Goal: Information Seeking & Learning: Learn about a topic

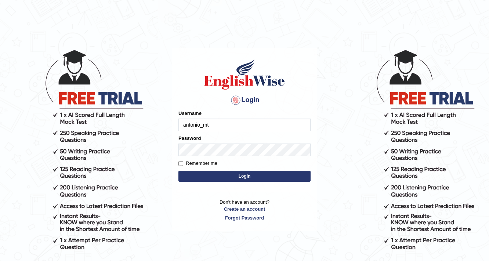
type input "antonio_mt"
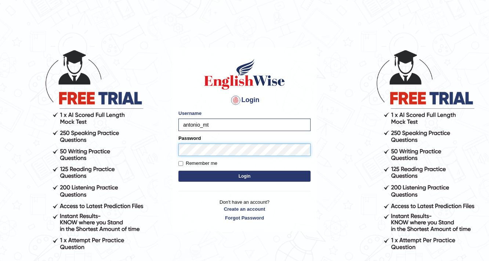
click at [178, 171] on button "Login" at bounding box center [244, 176] width 132 height 11
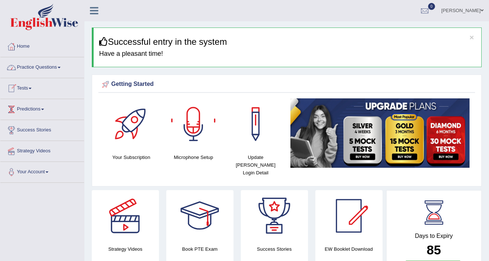
click at [28, 90] on link "Tests" at bounding box center [42, 87] width 84 height 18
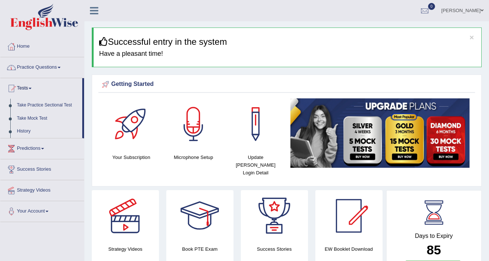
click at [75, 65] on link "Practice Questions" at bounding box center [42, 66] width 84 height 18
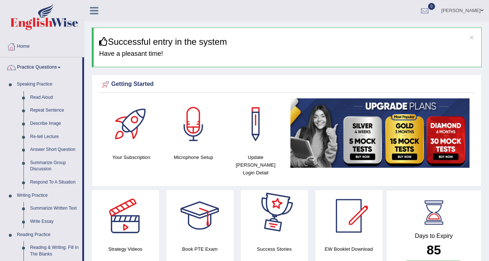
click at [276, 214] on div at bounding box center [274, 215] width 51 height 51
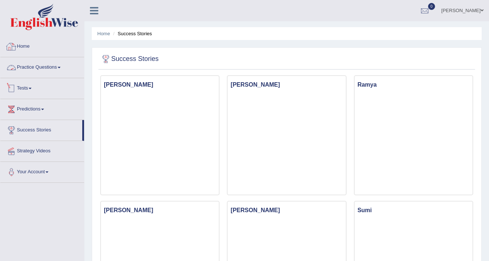
click at [57, 65] on link "Practice Questions" at bounding box center [42, 66] width 84 height 18
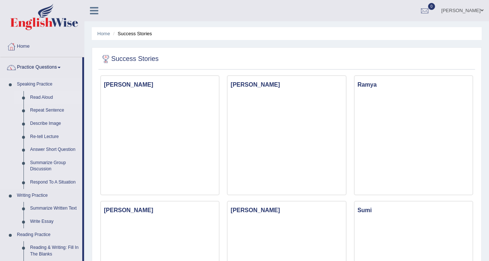
click at [45, 97] on link "Read Aloud" at bounding box center [54, 97] width 55 height 13
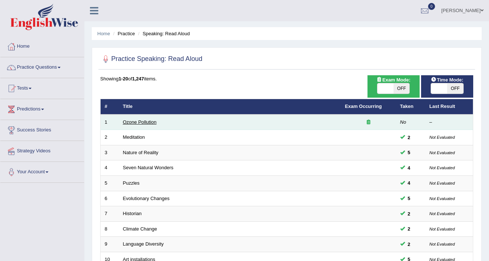
click at [148, 122] on link "Ozone Pollution" at bounding box center [140, 122] width 34 height 6
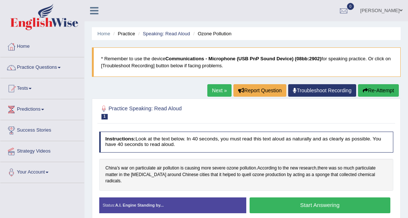
drag, startPoint x: 482, startPoint y: 1, endPoint x: 210, endPoint y: 118, distance: 295.8
click at [210, 118] on h2 "Practice Speaking: Read Aloud 1 Ozone Pollution" at bounding box center [190, 111] width 182 height 15
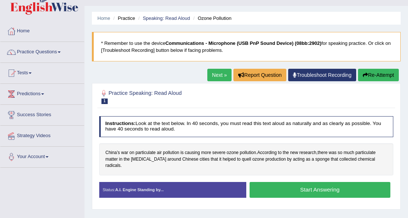
scroll to position [24, 0]
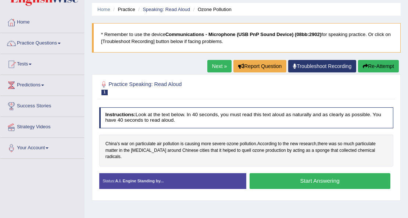
click at [288, 175] on button "Start Answering" at bounding box center [319, 181] width 141 height 16
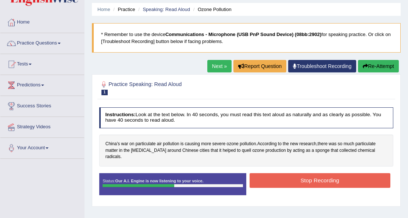
click at [315, 173] on button "Stop Recording" at bounding box center [319, 180] width 141 height 14
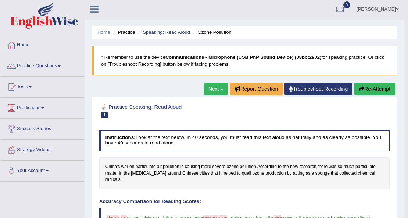
scroll to position [0, 0]
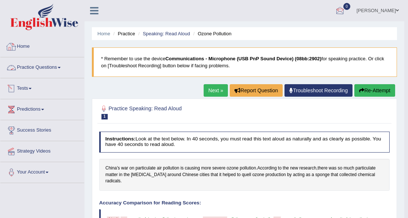
click at [369, 86] on button "Re-Attempt" at bounding box center [374, 90] width 41 height 12
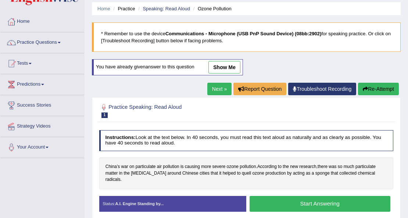
scroll to position [49, 0]
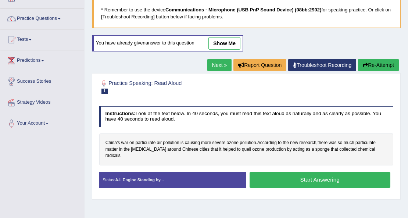
click at [283, 173] on button "Start Answering" at bounding box center [319, 180] width 141 height 16
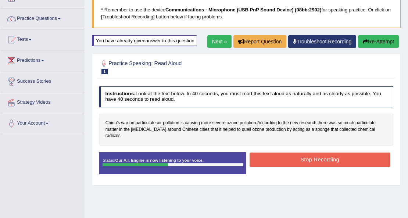
click at [329, 152] on button "Stop Recording" at bounding box center [319, 159] width 141 height 14
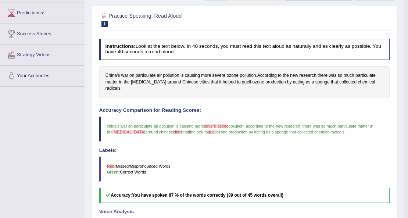
scroll to position [147, 0]
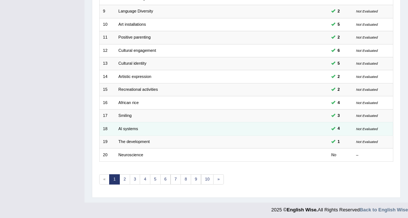
scroll to position [8, 0]
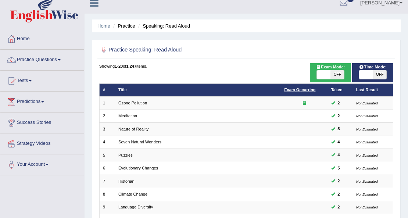
click at [310, 89] on link "Exam Occurring" at bounding box center [299, 89] width 31 height 4
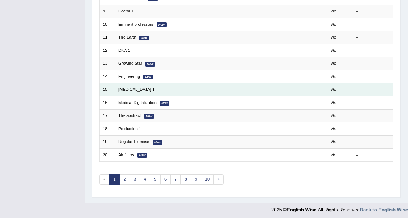
scroll to position [8, 0]
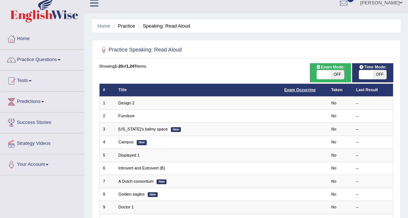
click at [305, 90] on link "Exam Occurring" at bounding box center [299, 89] width 31 height 4
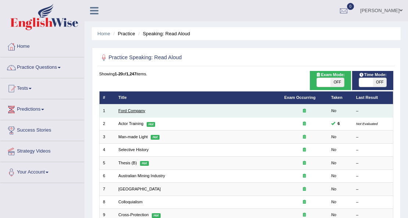
click at [132, 112] on link "Ford Company" at bounding box center [131, 110] width 27 height 4
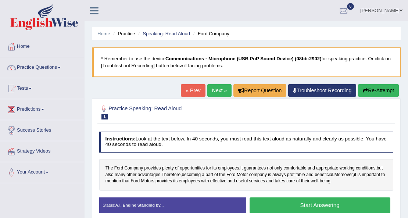
click at [284, 197] on button "Start Answering" at bounding box center [319, 205] width 141 height 16
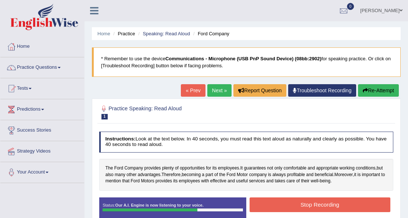
click at [320, 203] on button "Stop Recording" at bounding box center [319, 204] width 141 height 14
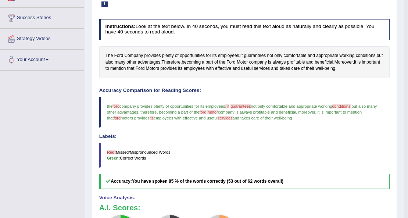
scroll to position [24, 0]
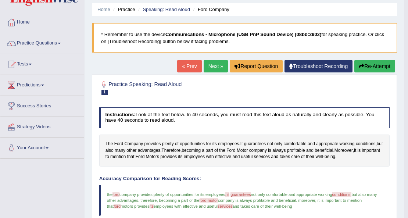
click at [370, 66] on button "Re-Attempt" at bounding box center [374, 66] width 41 height 12
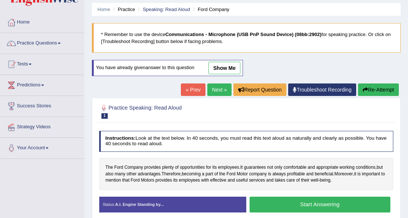
click at [307, 203] on button "Start Answering" at bounding box center [319, 204] width 141 height 16
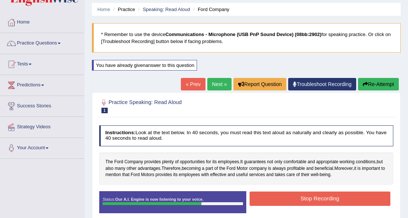
click at [315, 200] on button "Stop Recording" at bounding box center [319, 198] width 141 height 14
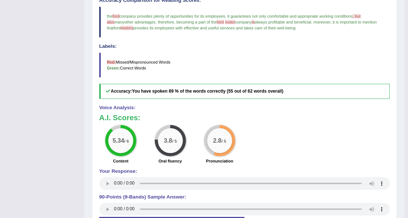
scroll to position [73, 0]
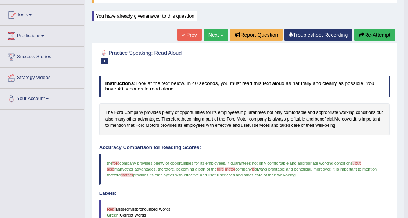
click at [376, 35] on button "Re-Attempt" at bounding box center [374, 35] width 41 height 12
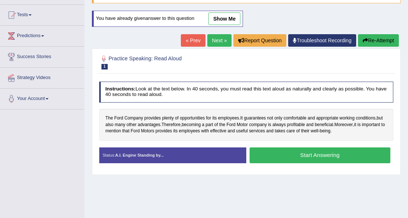
click at [280, 155] on button "Start Answering" at bounding box center [319, 155] width 141 height 16
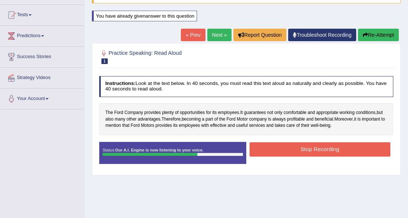
click at [306, 151] on button "Stop Recording" at bounding box center [319, 149] width 141 height 14
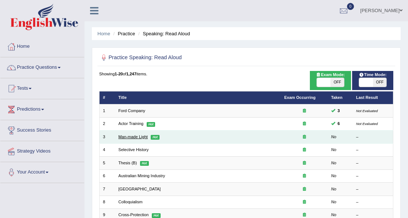
click at [136, 136] on link "Man-made Light" at bounding box center [132, 136] width 29 height 4
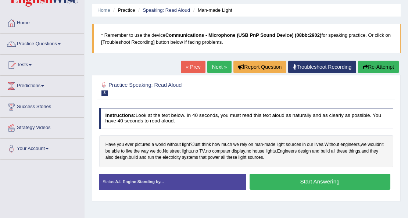
scroll to position [24, 0]
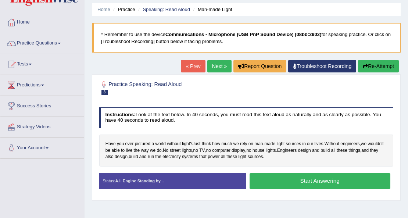
click at [300, 181] on button "Start Answering" at bounding box center [319, 181] width 141 height 16
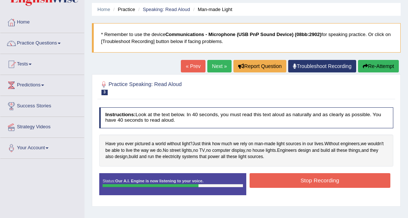
click at [300, 181] on button "Stop Recording" at bounding box center [319, 180] width 141 height 14
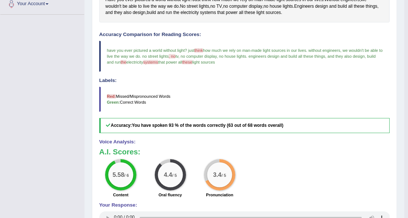
scroll to position [171, 0]
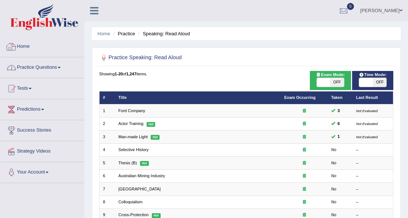
click at [57, 72] on link "Practice Questions" at bounding box center [42, 66] width 84 height 18
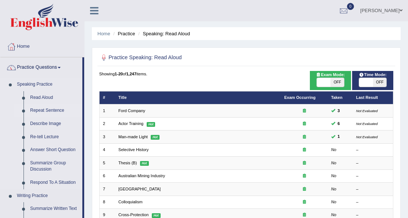
click at [59, 110] on link "Repeat Sentence" at bounding box center [54, 110] width 55 height 13
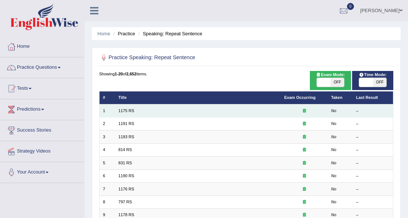
click at [134, 109] on td "1175 RS" at bounding box center [198, 110] width 166 height 13
click at [131, 109] on link "1175 RS" at bounding box center [126, 110] width 16 height 4
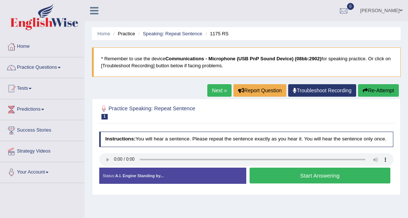
click at [150, 116] on h2 "Practice Speaking: Repeat Sentence 1 1175 RS" at bounding box center [190, 111] width 182 height 15
click at [257, 180] on button "Start Answering" at bounding box center [319, 175] width 141 height 16
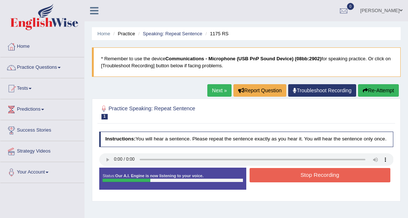
click at [257, 180] on button "Stop Recording" at bounding box center [319, 175] width 141 height 14
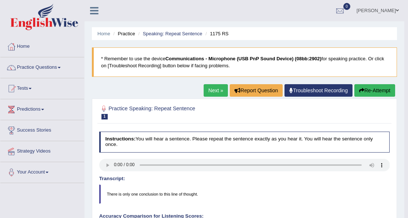
click at [374, 89] on button "Re-Attempt" at bounding box center [374, 90] width 41 height 12
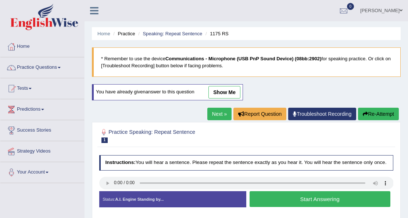
click at [254, 195] on button "Start Answering" at bounding box center [319, 199] width 141 height 16
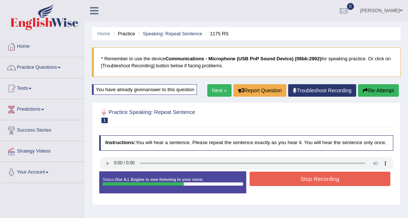
click at [334, 177] on button "Stop Recording" at bounding box center [319, 179] width 141 height 14
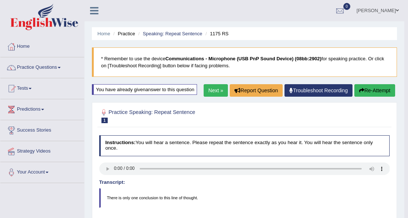
click at [357, 91] on button "Re-Attempt" at bounding box center [374, 90] width 41 height 12
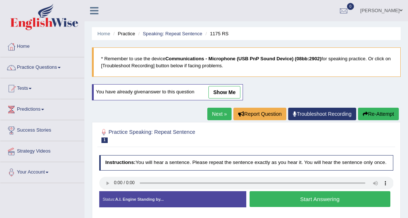
click at [169, 159] on h4 "Instructions: You will hear a sentence. Please repeat the sentence exactly as y…" at bounding box center [246, 162] width 294 height 15
click at [293, 196] on button "Start Answering" at bounding box center [319, 199] width 141 height 16
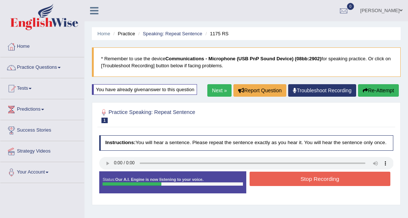
click at [107, 86] on div "You have already given answer to this question" at bounding box center [144, 89] width 105 height 11
click at [300, 180] on button "Stop Recording" at bounding box center [319, 179] width 141 height 14
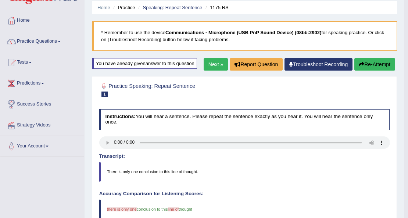
scroll to position [24, 0]
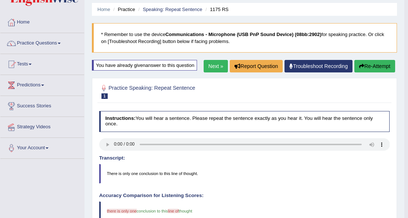
click at [370, 69] on button "Re-Attempt" at bounding box center [374, 66] width 41 height 12
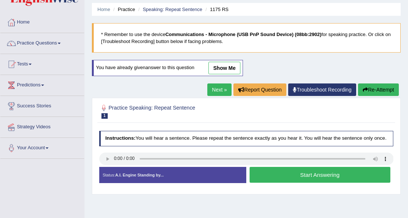
click at [299, 169] on button "Start Answering" at bounding box center [319, 175] width 141 height 16
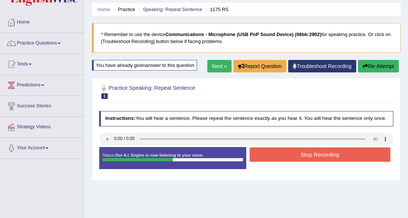
click at [286, 159] on button "Stop Recording" at bounding box center [319, 154] width 141 height 14
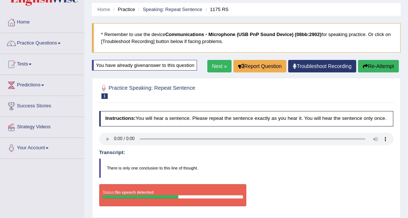
click at [368, 62] on button "Re-Attempt" at bounding box center [378, 66] width 41 height 12
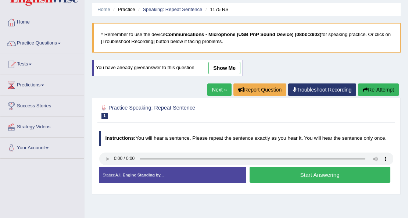
click at [350, 172] on div "Instructions: You will hear a sentence. Please repeat the sentence exactly as y…" at bounding box center [245, 159] width 297 height 64
click at [350, 172] on button "Start Answering" at bounding box center [319, 175] width 141 height 16
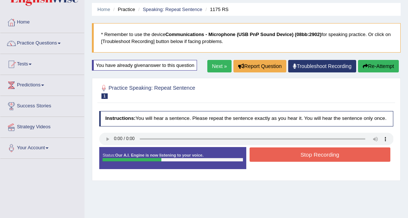
click at [327, 154] on button "Stop Recording" at bounding box center [319, 154] width 141 height 14
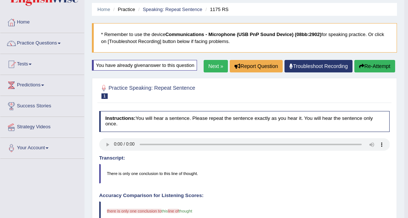
click at [209, 69] on link "Next »" at bounding box center [215, 66] width 24 height 12
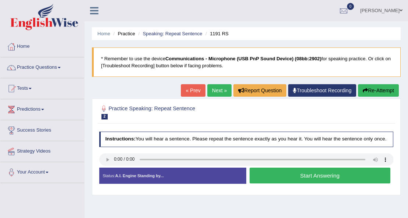
click at [306, 174] on button "Start Answering" at bounding box center [319, 175] width 141 height 16
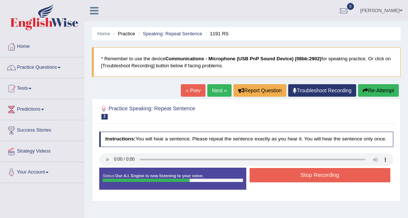
click at [304, 174] on button "Stop Recording" at bounding box center [319, 175] width 141 height 14
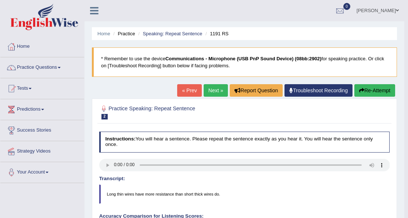
click at [363, 60] on blockquote "* Remember to use the device Communications - Microphone (USB PnP Sound Device)…" at bounding box center [244, 61] width 305 height 29
click at [389, 58] on blockquote "* Remember to use the device Communications - Microphone (USB PnP Sound Device)…" at bounding box center [244, 61] width 305 height 29
click at [378, 58] on blockquote "* Remember to use the device Communications - Microphone (USB PnP Sound Device)…" at bounding box center [244, 61] width 305 height 29
click at [138, 64] on blockquote "* Remember to use the device Communications - Microphone (USB PnP Sound Device)…" at bounding box center [244, 61] width 305 height 29
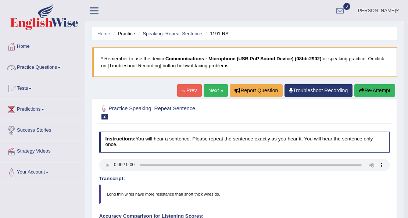
click at [138, 64] on blockquote "* Remember to use the device Communications - Microphone (USB PnP Sound Device)…" at bounding box center [244, 61] width 305 height 29
click at [230, 62] on blockquote "* Remember to use the device Communications - Microphone (USB PnP Sound Device)…" at bounding box center [244, 61] width 305 height 29
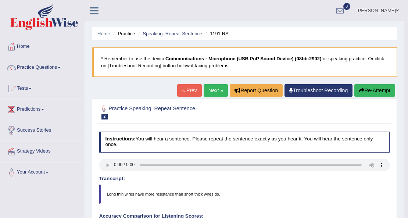
click at [230, 62] on blockquote "* Remember to use the device Communications - Microphone (USB PnP Sound Device)…" at bounding box center [244, 61] width 305 height 29
click at [327, 92] on link "Troubleshoot Recording" at bounding box center [318, 90] width 68 height 12
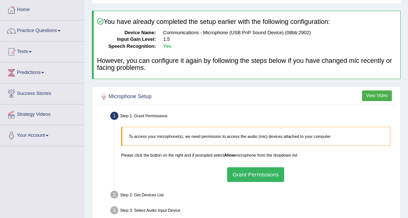
scroll to position [49, 0]
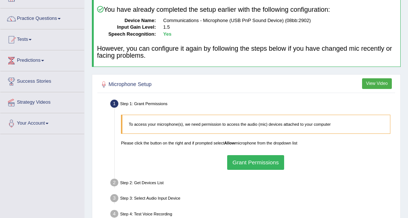
click at [263, 167] on button "Grant Permissions" at bounding box center [255, 162] width 57 height 14
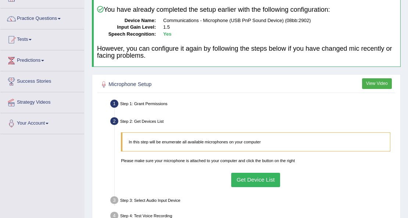
click at [253, 178] on button "Get Device List" at bounding box center [255, 180] width 49 height 14
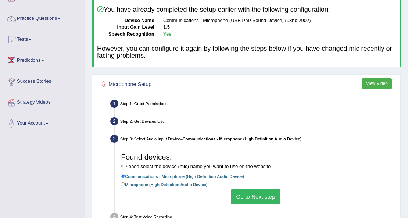
click at [255, 201] on button "Go to Next step" at bounding box center [256, 196] width 50 height 14
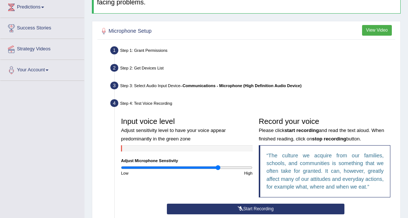
scroll to position [122, 0]
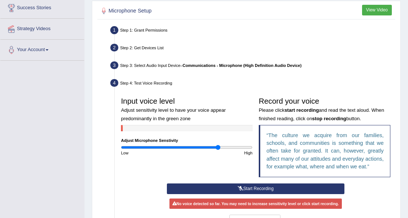
click at [248, 189] on button "Start Recording" at bounding box center [255, 188] width 177 height 11
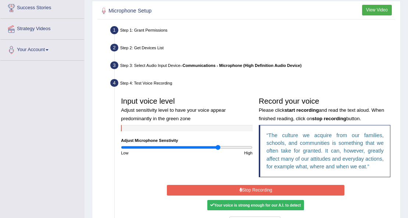
click at [253, 188] on button "Stop Recording" at bounding box center [255, 190] width 177 height 11
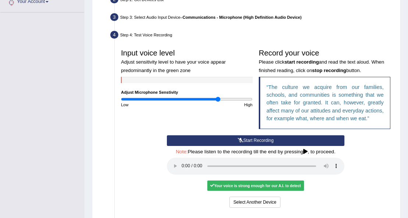
scroll to position [171, 0]
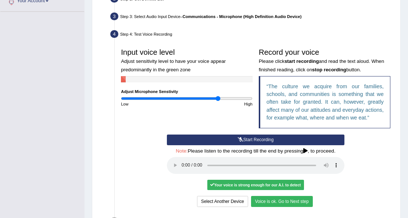
click at [276, 203] on button "Voice is ok. Go to Next step" at bounding box center [282, 201] width 62 height 11
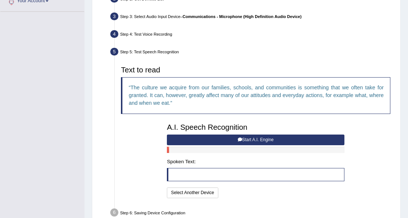
click at [246, 137] on button "Start A.I. Engine" at bounding box center [255, 139] width 177 height 11
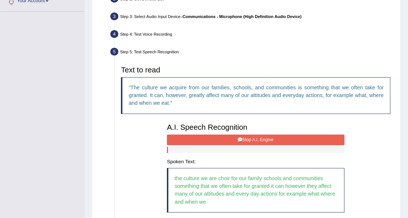
scroll to position [196, 0]
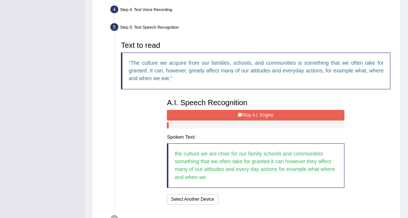
click at [267, 111] on button "Stop A.I. Engine" at bounding box center [255, 115] width 177 height 11
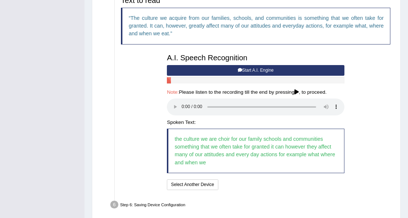
scroll to position [269, 0]
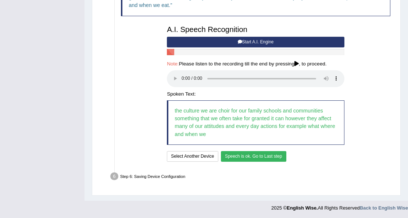
click at [248, 156] on button "Speech is ok. Go to Last step" at bounding box center [253, 156] width 65 height 11
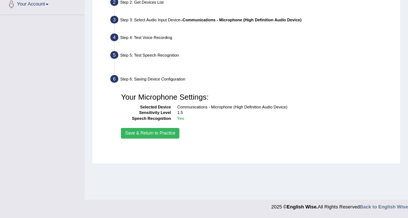
scroll to position [168, 0]
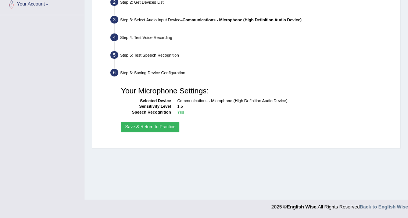
click at [170, 131] on button "Save & Return to Practice" at bounding box center [150, 127] width 58 height 11
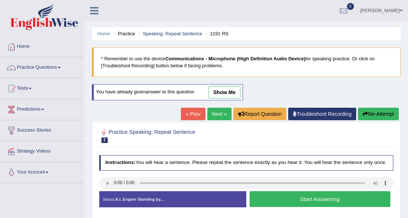
click at [311, 202] on button "Start Answering" at bounding box center [319, 199] width 141 height 16
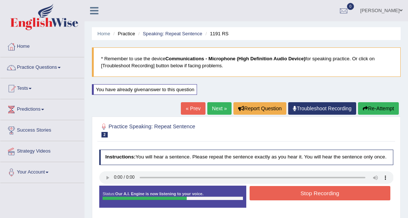
click at [295, 191] on button "Stop Recording" at bounding box center [319, 193] width 141 height 14
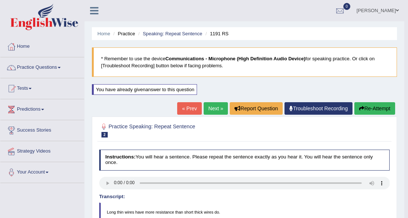
click at [358, 110] on button "Re-Attempt" at bounding box center [374, 108] width 41 height 12
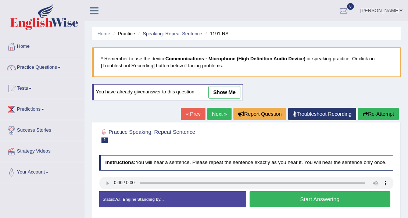
click at [311, 196] on button "Start Answering" at bounding box center [319, 199] width 141 height 16
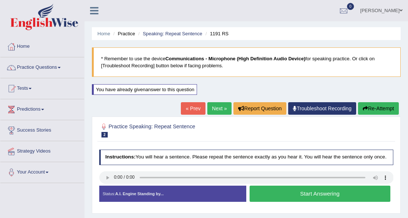
click at [311, 197] on button "Start Answering" at bounding box center [319, 193] width 141 height 16
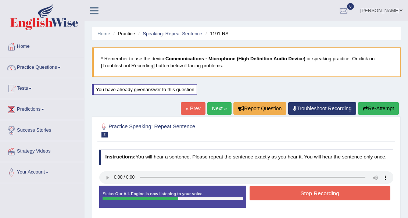
click at [311, 197] on button "Stop Recording" at bounding box center [319, 193] width 141 height 14
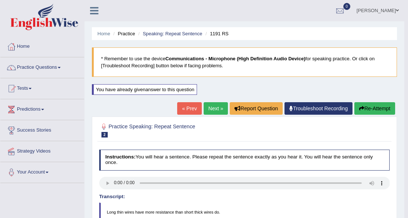
click at [386, 108] on button "Re-Attempt" at bounding box center [374, 108] width 41 height 12
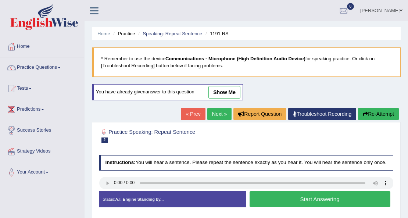
click at [356, 208] on div "Status: A.I. Engine Standing by... Start Answering Stop Recording" at bounding box center [246, 202] width 294 height 22
click at [341, 200] on button "Start Answering" at bounding box center [319, 199] width 141 height 16
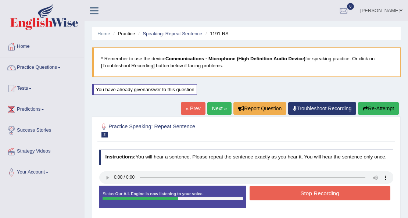
click at [338, 196] on button "Stop Recording" at bounding box center [319, 193] width 141 height 14
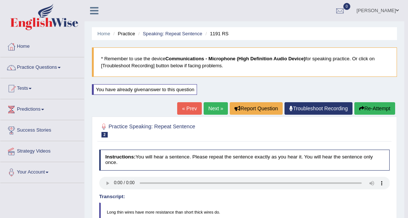
click at [390, 107] on button "Re-Attempt" at bounding box center [374, 108] width 41 height 12
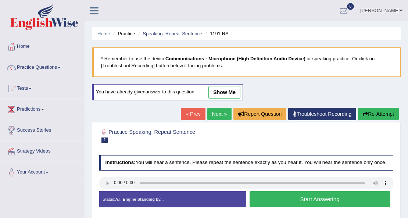
drag, startPoint x: 117, startPoint y: 175, endPoint x: 111, endPoint y: 174, distance: 5.6
click at [113, 174] on div "Instructions: You will hear a sentence. Please repeat the sentence exactly as y…" at bounding box center [245, 184] width 297 height 64
click at [300, 191] on button "Start Answering" at bounding box center [319, 199] width 141 height 16
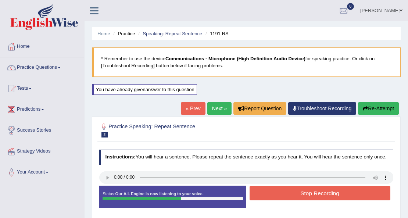
click at [300, 191] on button "Stop Recording" at bounding box center [319, 193] width 141 height 14
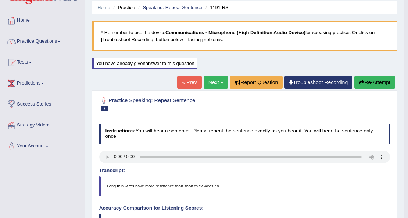
scroll to position [24, 0]
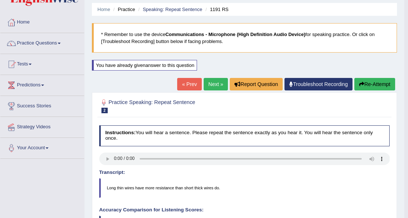
click at [214, 88] on link "Next »" at bounding box center [215, 84] width 24 height 12
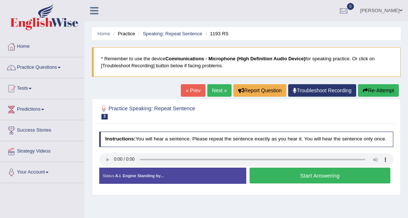
click at [317, 173] on button "Start Answering" at bounding box center [319, 175] width 141 height 16
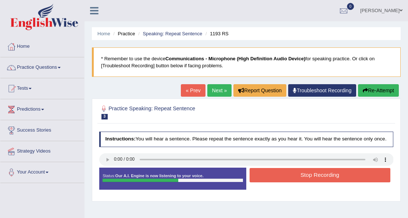
click at [312, 172] on button "Stop Recording" at bounding box center [319, 175] width 141 height 14
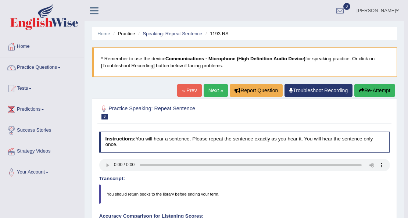
click at [363, 85] on button "Re-Attempt" at bounding box center [374, 90] width 41 height 12
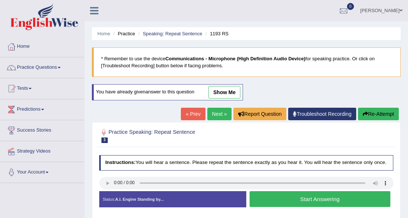
click at [290, 192] on button "Start Answering" at bounding box center [319, 199] width 141 height 16
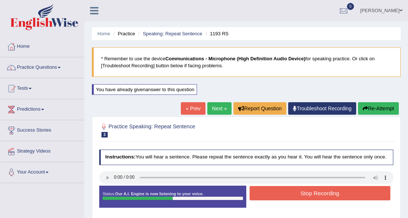
click at [290, 192] on button "Stop Recording" at bounding box center [319, 193] width 141 height 14
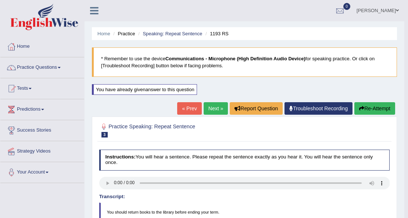
click at [219, 108] on link "Next »" at bounding box center [215, 108] width 24 height 12
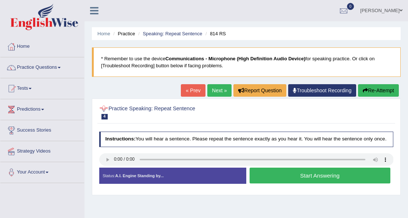
click at [326, 178] on button "Start Answering" at bounding box center [319, 175] width 141 height 16
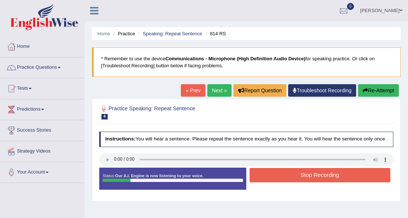
click at [362, 168] on button "Stop Recording" at bounding box center [319, 175] width 141 height 14
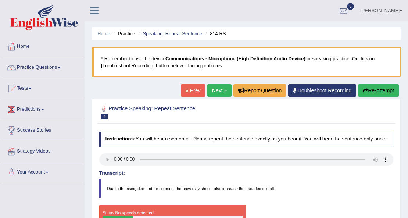
click at [387, 89] on button "Re-Attempt" at bounding box center [378, 90] width 41 height 12
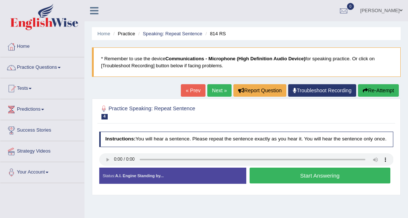
click at [257, 178] on button "Start Answering" at bounding box center [319, 175] width 141 height 16
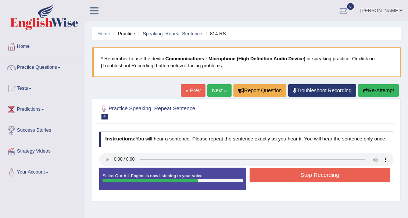
click at [255, 175] on button "Stop Recording" at bounding box center [319, 175] width 141 height 14
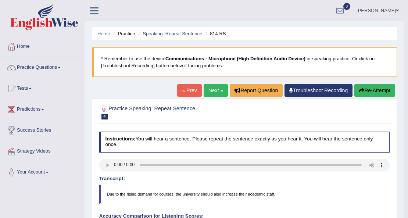
click at [335, 83] on div "Home Practice Speaking: Repeat Sentence 814 RS * Remember to use the device Com…" at bounding box center [244, 216] width 320 height 433
click at [363, 84] on button "Re-Attempt" at bounding box center [374, 90] width 41 height 12
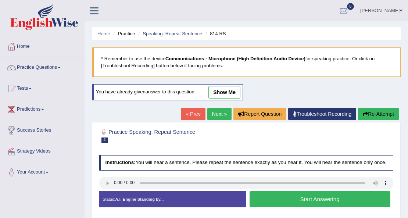
click at [298, 197] on button "Start Answering" at bounding box center [319, 199] width 141 height 16
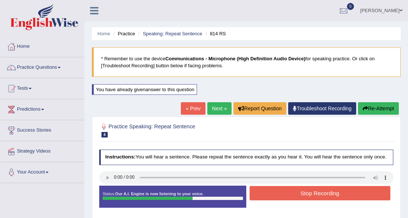
click at [297, 197] on button "Stop Recording" at bounding box center [319, 193] width 141 height 14
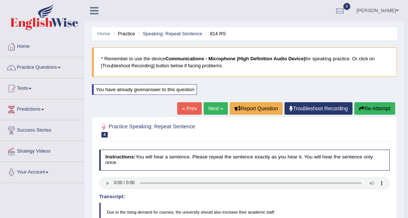
click at [367, 105] on button "Re-Attempt" at bounding box center [374, 108] width 41 height 12
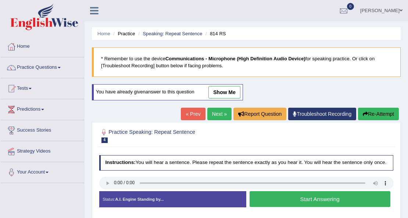
click at [294, 202] on button "Start Answering" at bounding box center [319, 199] width 141 height 16
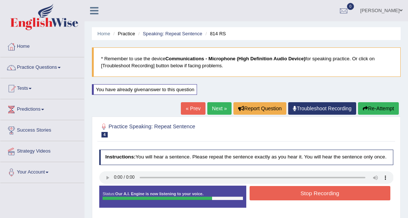
click at [282, 195] on button "Stop Recording" at bounding box center [319, 193] width 141 height 14
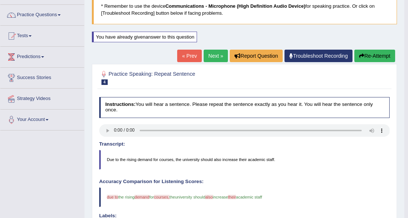
scroll to position [49, 0]
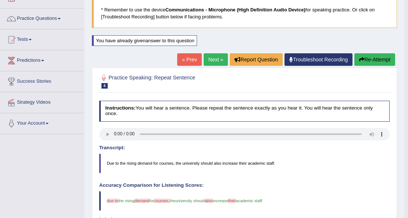
click at [360, 52] on div "Home Practice Speaking: Repeat Sentence 814 RS * Remember to use the device Com…" at bounding box center [244, 176] width 320 height 451
click at [362, 57] on icon "button" at bounding box center [361, 59] width 5 height 5
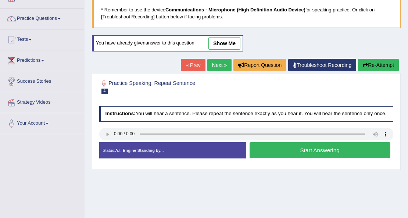
click at [321, 144] on button "Start Answering" at bounding box center [319, 150] width 141 height 16
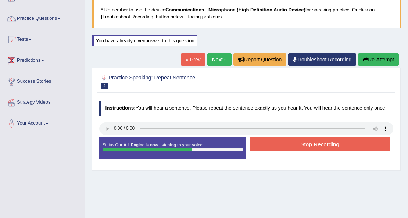
click at [337, 143] on button "Stop Recording" at bounding box center [319, 144] width 141 height 14
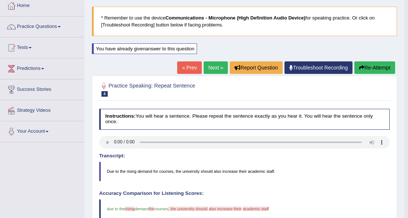
scroll to position [24, 0]
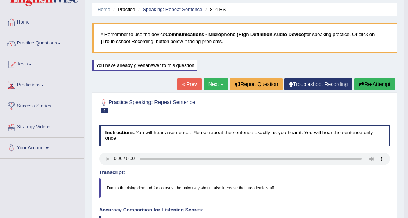
click at [382, 83] on button "Re-Attempt" at bounding box center [374, 84] width 41 height 12
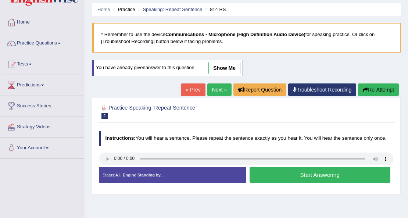
scroll to position [24, 0]
click at [310, 170] on button "Start Answering" at bounding box center [319, 175] width 141 height 16
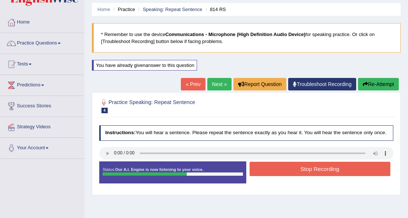
click at [310, 170] on button "Stop Recording" at bounding box center [319, 169] width 141 height 14
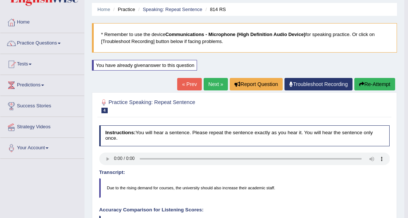
click at [206, 82] on link "Next »" at bounding box center [215, 84] width 24 height 12
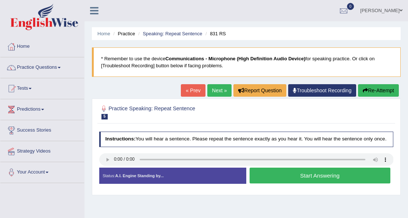
click at [276, 167] on button "Start Answering" at bounding box center [319, 175] width 141 height 16
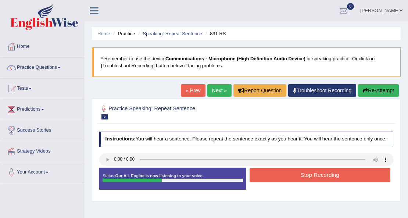
click at [276, 168] on button "Stop Recording" at bounding box center [319, 175] width 141 height 14
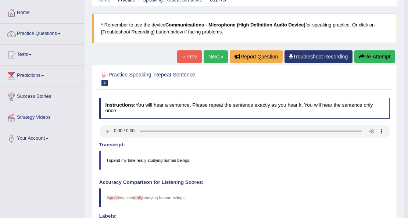
scroll to position [24, 0]
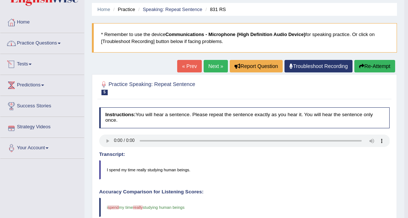
click at [46, 47] on link "Practice Questions" at bounding box center [42, 42] width 84 height 18
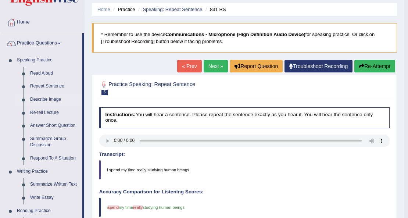
click at [50, 100] on link "Describe Image" at bounding box center [54, 99] width 55 height 13
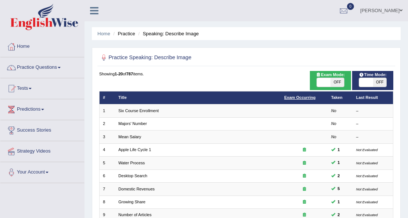
click at [304, 96] on link "Exam Occurring" at bounding box center [299, 97] width 31 height 4
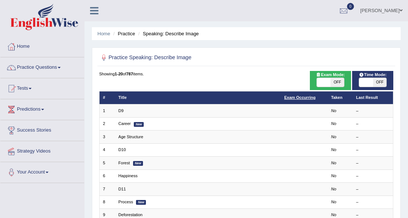
click at [306, 97] on link "Exam Occurring" at bounding box center [299, 97] width 31 height 4
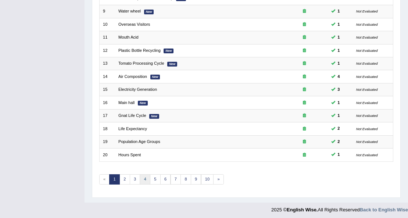
click at [146, 175] on link "4" at bounding box center [145, 179] width 11 height 10
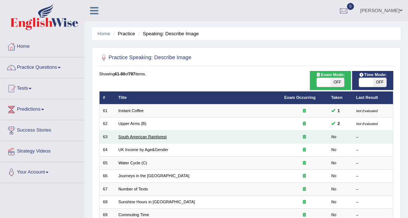
click at [138, 136] on link "South American Rainforest" at bounding box center [142, 136] width 48 height 4
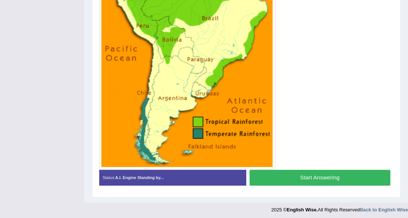
scroll to position [219, 0]
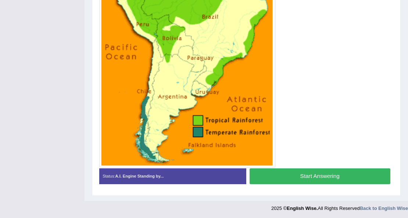
click at [297, 170] on button "Start Answering" at bounding box center [319, 176] width 141 height 16
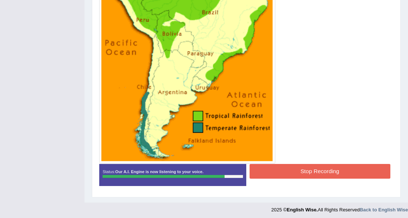
scroll to position [225, 0]
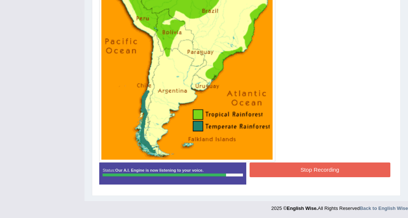
click at [296, 167] on button "Stop Recording" at bounding box center [319, 169] width 141 height 14
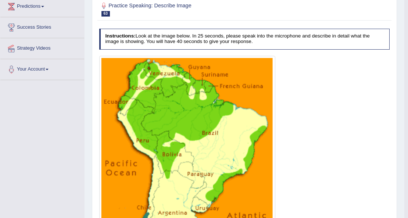
scroll to position [54, 0]
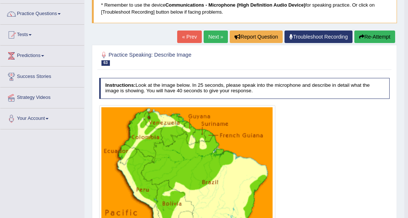
click at [368, 39] on button "Re-Attempt" at bounding box center [374, 36] width 41 height 12
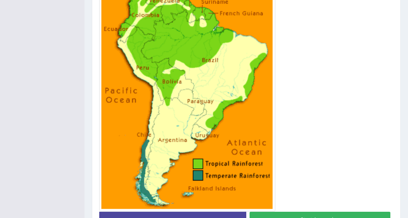
scroll to position [242, 0]
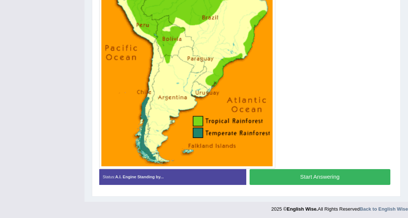
click at [295, 177] on button "Start Answering" at bounding box center [319, 177] width 141 height 16
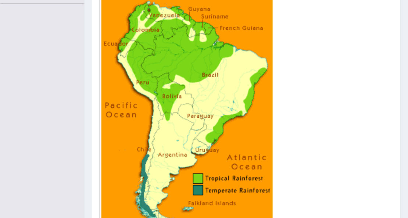
scroll to position [212, 0]
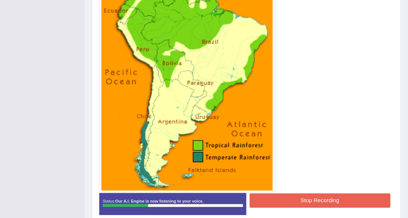
click at [302, 201] on button "Stop Recording" at bounding box center [319, 200] width 141 height 14
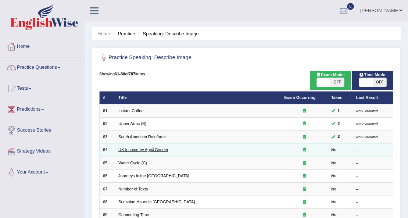
click at [134, 149] on link "UK Income by Age&Gender" at bounding box center [143, 149] width 50 height 4
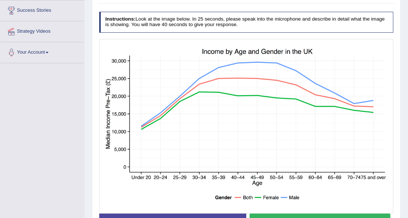
scroll to position [147, 0]
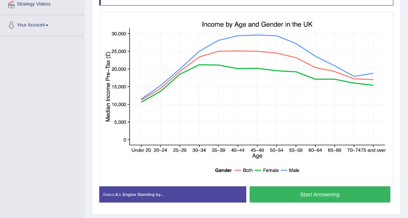
click at [282, 192] on button "Start Answering" at bounding box center [319, 194] width 141 height 16
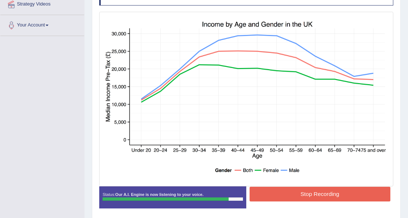
click at [310, 198] on button "Stop Recording" at bounding box center [319, 194] width 141 height 14
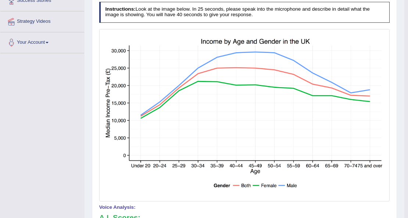
scroll to position [122, 0]
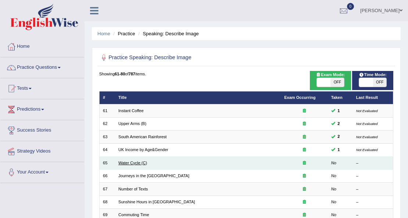
click at [137, 162] on link "Water Cycle (C)" at bounding box center [132, 163] width 29 height 4
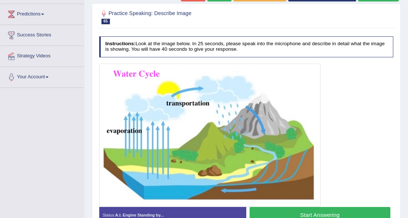
scroll to position [98, 0]
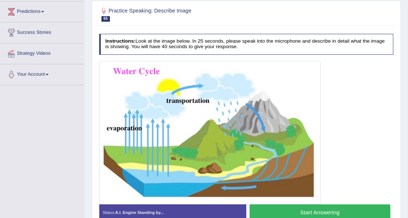
click at [280, 210] on button "Start Answering" at bounding box center [319, 212] width 141 height 16
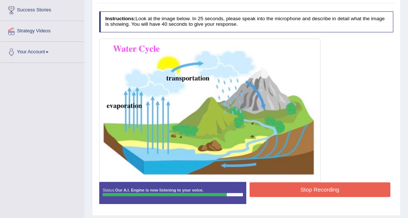
scroll to position [147, 0]
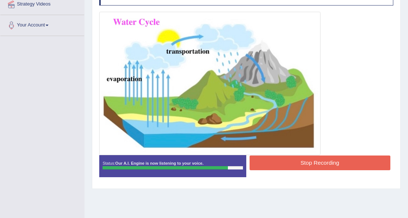
click at [304, 158] on button "Stop Recording" at bounding box center [319, 162] width 141 height 14
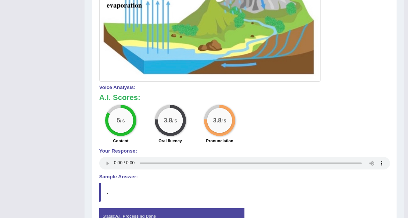
scroll to position [49, 0]
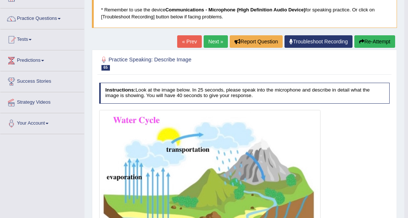
click at [371, 51] on div "Home Practice Speaking: Describe Image Water Cycle (C) * Remember to use the de…" at bounding box center [244, 184] width 320 height 467
click at [370, 42] on button "Re-Attempt" at bounding box center [374, 41] width 41 height 12
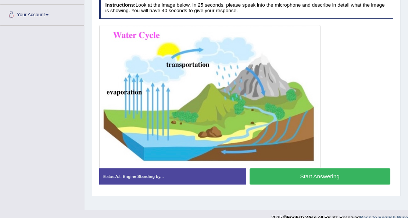
scroll to position [168, 0]
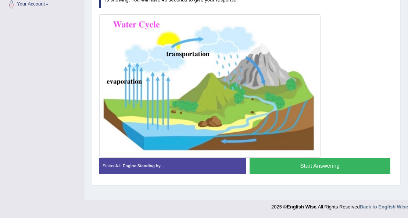
click at [304, 162] on button "Start Answering" at bounding box center [319, 166] width 141 height 16
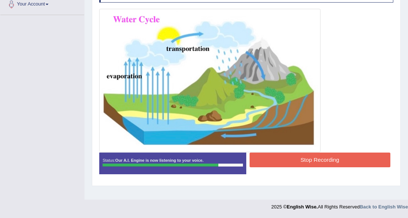
click at [349, 165] on div "Stop Recording" at bounding box center [319, 160] width 147 height 16
click at [322, 156] on button "Stop Recording" at bounding box center [319, 159] width 141 height 14
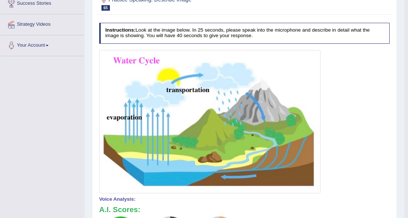
scroll to position [70, 0]
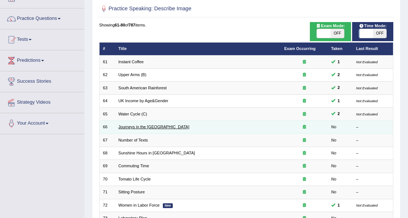
click at [140, 125] on link "Journeys in the [GEOGRAPHIC_DATA]" at bounding box center [153, 127] width 71 height 4
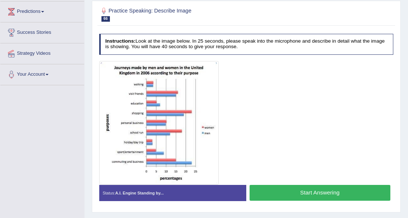
click at [293, 194] on button "Start Answering" at bounding box center [319, 193] width 141 height 16
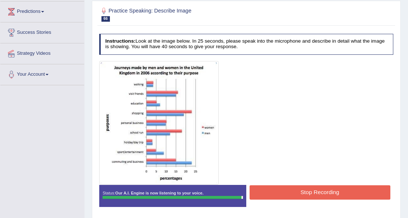
click at [309, 193] on button "Stop Recording" at bounding box center [319, 192] width 141 height 14
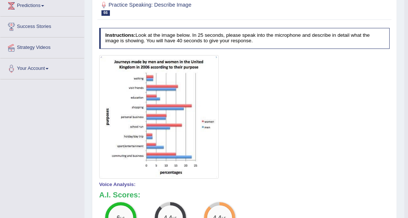
scroll to position [98, 0]
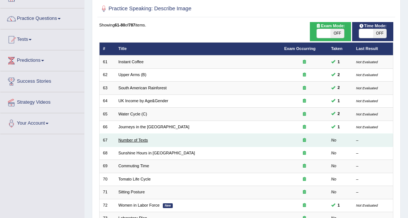
scroll to position [49, 0]
click at [127, 139] on link "Number of Texts" at bounding box center [132, 140] width 29 height 4
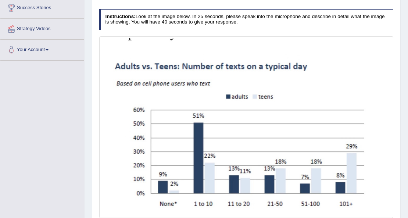
scroll to position [147, 0]
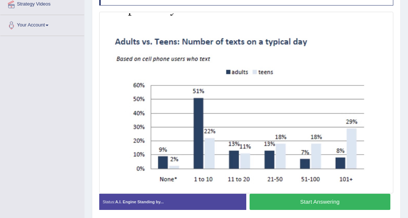
click at [292, 201] on button "Start Answering" at bounding box center [319, 202] width 141 height 16
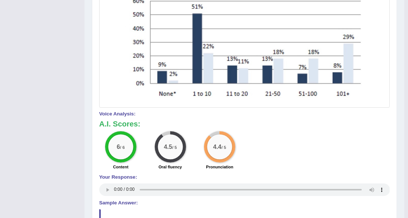
scroll to position [245, 0]
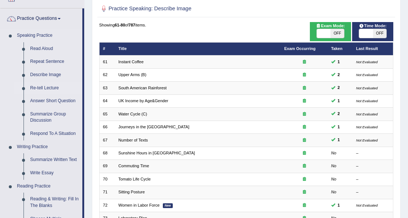
click at [53, 86] on link "Re-tell Lecture" at bounding box center [54, 88] width 55 height 13
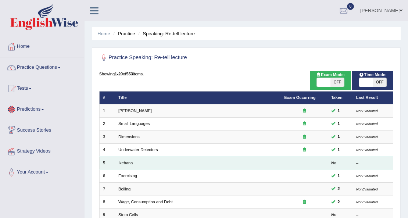
click at [127, 162] on link "Ikebana" at bounding box center [125, 163] width 14 height 4
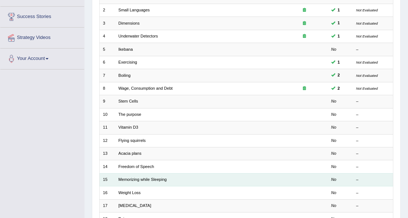
scroll to position [147, 0]
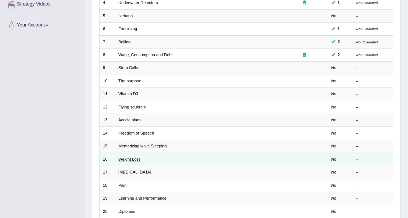
click at [134, 159] on link "Weight Loss" at bounding box center [129, 159] width 22 height 4
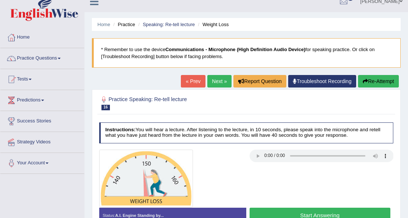
scroll to position [24, 0]
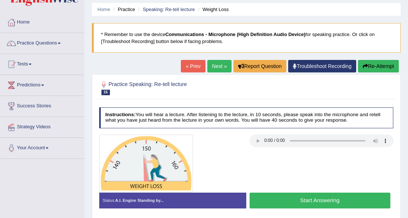
click at [321, 198] on button "Start Answering" at bounding box center [319, 200] width 141 height 16
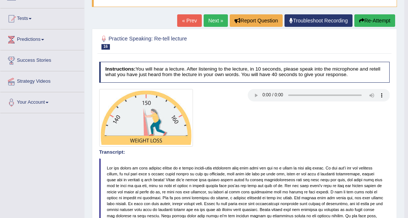
scroll to position [49, 0]
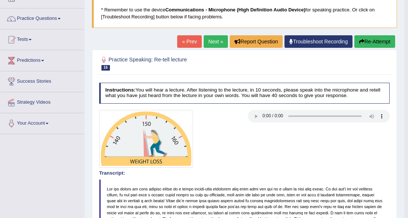
click at [217, 41] on link "Next »" at bounding box center [215, 41] width 24 height 12
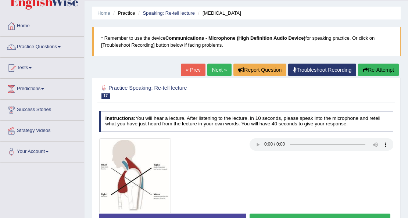
scroll to position [49, 0]
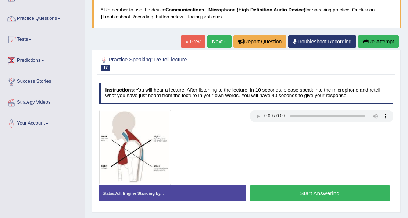
click at [307, 209] on div "Practice Speaking: Re-tell lecture 17 [MEDICAL_DATA] Instructions: You will hea…" at bounding box center [246, 131] width 309 height 163
click at [310, 189] on button "Start Answering" at bounding box center [319, 193] width 141 height 16
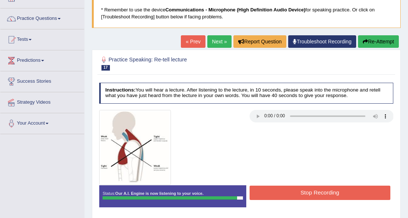
click at [310, 188] on button "Stop Recording" at bounding box center [319, 192] width 141 height 14
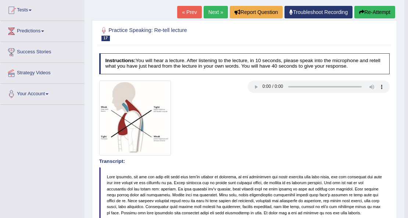
scroll to position [73, 0]
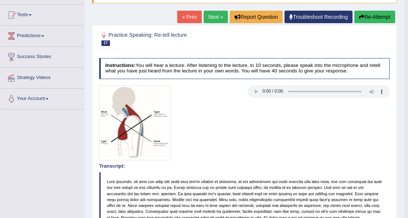
click at [212, 18] on link "Next »" at bounding box center [215, 17] width 24 height 12
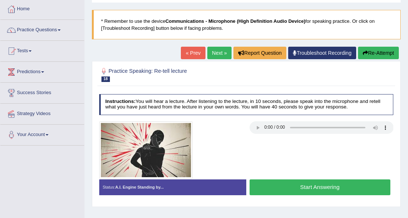
scroll to position [24, 0]
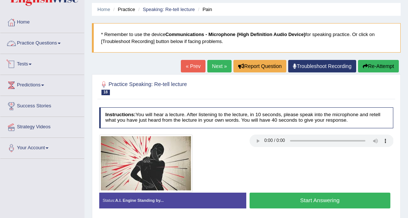
click at [53, 39] on link "Practice Questions" at bounding box center [42, 42] width 84 height 18
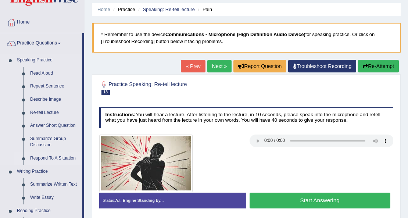
click at [60, 158] on link "Respond To A Situation" at bounding box center [54, 158] width 55 height 13
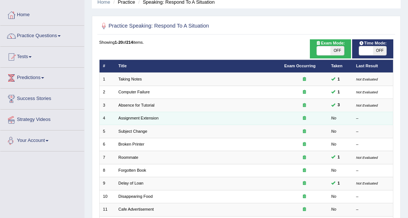
scroll to position [49, 0]
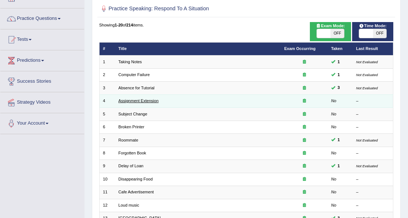
click at [130, 101] on link "Assignment Extension" at bounding box center [138, 100] width 40 height 4
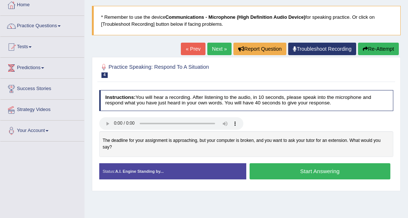
scroll to position [49, 0]
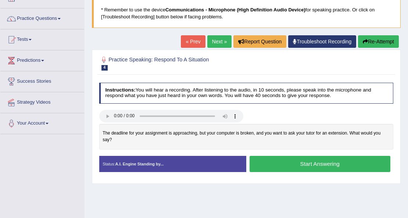
click at [325, 166] on button "Start Answering" at bounding box center [319, 164] width 141 height 16
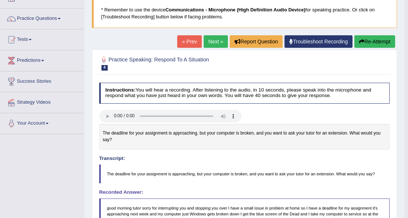
click at [377, 44] on button "Re-Attempt" at bounding box center [374, 41] width 41 height 12
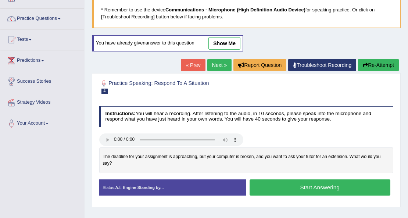
click at [308, 188] on button "Start Answering" at bounding box center [319, 187] width 141 height 16
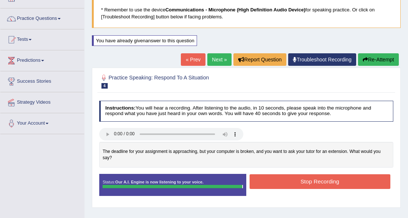
click at [306, 181] on button "Stop Recording" at bounding box center [319, 181] width 141 height 14
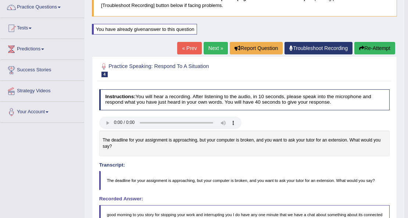
scroll to position [49, 0]
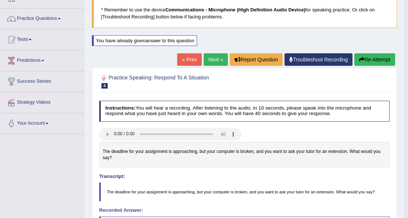
click at [215, 54] on link "Next »" at bounding box center [215, 59] width 24 height 12
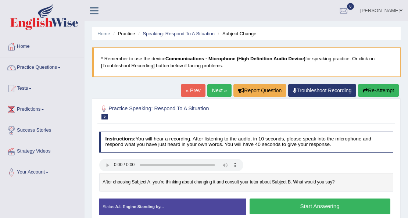
click at [289, 207] on button "Start Answering" at bounding box center [319, 206] width 141 height 16
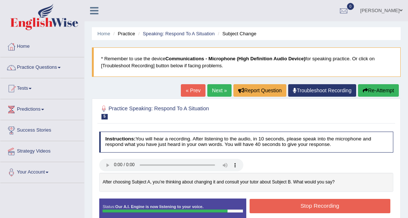
click at [287, 202] on button "Stop Recording" at bounding box center [319, 206] width 141 height 14
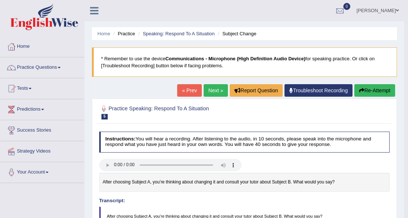
click at [382, 89] on button "Re-Attempt" at bounding box center [374, 90] width 41 height 12
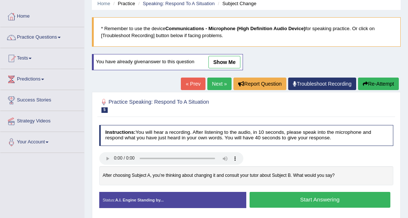
scroll to position [73, 0]
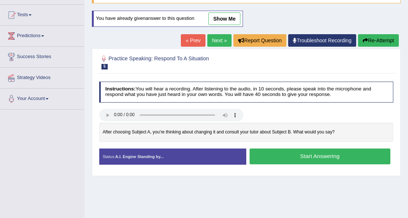
click at [296, 157] on button "Start Answering" at bounding box center [319, 156] width 141 height 16
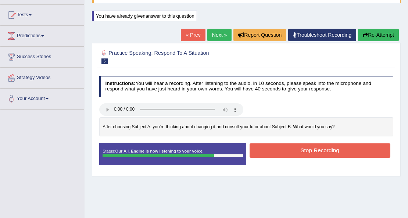
click at [300, 151] on button "Stop Recording" at bounding box center [319, 150] width 141 height 14
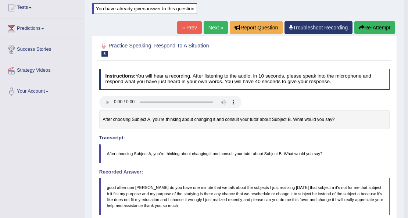
scroll to position [49, 0]
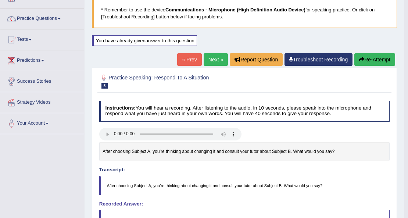
click at [212, 58] on link "Next »" at bounding box center [215, 59] width 24 height 12
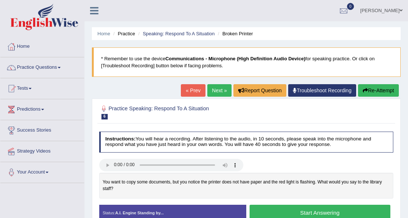
click at [315, 210] on button "Start Answering" at bounding box center [319, 213] width 141 height 16
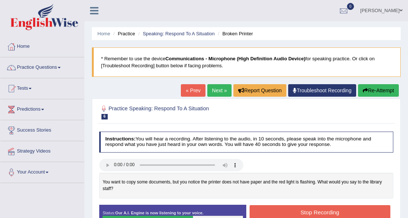
click at [300, 209] on button "Stop Recording" at bounding box center [319, 212] width 141 height 14
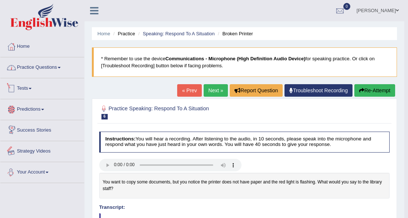
click at [54, 66] on link "Practice Questions" at bounding box center [42, 66] width 84 height 18
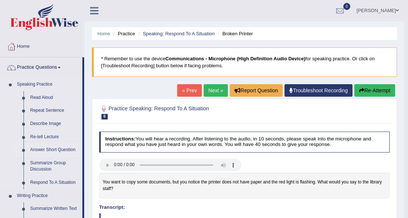
click at [70, 149] on link "Answer Short Question" at bounding box center [54, 149] width 55 height 13
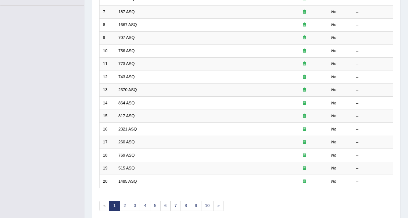
scroll to position [203, 0]
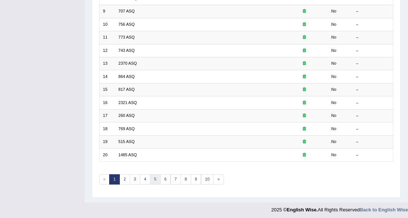
click at [156, 180] on link "5" at bounding box center [155, 179] width 11 height 10
click at [110, 175] on link "1" at bounding box center [114, 179] width 11 height 10
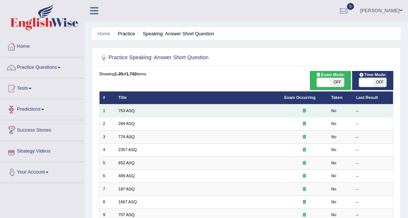
click at [138, 109] on td "753 ASQ" at bounding box center [198, 110] width 166 height 13
click at [131, 110] on link "753 ASQ" at bounding box center [126, 110] width 16 height 4
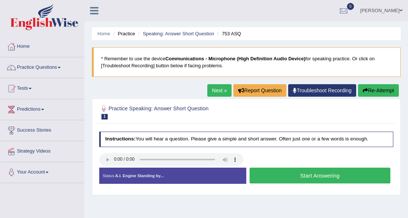
click at [321, 176] on button "Start Answering" at bounding box center [319, 175] width 141 height 16
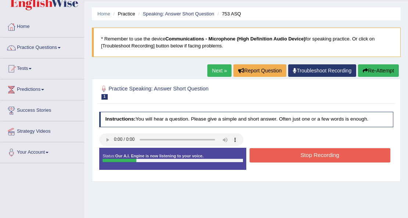
scroll to position [49, 0]
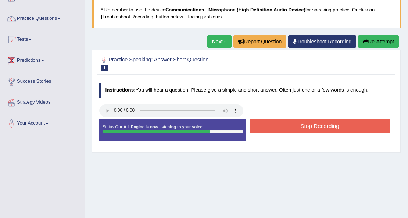
click at [289, 130] on button "Stop Recording" at bounding box center [319, 126] width 141 height 14
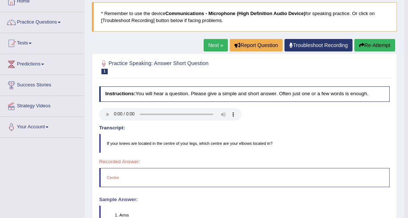
scroll to position [0, 0]
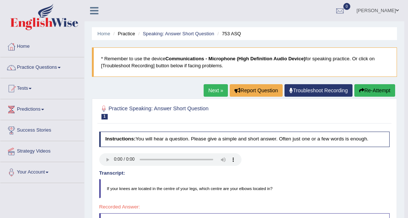
click at [206, 93] on link "Next »" at bounding box center [215, 90] width 24 height 12
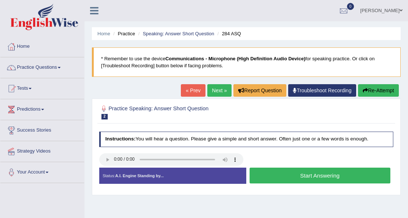
click at [323, 174] on button "Start Answering" at bounding box center [319, 175] width 141 height 16
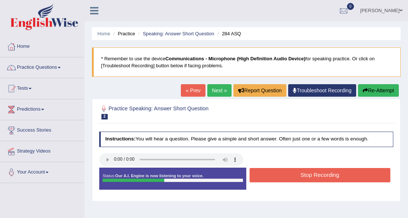
click at [320, 174] on button "Stop Recording" at bounding box center [319, 175] width 141 height 14
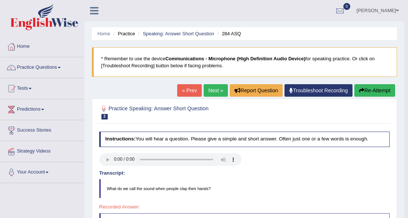
click at [212, 90] on link "Next »" at bounding box center [215, 90] width 24 height 12
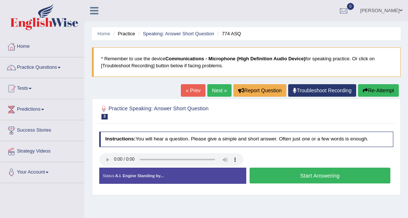
click at [322, 177] on button "Start Answering" at bounding box center [319, 175] width 141 height 16
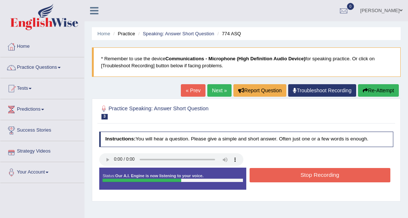
click at [305, 176] on button "Stop Recording" at bounding box center [319, 175] width 141 height 14
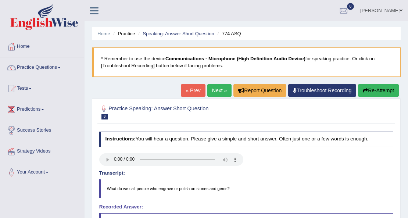
click at [219, 89] on link "Next »" at bounding box center [219, 90] width 24 height 12
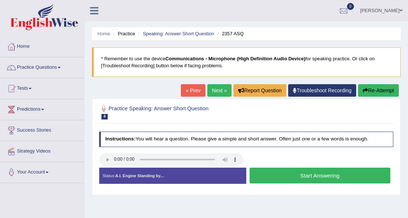
click at [293, 174] on button "Start Answering" at bounding box center [319, 175] width 141 height 16
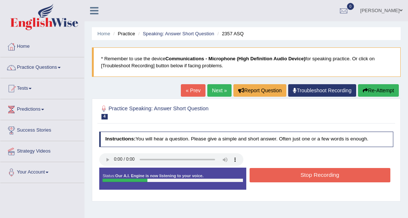
click at [276, 173] on button "Stop Recording" at bounding box center [319, 175] width 141 height 14
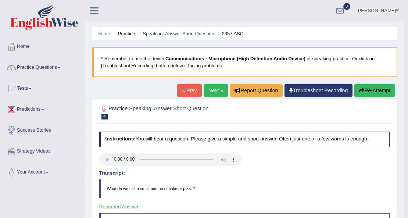
click at [214, 89] on link "Next »" at bounding box center [215, 90] width 24 height 12
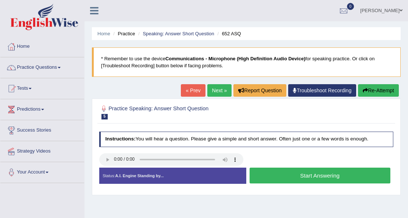
click at [284, 175] on button "Start Answering" at bounding box center [319, 175] width 141 height 16
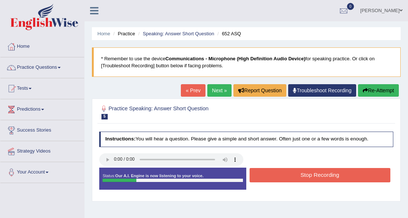
click at [261, 170] on button "Stop Recording" at bounding box center [319, 175] width 141 height 14
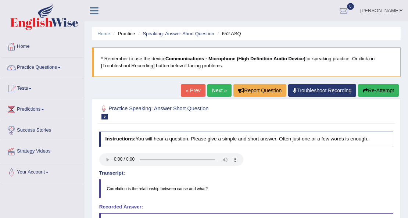
click at [219, 91] on link "Next »" at bounding box center [219, 90] width 24 height 12
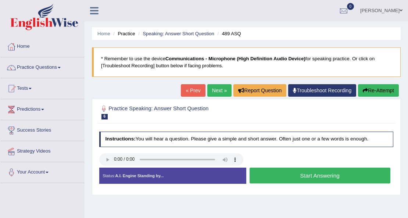
click at [326, 181] on button "Start Answering" at bounding box center [319, 175] width 141 height 16
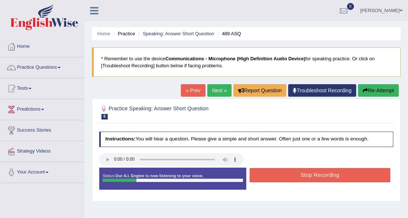
click at [322, 175] on button "Stop Recording" at bounding box center [319, 175] width 141 height 14
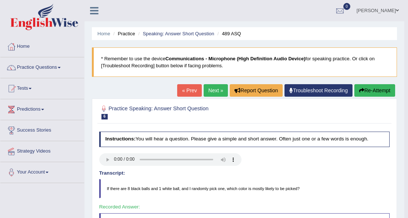
click at [207, 89] on link "Next »" at bounding box center [215, 90] width 24 height 12
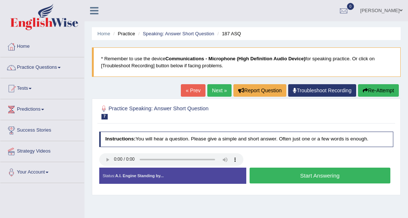
click at [311, 174] on button "Start Answering" at bounding box center [319, 175] width 141 height 16
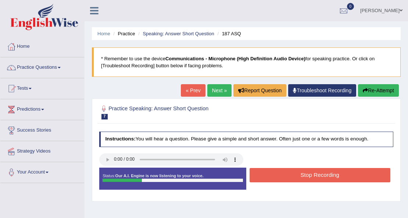
click at [311, 174] on button "Stop Recording" at bounding box center [319, 175] width 141 height 14
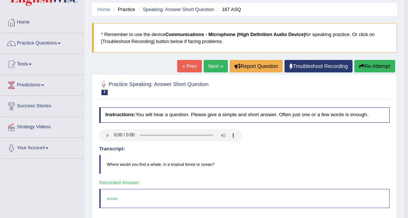
scroll to position [49, 0]
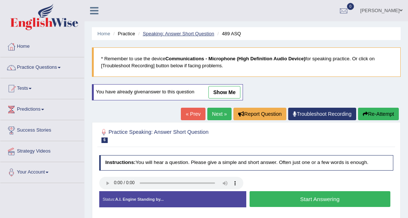
click at [188, 34] on link "Speaking: Answer Short Question" at bounding box center [178, 34] width 71 height 6
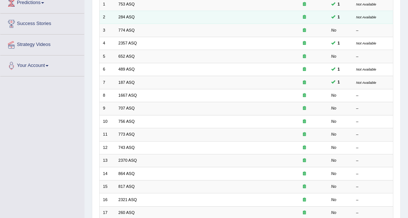
scroll to position [24, 0]
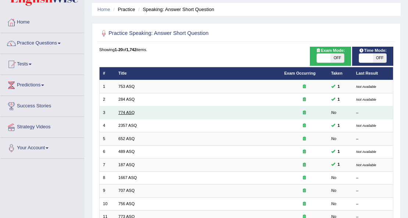
click at [120, 110] on link "774 ASQ" at bounding box center [126, 112] width 16 height 4
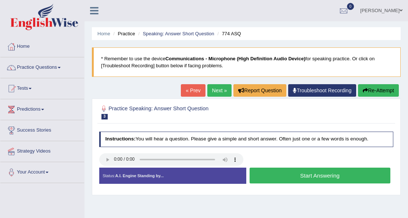
click at [324, 176] on button "Start Answering" at bounding box center [319, 175] width 141 height 16
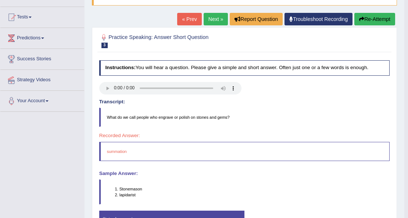
scroll to position [98, 0]
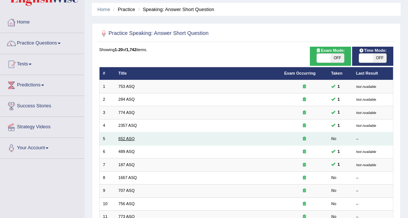
click at [129, 138] on link "652 ASQ" at bounding box center [126, 138] width 16 height 4
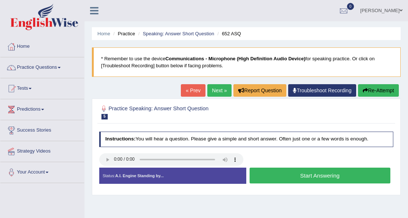
click at [313, 171] on button "Start Answering" at bounding box center [319, 175] width 141 height 16
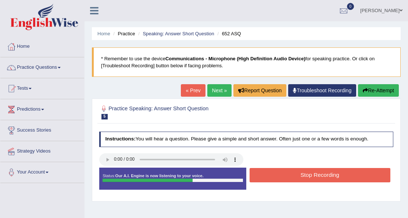
click at [325, 171] on button "Stop Recording" at bounding box center [319, 175] width 141 height 14
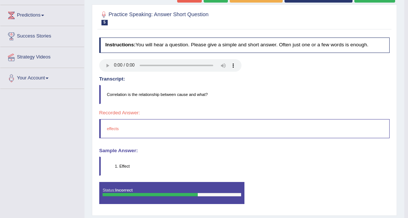
scroll to position [73, 0]
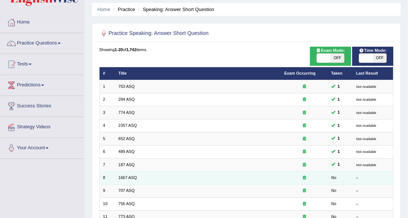
click at [129, 172] on td "1667 ASQ" at bounding box center [198, 177] width 166 height 13
click at [130, 176] on link "1667 ASQ" at bounding box center [127, 177] width 18 height 4
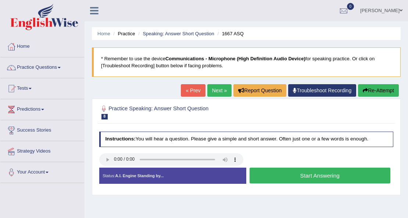
click at [303, 177] on button "Start Answering" at bounding box center [319, 175] width 141 height 16
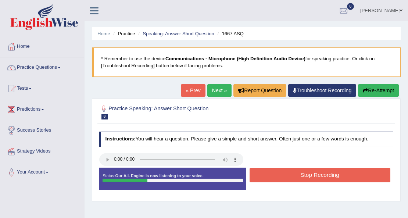
click at [303, 177] on button "Stop Recording" at bounding box center [319, 175] width 141 height 14
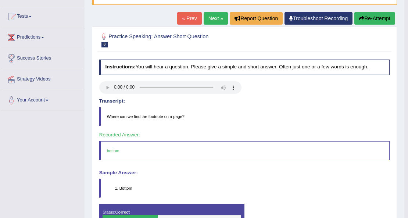
scroll to position [98, 0]
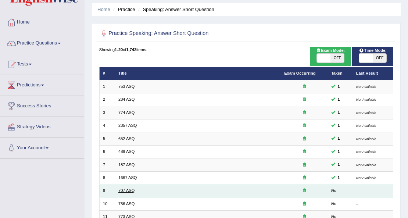
click at [133, 191] on link "707 ASQ" at bounding box center [126, 190] width 16 height 4
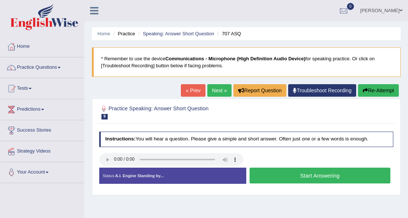
click at [274, 180] on button "Start Answering" at bounding box center [319, 175] width 141 height 16
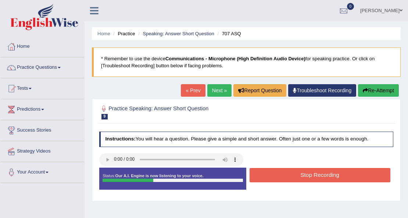
click at [274, 180] on button "Stop Recording" at bounding box center [319, 175] width 141 height 14
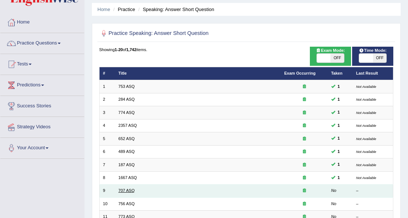
click at [124, 188] on link "707 ASQ" at bounding box center [126, 190] width 16 height 4
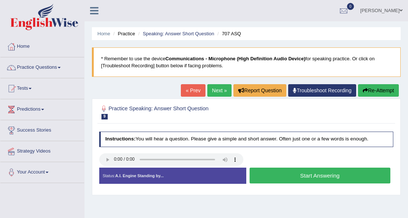
click at [321, 177] on button "Start Answering" at bounding box center [319, 175] width 141 height 16
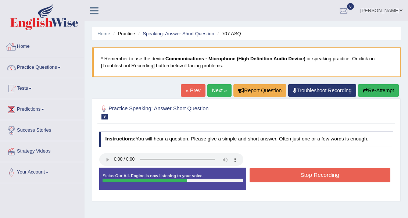
click at [298, 178] on button "Stop Recording" at bounding box center [319, 175] width 141 height 14
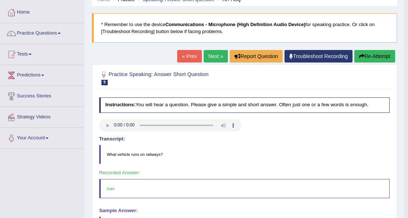
scroll to position [98, 0]
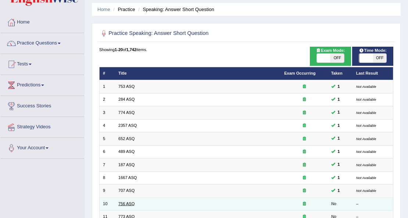
click at [130, 202] on link "756 ASQ" at bounding box center [126, 203] width 16 height 4
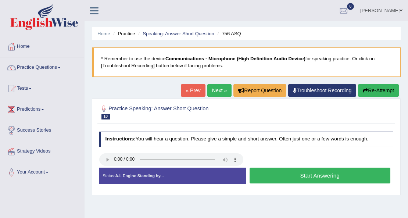
click at [306, 174] on button "Start Answering" at bounding box center [319, 175] width 141 height 16
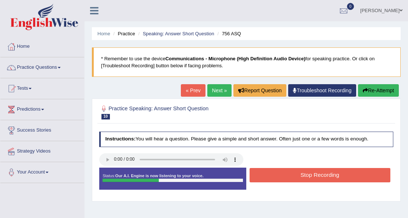
click at [300, 176] on button "Stop Recording" at bounding box center [319, 175] width 141 height 14
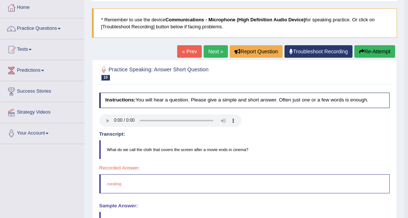
scroll to position [49, 0]
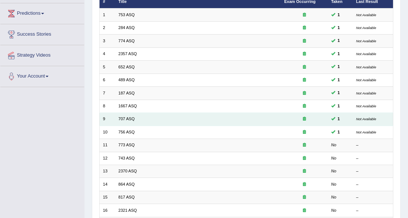
scroll to position [98, 0]
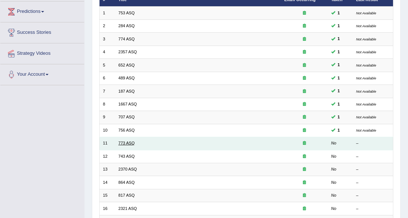
click at [125, 143] on link "773 ASQ" at bounding box center [126, 143] width 16 height 4
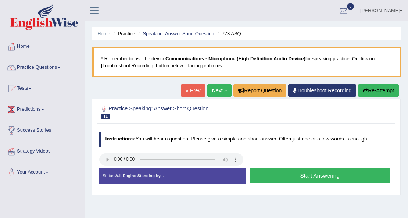
click at [277, 179] on button "Start Answering" at bounding box center [319, 175] width 141 height 16
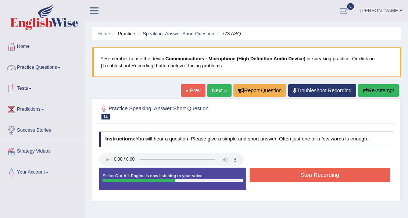
click at [264, 178] on button "Stop Recording" at bounding box center [319, 175] width 141 height 14
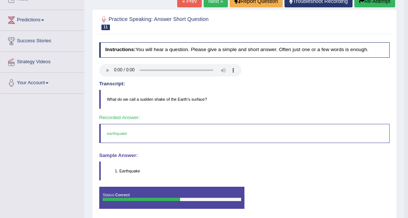
scroll to position [122, 0]
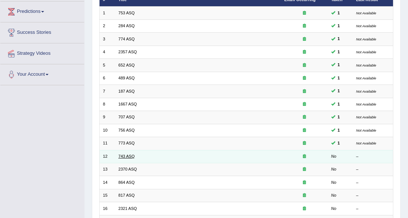
click at [128, 154] on link "743 ASQ" at bounding box center [126, 156] width 16 height 4
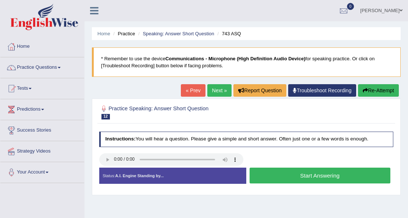
click at [313, 173] on button "Start Answering" at bounding box center [319, 175] width 141 height 16
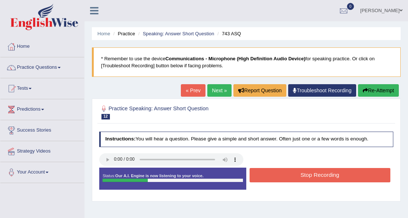
click at [313, 173] on button "Stop Recording" at bounding box center [319, 175] width 141 height 14
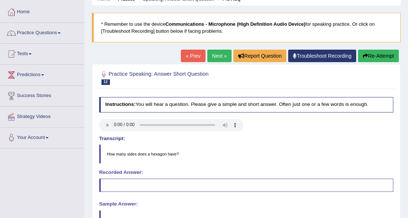
scroll to position [24, 0]
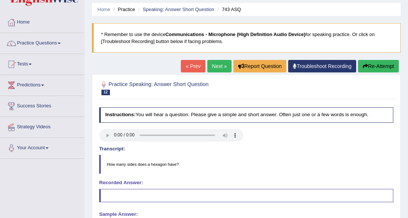
click at [216, 67] on link "Next »" at bounding box center [219, 66] width 24 height 12
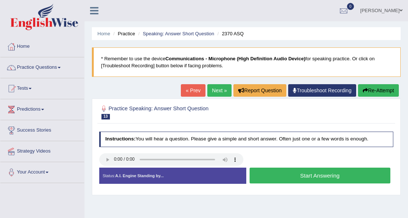
click at [302, 177] on button "Start Answering" at bounding box center [319, 175] width 141 height 16
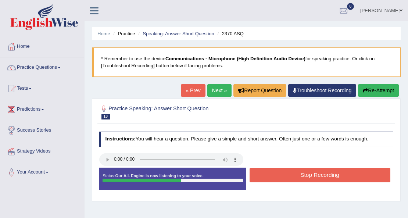
click at [302, 177] on button "Stop Recording" at bounding box center [319, 175] width 141 height 14
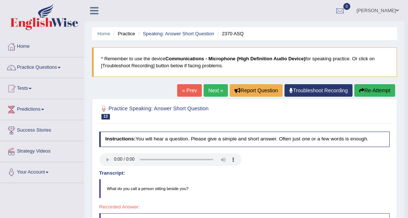
click at [217, 90] on link "Next »" at bounding box center [215, 90] width 24 height 12
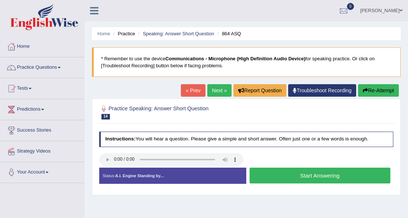
click at [297, 178] on button "Start Answering" at bounding box center [319, 175] width 141 height 16
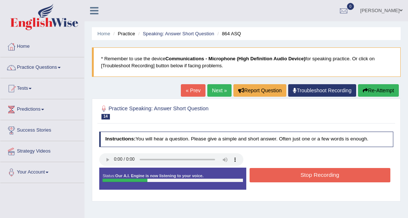
click at [297, 178] on button "Stop Recording" at bounding box center [319, 175] width 141 height 14
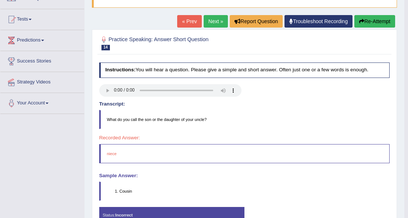
scroll to position [73, 0]
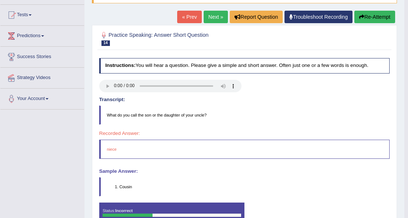
click at [209, 15] on link "Next »" at bounding box center [215, 17] width 24 height 12
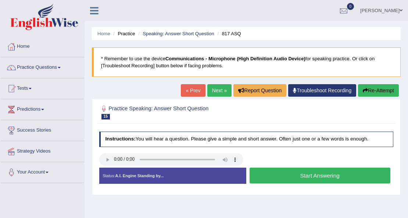
click at [296, 176] on button "Start Answering" at bounding box center [319, 175] width 141 height 16
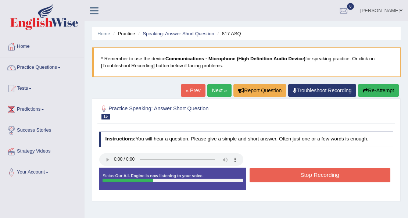
click at [296, 176] on button "Stop Recording" at bounding box center [319, 175] width 141 height 14
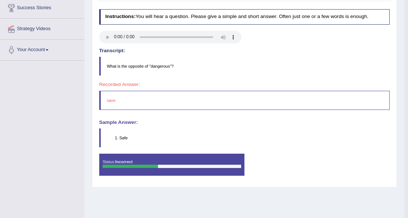
scroll to position [24, 0]
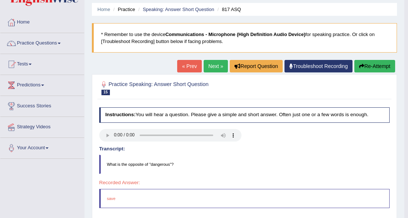
click at [382, 63] on button "Re-Attempt" at bounding box center [374, 66] width 41 height 12
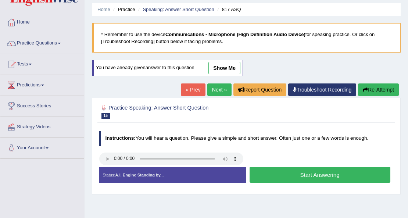
scroll to position [24, 0]
click at [299, 172] on button "Start Answering" at bounding box center [319, 175] width 141 height 16
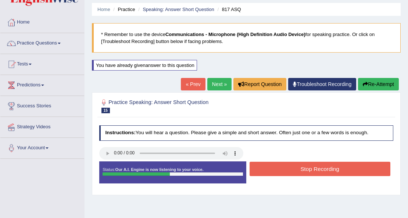
click at [308, 166] on button "Stop Recording" at bounding box center [319, 169] width 141 height 14
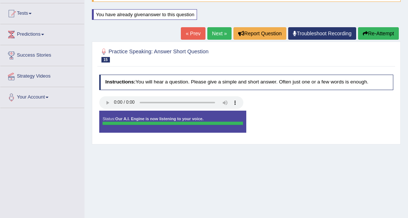
scroll to position [73, 0]
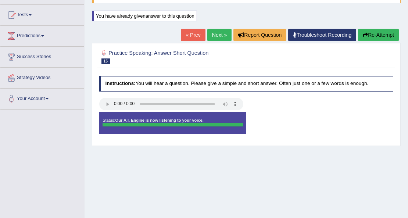
click at [378, 35] on button "Re-Attempt" at bounding box center [378, 35] width 41 height 12
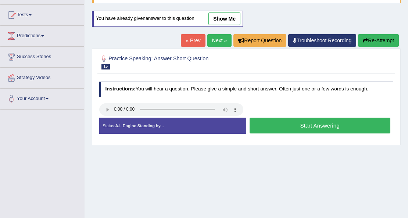
click at [294, 126] on button "Start Answering" at bounding box center [319, 126] width 141 height 16
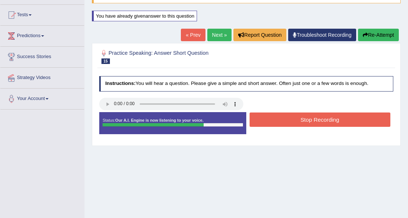
click at [301, 113] on button "Stop Recording" at bounding box center [319, 119] width 141 height 14
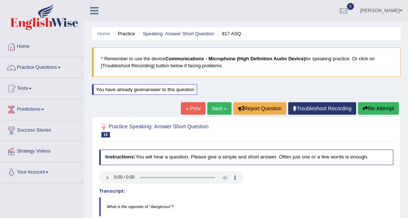
click at [215, 109] on link "Next »" at bounding box center [219, 108] width 24 height 12
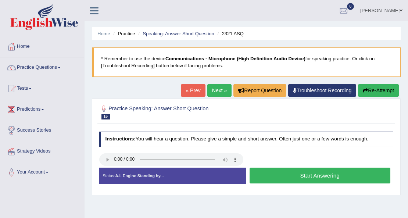
click at [332, 177] on button "Start Answering" at bounding box center [319, 175] width 141 height 16
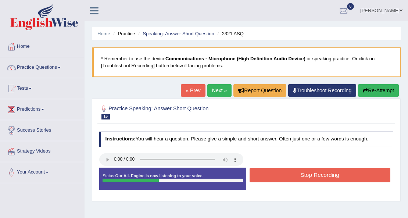
click at [332, 177] on button "Stop Recording" at bounding box center [319, 175] width 141 height 14
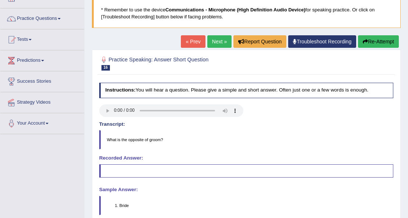
scroll to position [73, 0]
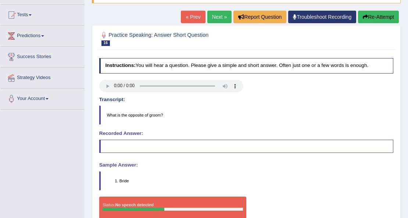
click at [216, 15] on link "Next »" at bounding box center [219, 17] width 24 height 12
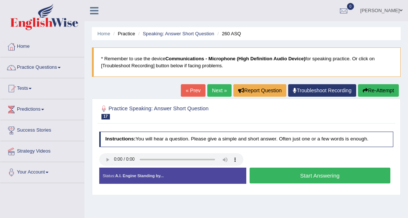
click at [316, 173] on button "Start Answering" at bounding box center [319, 175] width 141 height 16
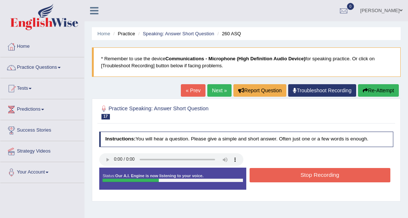
click at [316, 173] on button "Stop Recording" at bounding box center [319, 175] width 141 height 14
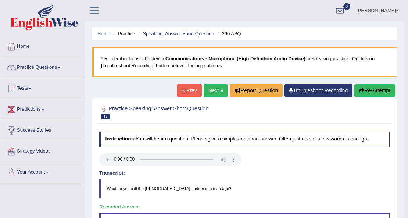
click at [216, 86] on link "Next »" at bounding box center [215, 90] width 24 height 12
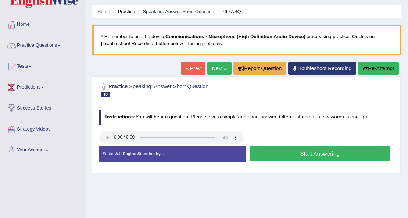
scroll to position [49, 0]
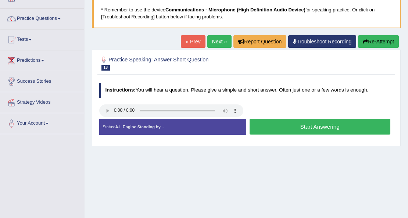
click at [318, 126] on button "Start Answering" at bounding box center [319, 127] width 141 height 16
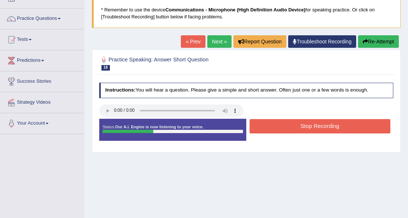
click at [318, 126] on button "Stop Recording" at bounding box center [319, 126] width 141 height 14
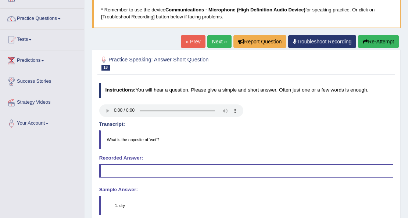
click at [379, 38] on button "Re-Attempt" at bounding box center [378, 41] width 41 height 12
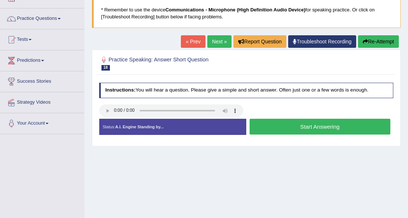
click at [288, 129] on button "Start Answering" at bounding box center [319, 127] width 141 height 16
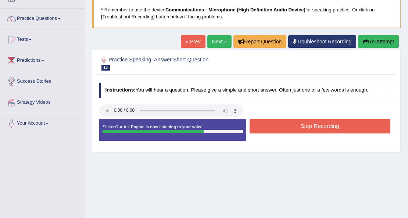
click at [291, 124] on button "Stop Recording" at bounding box center [319, 126] width 141 height 14
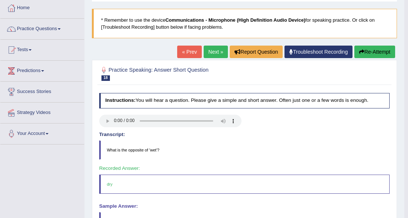
scroll to position [24, 0]
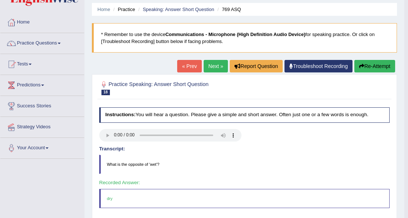
click at [217, 67] on link "Next »" at bounding box center [215, 66] width 24 height 12
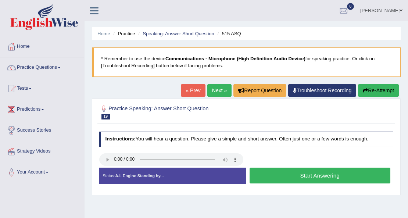
click at [301, 171] on button "Start Answering" at bounding box center [319, 175] width 141 height 16
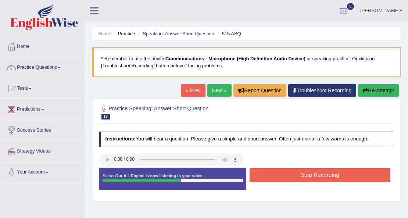
click at [306, 177] on button "Stop Recording" at bounding box center [319, 175] width 141 height 14
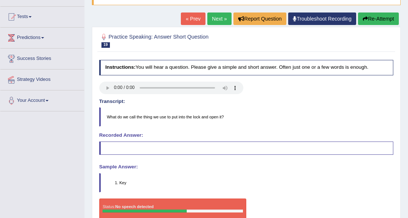
scroll to position [24, 0]
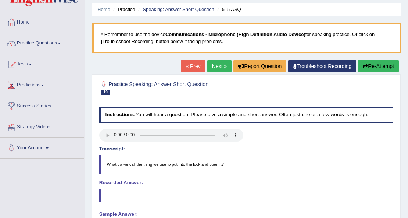
click at [213, 66] on link "Next »" at bounding box center [219, 66] width 24 height 12
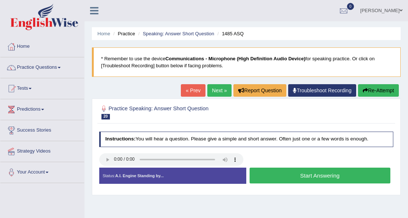
click at [318, 176] on button "Start Answering" at bounding box center [319, 175] width 141 height 16
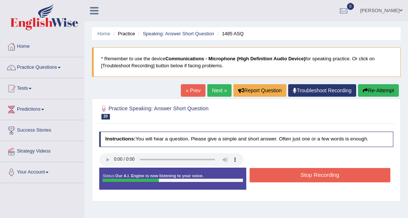
click at [316, 176] on button "Stop Recording" at bounding box center [319, 175] width 141 height 14
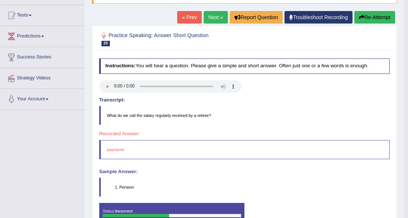
scroll to position [73, 0]
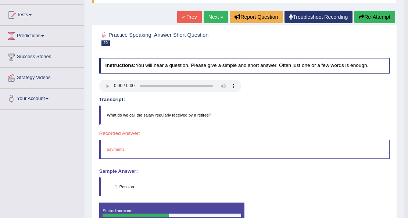
click at [213, 18] on link "Next »" at bounding box center [215, 17] width 24 height 12
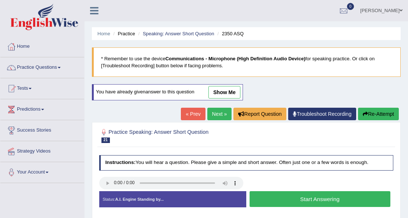
click at [314, 199] on button "Start Answering" at bounding box center [319, 199] width 141 height 16
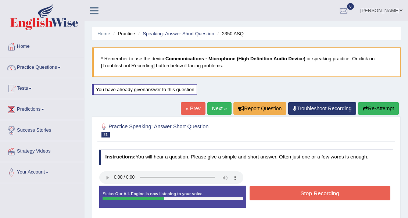
click at [313, 194] on button "Stop Recording" at bounding box center [319, 193] width 141 height 14
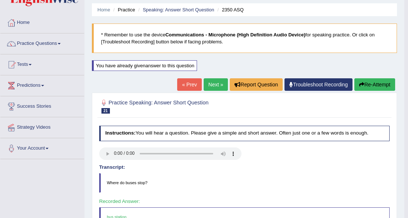
scroll to position [73, 0]
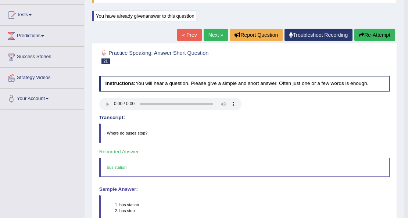
click at [208, 35] on link "Next »" at bounding box center [215, 35] width 24 height 12
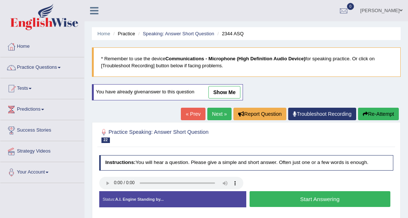
click at [316, 200] on button "Start Answering" at bounding box center [319, 199] width 141 height 16
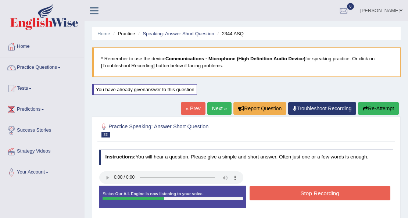
click at [297, 194] on button "Stop Recording" at bounding box center [319, 193] width 141 height 14
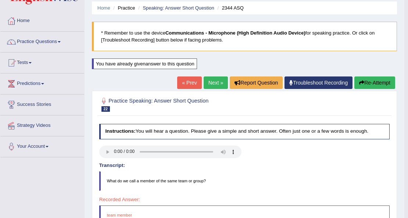
scroll to position [24, 0]
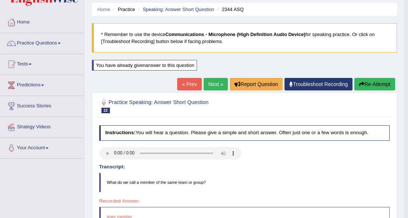
click at [216, 82] on link "Next »" at bounding box center [215, 84] width 24 height 12
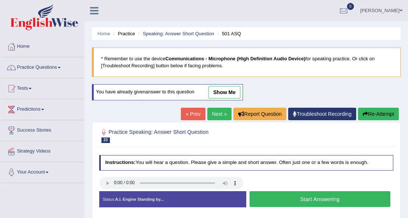
click at [306, 201] on button "Start Answering" at bounding box center [319, 199] width 141 height 16
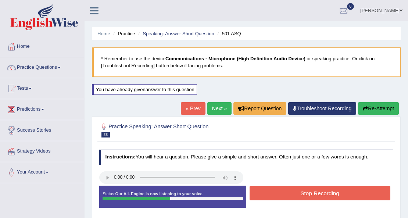
click at [302, 189] on button "Stop Recording" at bounding box center [319, 193] width 141 height 14
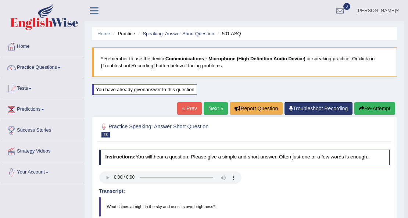
click at [218, 109] on link "Next »" at bounding box center [215, 108] width 24 height 12
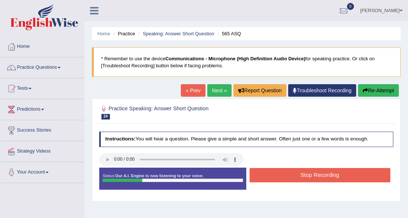
click at [289, 176] on button "Stop Recording" at bounding box center [319, 175] width 141 height 14
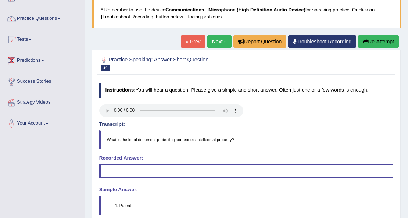
scroll to position [73, 0]
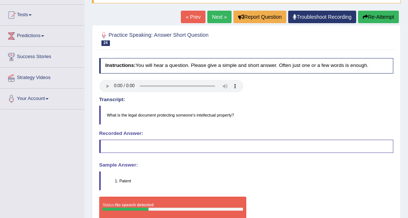
click at [223, 13] on link "Next »" at bounding box center [219, 17] width 24 height 12
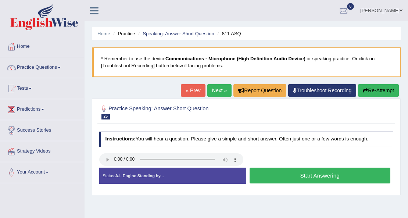
click at [278, 173] on button "Start Answering" at bounding box center [319, 175] width 141 height 16
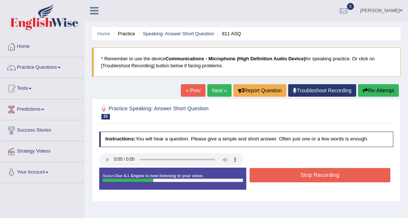
click at [287, 174] on button "Stop Recording" at bounding box center [319, 175] width 141 height 14
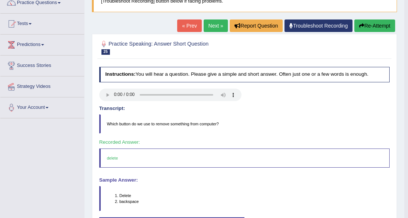
scroll to position [73, 0]
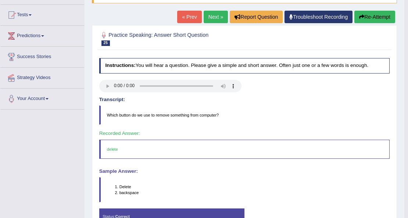
click at [212, 18] on link "Next »" at bounding box center [215, 17] width 24 height 12
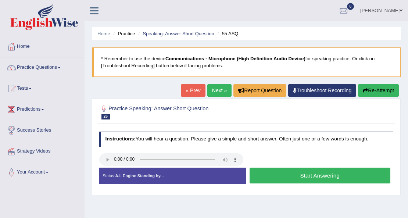
click at [316, 180] on button "Start Answering" at bounding box center [319, 175] width 141 height 16
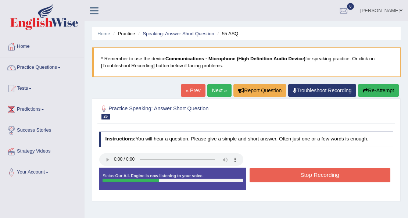
click at [316, 180] on button "Stop Recording" at bounding box center [319, 175] width 141 height 14
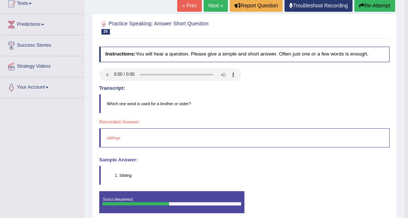
scroll to position [73, 0]
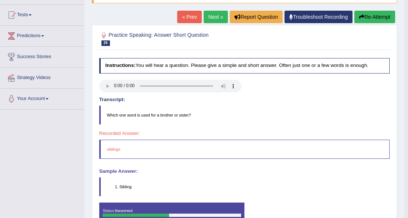
click at [205, 18] on link "Next »" at bounding box center [215, 17] width 24 height 12
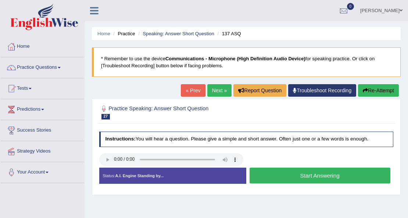
click at [311, 180] on button "Start Answering" at bounding box center [319, 175] width 141 height 16
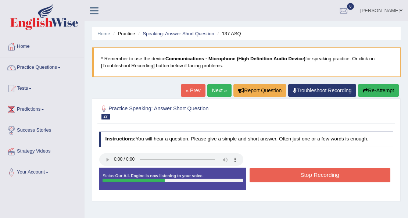
click at [311, 180] on button "Stop Recording" at bounding box center [319, 175] width 141 height 14
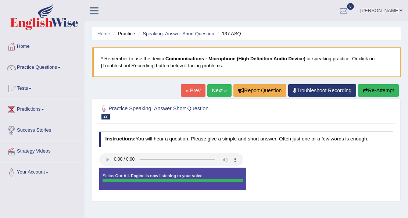
click at [365, 89] on icon "button" at bounding box center [365, 90] width 5 height 5
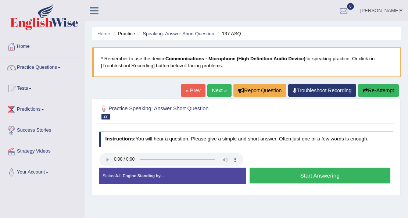
click at [316, 178] on button "Start Answering" at bounding box center [319, 175] width 141 height 16
click at [320, 177] on button "Start Answering" at bounding box center [319, 175] width 141 height 16
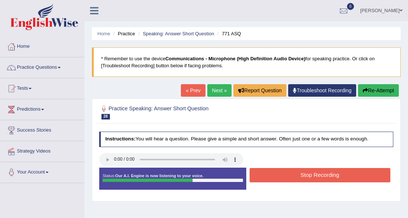
click at [305, 176] on button "Stop Recording" at bounding box center [319, 175] width 141 height 14
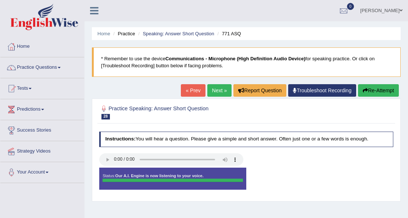
click at [365, 93] on button "Re-Attempt" at bounding box center [378, 90] width 41 height 12
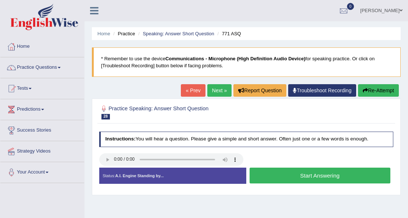
click at [281, 172] on button "Start Answering" at bounding box center [319, 175] width 141 height 16
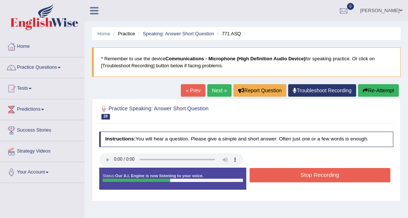
click at [275, 170] on button "Stop Recording" at bounding box center [319, 175] width 141 height 14
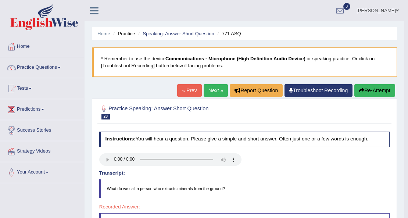
click at [378, 91] on button "Re-Attempt" at bounding box center [374, 90] width 41 height 12
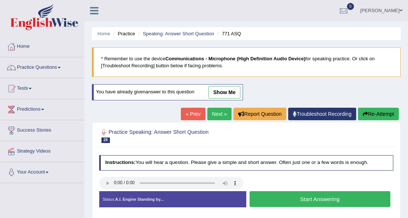
click at [307, 197] on button "Start Answering" at bounding box center [319, 199] width 141 height 16
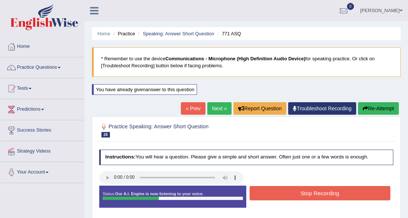
click at [307, 192] on button "Stop Recording" at bounding box center [319, 193] width 141 height 14
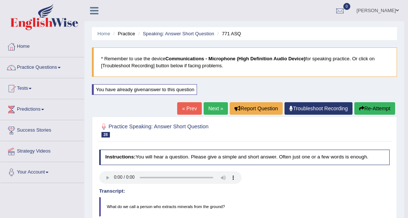
click at [371, 113] on button "Re-Attempt" at bounding box center [374, 108] width 41 height 12
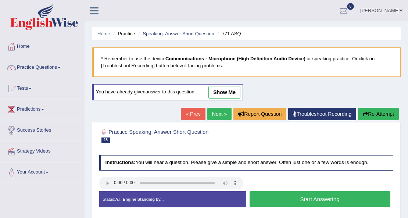
click at [293, 200] on button "Start Answering" at bounding box center [319, 199] width 141 height 16
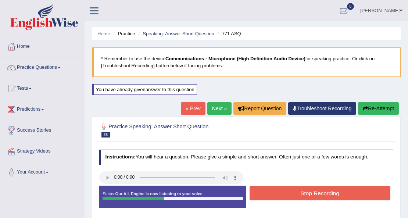
click at [295, 195] on button "Stop Recording" at bounding box center [319, 193] width 141 height 14
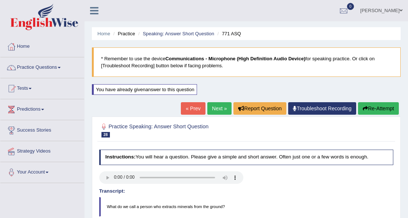
click at [372, 112] on button "Re-Attempt" at bounding box center [378, 108] width 41 height 12
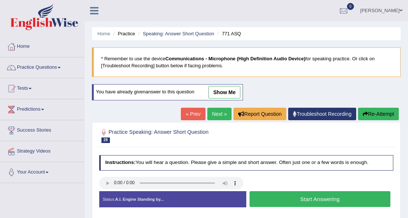
click at [139, 147] on div "Practice Speaking: Answer Short Question 28 771 ASQ Instructions: You will hear…" at bounding box center [246, 170] width 309 height 97
click at [271, 193] on button "Start Answering" at bounding box center [319, 199] width 141 height 16
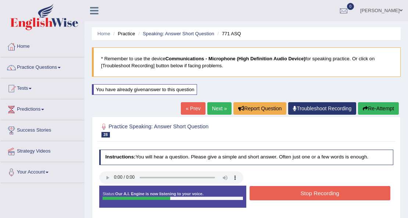
click at [271, 193] on button "Stop Recording" at bounding box center [319, 193] width 141 height 14
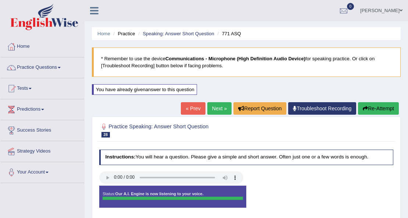
click at [218, 103] on link "Next »" at bounding box center [219, 108] width 24 height 12
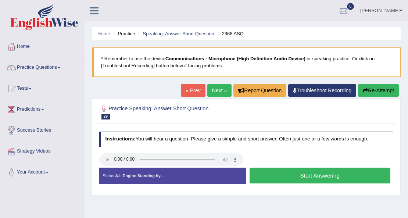
click at [303, 180] on button "Start Answering" at bounding box center [319, 175] width 141 height 16
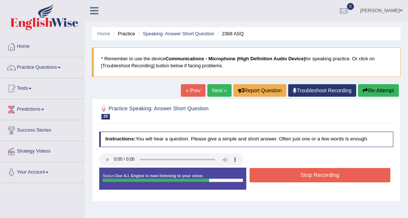
click at [301, 176] on button "Stop Recording" at bounding box center [319, 175] width 141 height 14
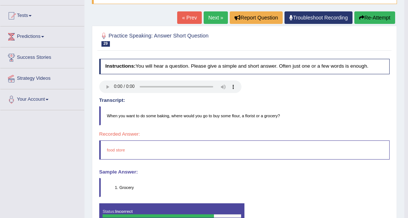
scroll to position [73, 0]
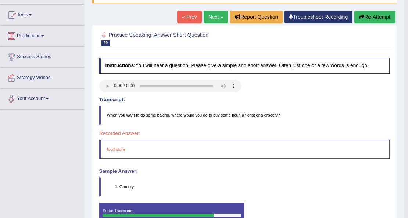
click at [377, 23] on div "« Prev Next » Report Question Troubleshoot Recording Re-Attempt" at bounding box center [287, 18] width 220 height 14
click at [376, 21] on button "Re-Attempt" at bounding box center [374, 17] width 41 height 12
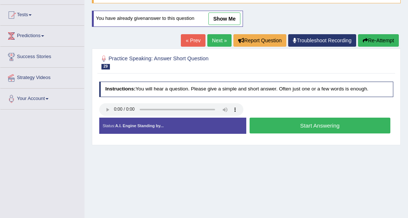
click at [317, 129] on button "Start Answering" at bounding box center [319, 126] width 141 height 16
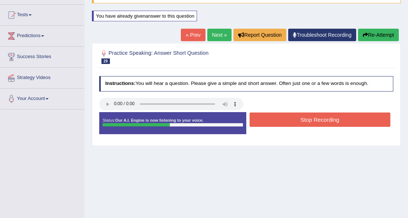
click at [307, 120] on button "Stop Recording" at bounding box center [319, 119] width 141 height 14
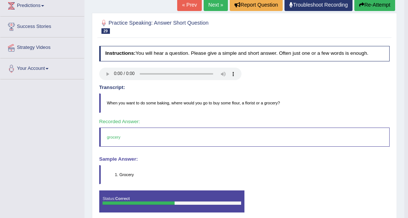
scroll to position [21, 0]
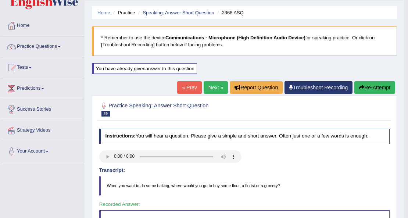
click at [216, 84] on link "Next »" at bounding box center [215, 87] width 24 height 12
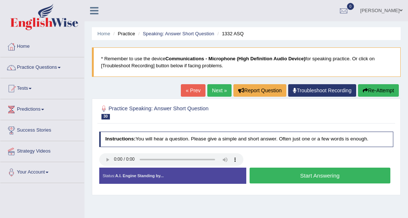
click at [353, 178] on button "Start Answering" at bounding box center [319, 175] width 141 height 16
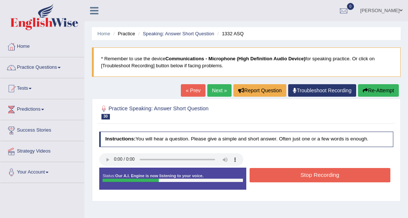
click at [324, 177] on button "Stop Recording" at bounding box center [319, 175] width 141 height 14
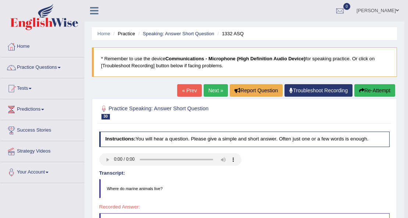
click at [217, 91] on link "Next »" at bounding box center [215, 90] width 24 height 12
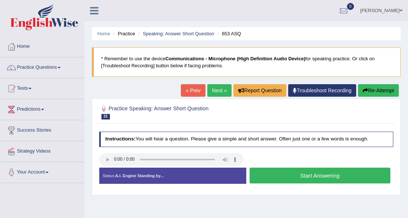
click at [331, 180] on button "Start Answering" at bounding box center [319, 175] width 141 height 16
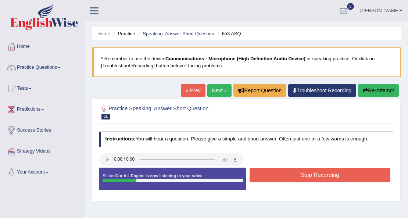
click at [302, 176] on button "Stop Recording" at bounding box center [319, 175] width 141 height 14
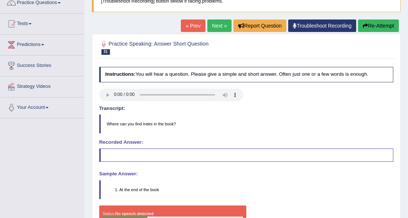
scroll to position [73, 0]
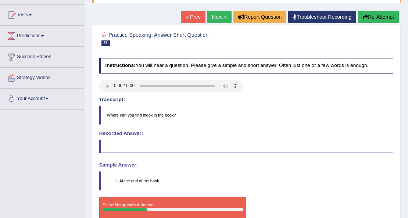
click at [386, 13] on button "Re-Attempt" at bounding box center [378, 17] width 41 height 12
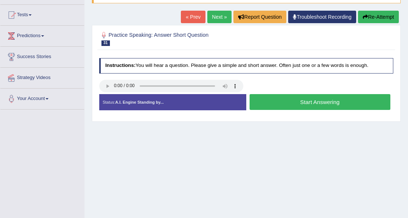
click at [323, 101] on button "Start Answering" at bounding box center [319, 102] width 141 height 16
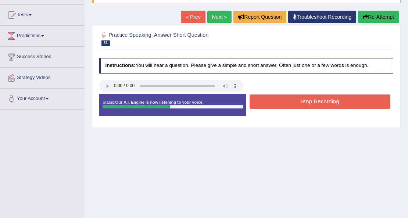
click at [323, 101] on button "Stop Recording" at bounding box center [319, 101] width 141 height 14
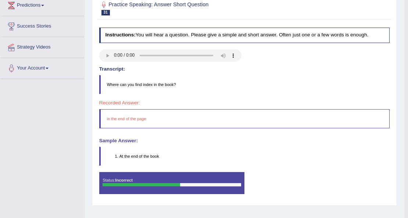
scroll to position [21, 0]
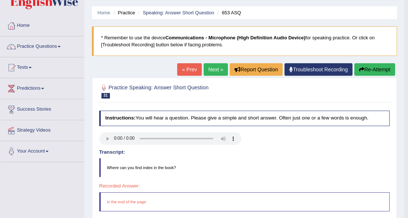
click at [214, 72] on link "Next »" at bounding box center [215, 69] width 24 height 12
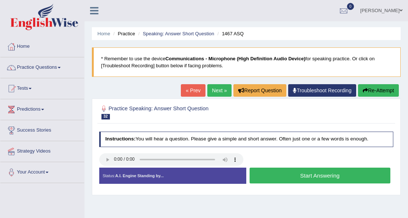
click at [297, 173] on button "Start Answering" at bounding box center [319, 175] width 141 height 16
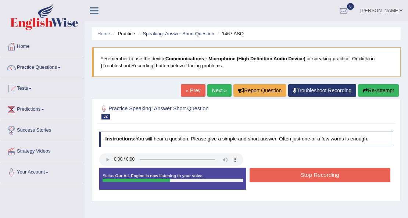
click at [299, 176] on button "Stop Recording" at bounding box center [319, 175] width 141 height 14
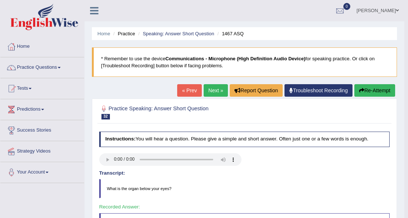
click at [216, 87] on link "Next »" at bounding box center [215, 90] width 24 height 12
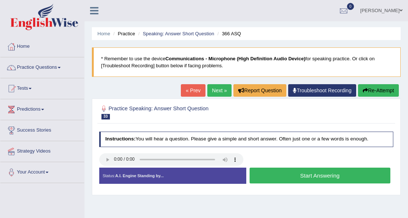
click at [310, 179] on button "Start Answering" at bounding box center [319, 175] width 141 height 16
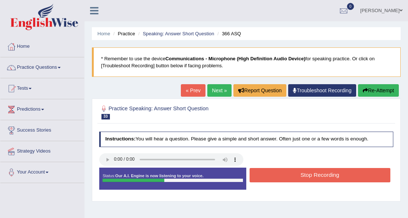
click at [310, 179] on button "Stop Recording" at bounding box center [319, 175] width 141 height 14
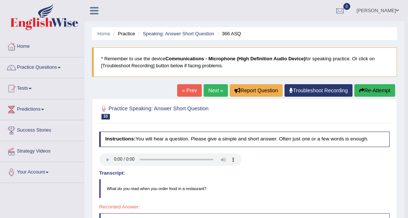
click at [377, 91] on button "Re-Attempt" at bounding box center [374, 90] width 41 height 12
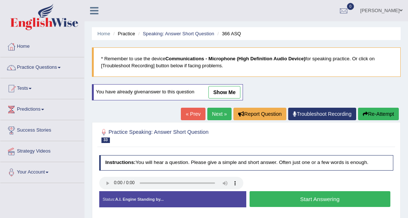
click at [300, 200] on button "Start Answering" at bounding box center [319, 199] width 141 height 16
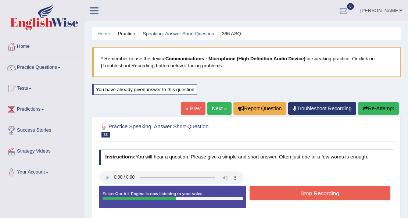
click at [327, 192] on button "Stop Recording" at bounding box center [319, 193] width 141 height 14
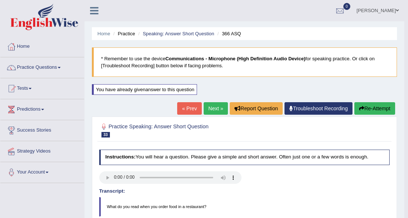
click at [211, 107] on link "Next »" at bounding box center [215, 108] width 24 height 12
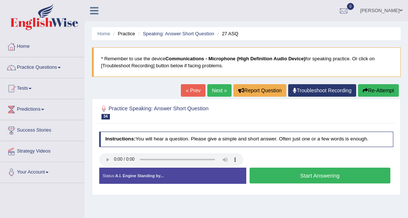
click at [301, 179] on button "Start Answering" at bounding box center [319, 175] width 141 height 16
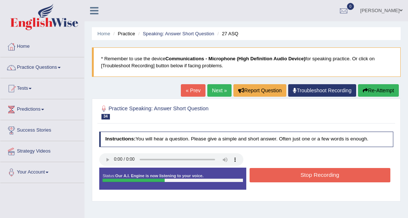
click at [284, 176] on button "Stop Recording" at bounding box center [319, 175] width 141 height 14
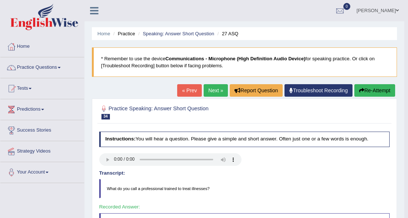
click at [206, 96] on link "Next »" at bounding box center [215, 90] width 24 height 12
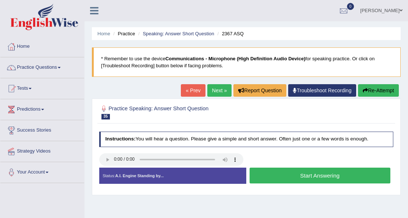
click at [298, 176] on button "Start Answering" at bounding box center [319, 175] width 141 height 16
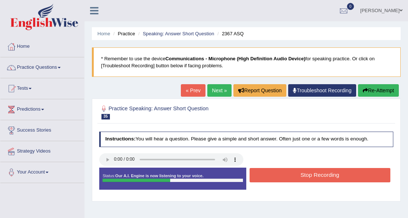
click at [298, 175] on button "Stop Recording" at bounding box center [319, 175] width 141 height 14
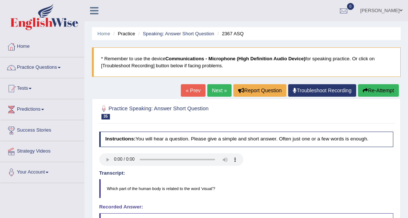
click at [212, 84] on link "Next »" at bounding box center [219, 90] width 24 height 12
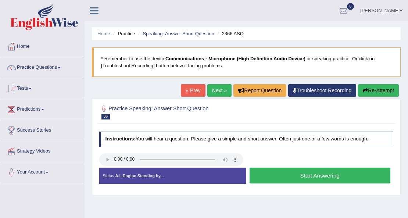
click at [162, 144] on h4 "Instructions: You will hear a question. Please give a simple and short answer. …" at bounding box center [246, 138] width 294 height 15
click at [314, 179] on button "Start Answering" at bounding box center [319, 175] width 141 height 16
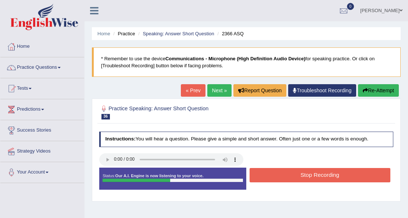
click at [313, 177] on button "Stop Recording" at bounding box center [319, 175] width 141 height 14
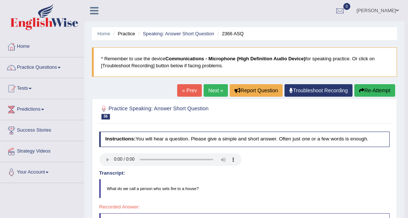
click at [385, 90] on button "Re-Attempt" at bounding box center [374, 90] width 41 height 12
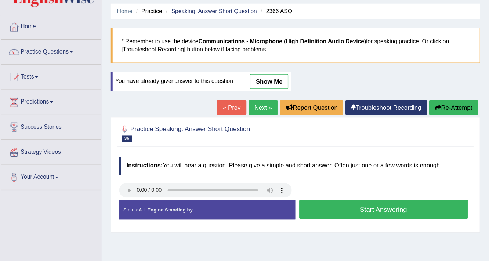
scroll to position [24, 0]
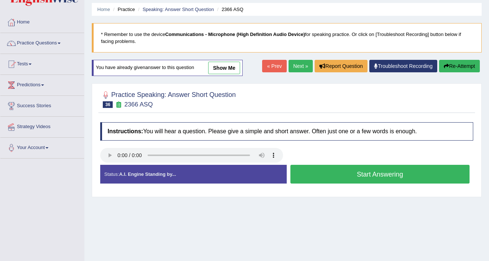
drag, startPoint x: 352, startPoint y: 3, endPoint x: 318, endPoint y: 203, distance: 203.8
click at [318, 203] on div "Home Practice Speaking: Answer Short Question 2366 ASQ * Remember to use the de…" at bounding box center [286, 159] width 405 height 367
click at [354, 178] on button "Start Answering" at bounding box center [380, 174] width 179 height 19
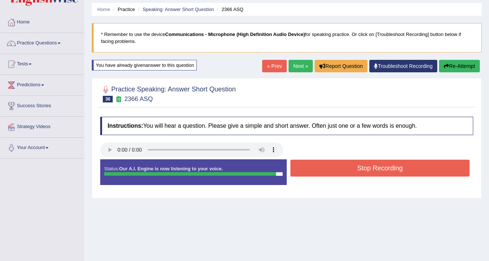
click at [372, 165] on button "Stop Recording" at bounding box center [380, 168] width 179 height 17
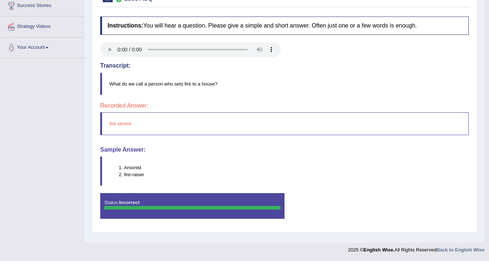
scroll to position [0, 0]
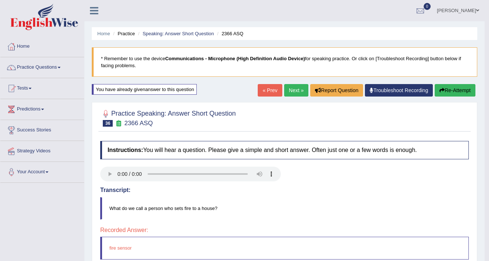
click at [407, 91] on button "Re-Attempt" at bounding box center [455, 90] width 41 height 12
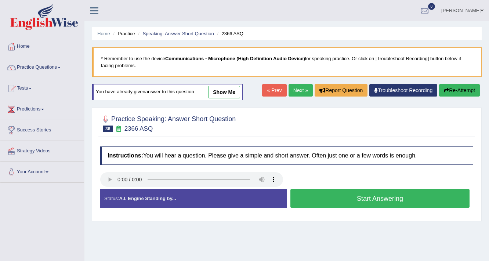
click at [350, 199] on button "Start Answering" at bounding box center [380, 198] width 179 height 19
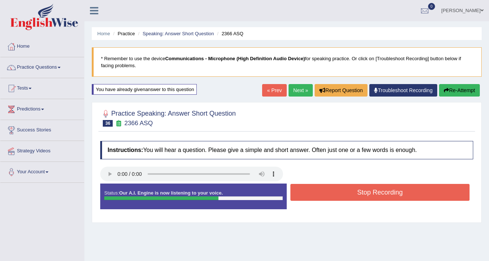
click at [350, 197] on button "Stop Recording" at bounding box center [380, 192] width 179 height 17
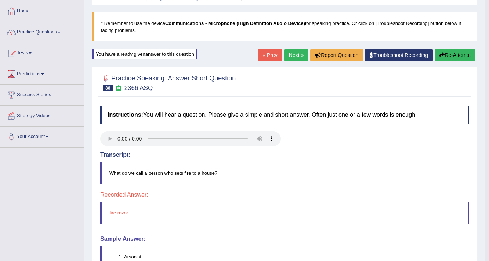
scroll to position [29, 0]
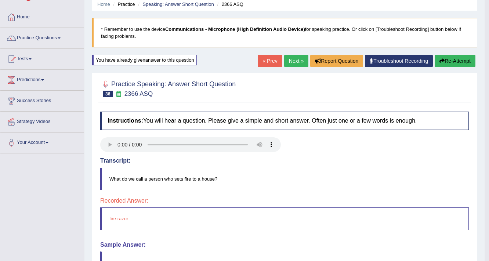
click at [297, 62] on link "Next »" at bounding box center [296, 61] width 24 height 12
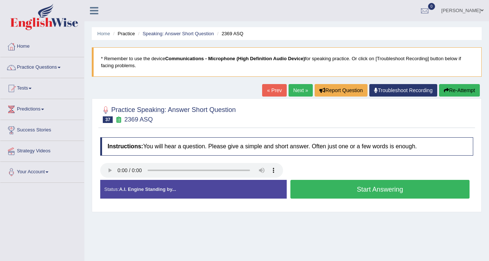
click at [354, 194] on button "Start Answering" at bounding box center [380, 189] width 179 height 19
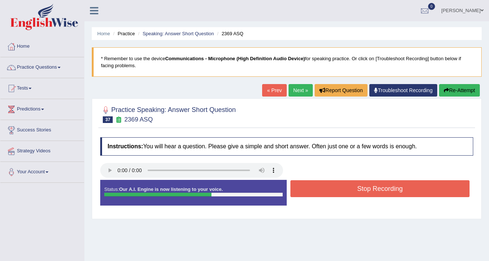
click at [360, 190] on button "Stop Recording" at bounding box center [380, 188] width 179 height 17
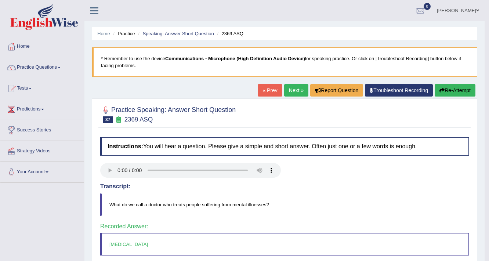
click at [299, 86] on link "Next »" at bounding box center [296, 90] width 24 height 12
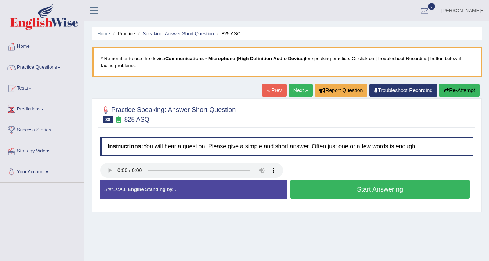
click at [326, 189] on button "Start Answering" at bounding box center [380, 189] width 179 height 19
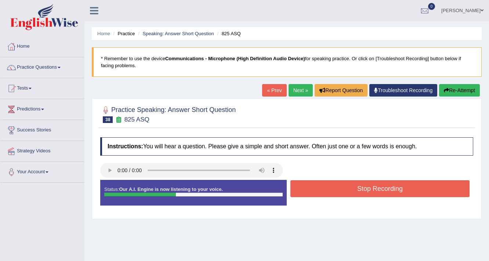
click at [338, 188] on button "Stop Recording" at bounding box center [380, 188] width 179 height 17
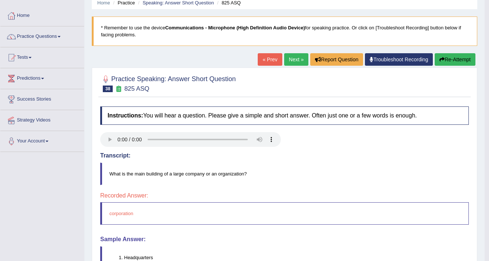
scroll to position [29, 0]
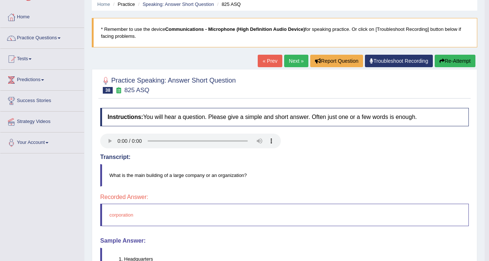
click at [296, 61] on link "Next »" at bounding box center [296, 61] width 24 height 12
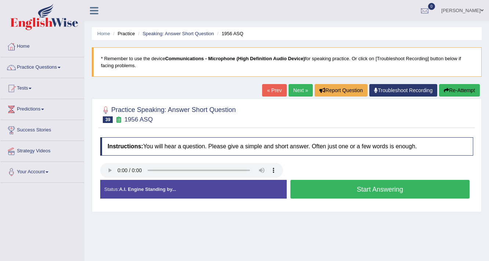
click at [353, 188] on button "Start Answering" at bounding box center [380, 189] width 179 height 19
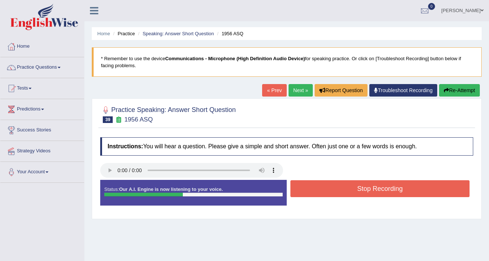
click at [353, 188] on button "Stop Recording" at bounding box center [380, 188] width 179 height 17
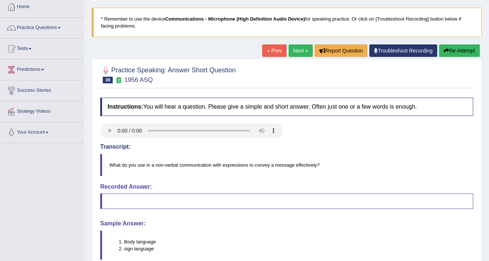
scroll to position [29, 0]
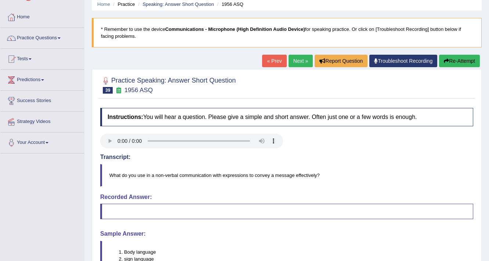
click at [300, 61] on link "Next »" at bounding box center [301, 61] width 24 height 12
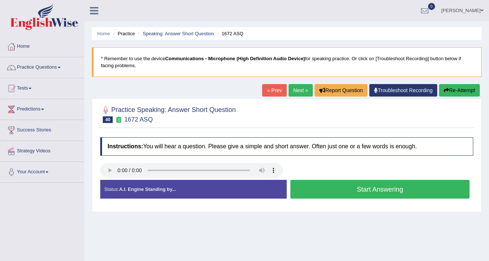
click at [353, 192] on button "Start Answering" at bounding box center [380, 189] width 179 height 19
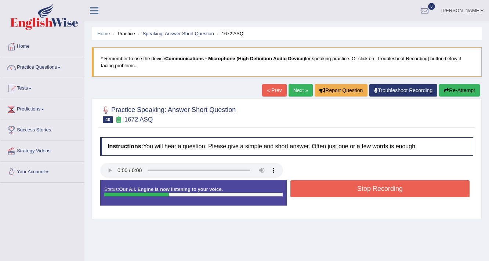
click at [353, 192] on button "Stop Recording" at bounding box center [380, 188] width 179 height 17
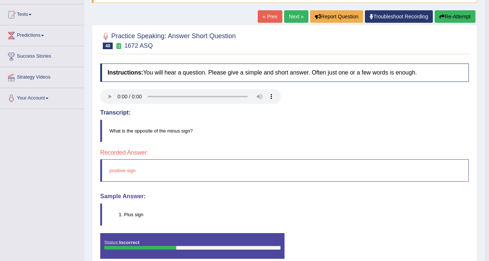
scroll to position [88, 0]
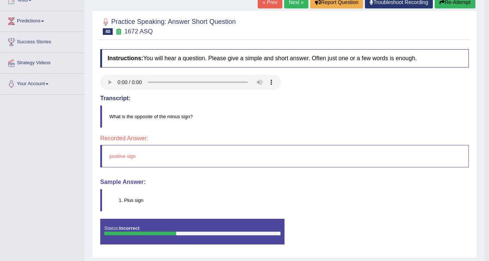
click at [291, 2] on link "Next »" at bounding box center [296, 2] width 24 height 12
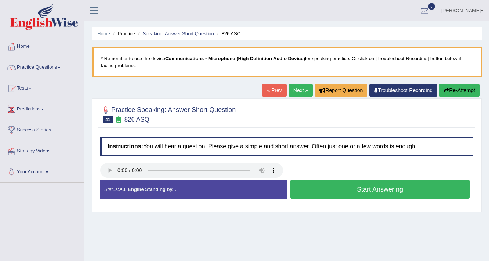
click at [331, 182] on button "Start Answering" at bounding box center [380, 189] width 179 height 19
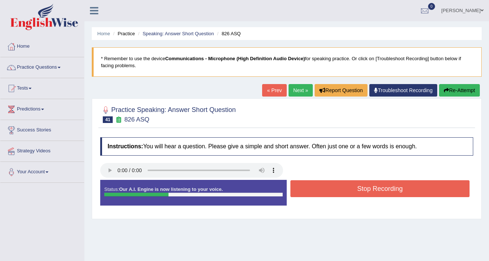
click at [326, 185] on button "Stop Recording" at bounding box center [380, 188] width 179 height 17
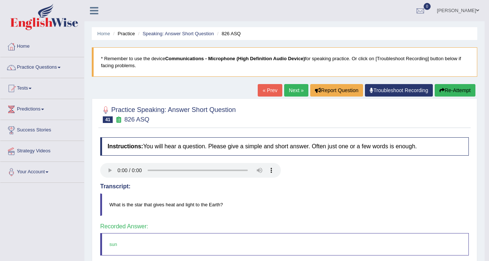
click at [292, 92] on link "Next »" at bounding box center [296, 90] width 24 height 12
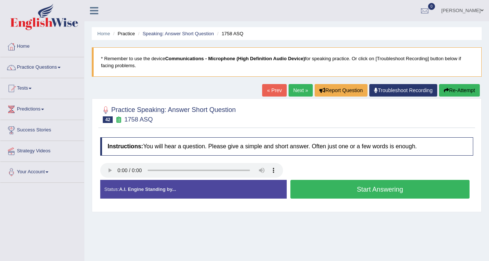
click at [351, 184] on button "Start Answering" at bounding box center [380, 189] width 179 height 19
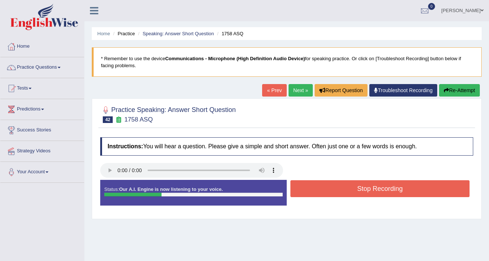
click at [333, 195] on button "Stop Recording" at bounding box center [380, 188] width 179 height 17
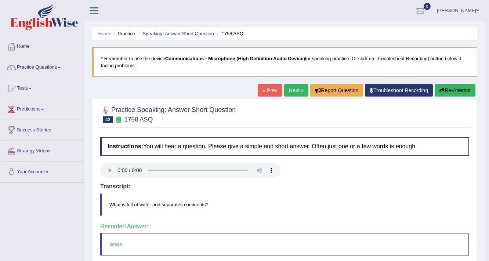
click at [291, 91] on link "Next »" at bounding box center [296, 90] width 24 height 12
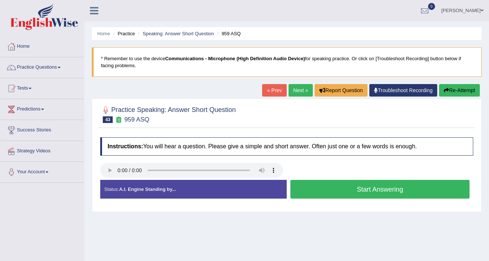
click at [357, 192] on button "Start Answering" at bounding box center [380, 189] width 179 height 19
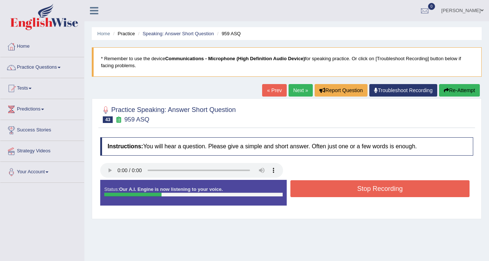
click at [357, 192] on button "Stop Recording" at bounding box center [380, 188] width 179 height 17
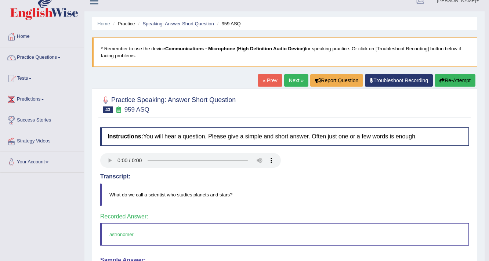
scroll to position [7, 0]
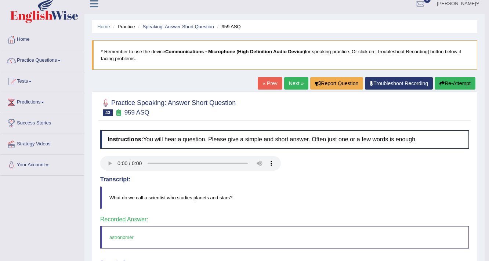
click at [298, 80] on link "Next »" at bounding box center [296, 83] width 24 height 12
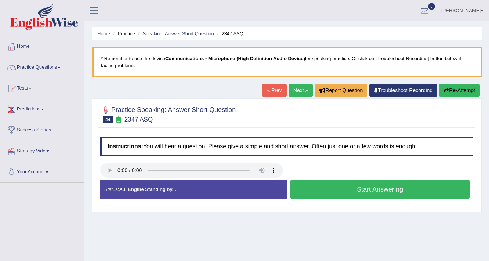
click at [367, 191] on button "Start Answering" at bounding box center [380, 189] width 179 height 19
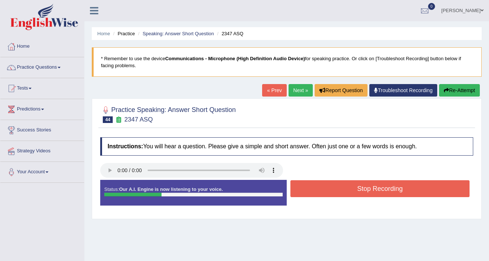
click at [367, 191] on button "Stop Recording" at bounding box center [380, 188] width 179 height 17
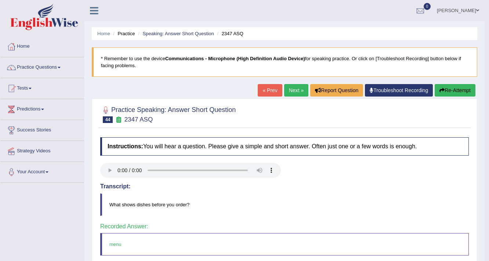
click at [297, 88] on link "Next »" at bounding box center [296, 90] width 24 height 12
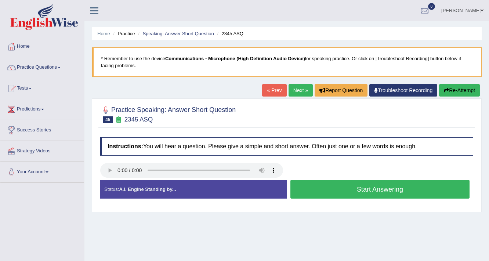
click at [376, 187] on button "Start Answering" at bounding box center [380, 189] width 179 height 19
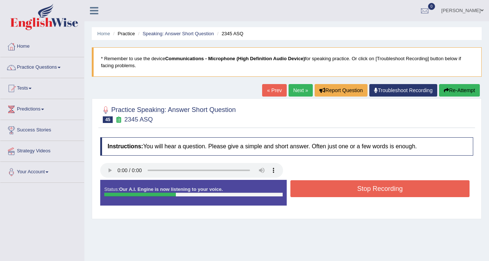
click at [353, 185] on button "Stop Recording" at bounding box center [380, 188] width 179 height 17
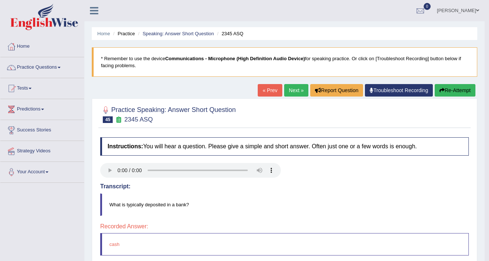
click at [289, 94] on link "Next »" at bounding box center [296, 90] width 24 height 12
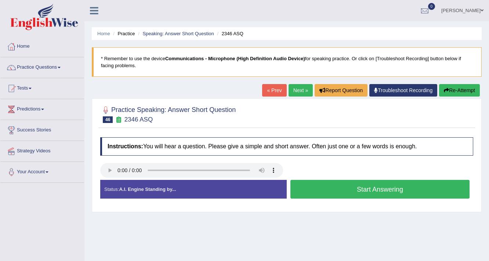
click at [379, 196] on button "Start Answering" at bounding box center [380, 189] width 179 height 19
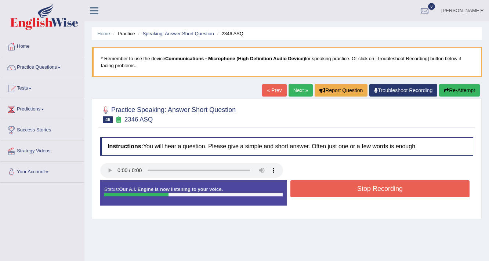
click at [366, 187] on button "Stop Recording" at bounding box center [380, 188] width 179 height 17
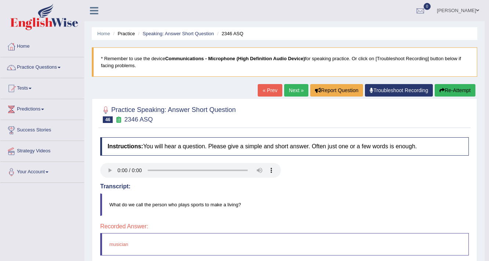
click at [294, 87] on link "Next »" at bounding box center [296, 90] width 24 height 12
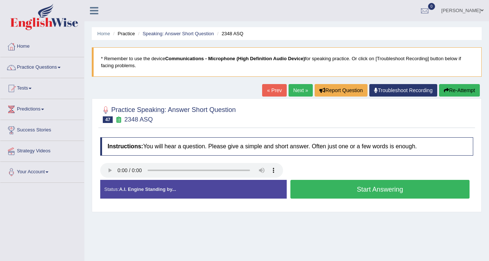
click at [372, 191] on button "Start Answering" at bounding box center [380, 189] width 179 height 19
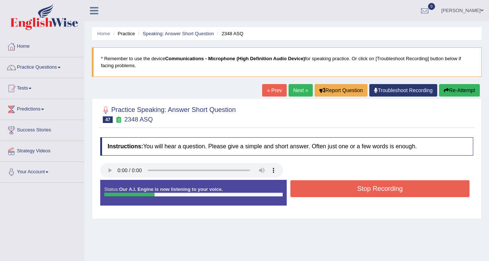
click at [372, 191] on button "Stop Recording" at bounding box center [380, 188] width 179 height 17
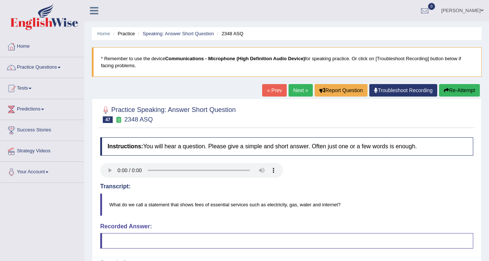
click at [306, 93] on link "Next »" at bounding box center [301, 90] width 24 height 12
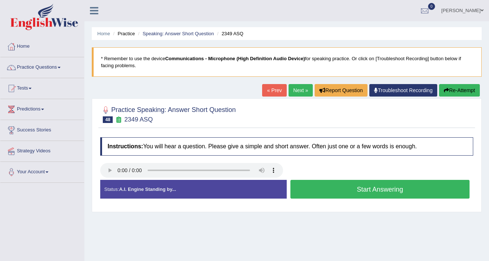
click at [389, 188] on button "Start Answering" at bounding box center [380, 189] width 179 height 19
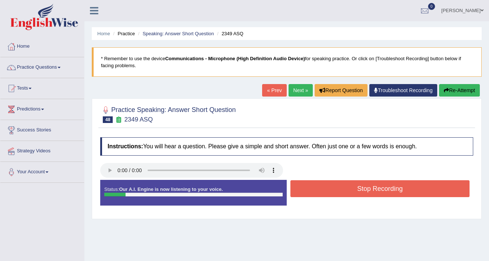
click at [383, 186] on button "Stop Recording" at bounding box center [380, 188] width 179 height 17
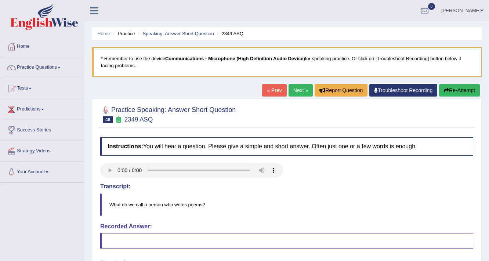
click at [298, 92] on link "Next »" at bounding box center [301, 90] width 24 height 12
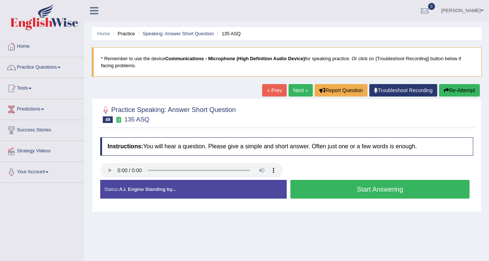
click at [389, 188] on button "Start Answering" at bounding box center [380, 189] width 179 height 19
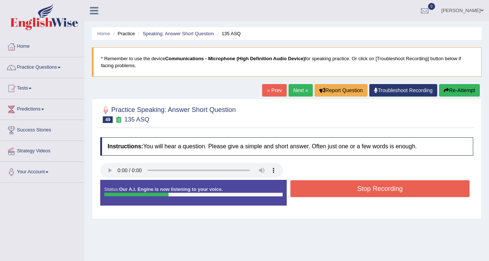
click at [365, 184] on button "Stop Recording" at bounding box center [380, 188] width 179 height 17
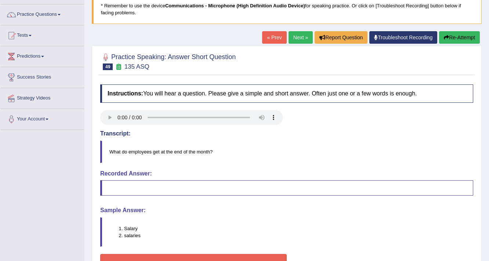
scroll to position [59, 0]
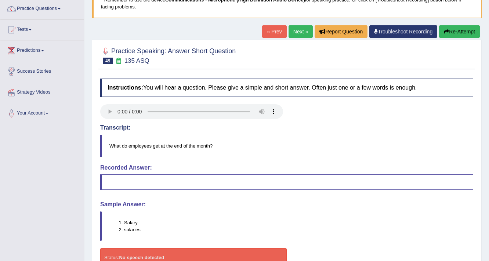
click at [297, 29] on link "Next »" at bounding box center [301, 31] width 24 height 12
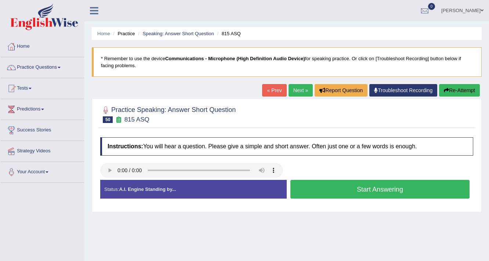
click at [389, 194] on button "Start Answering" at bounding box center [380, 189] width 179 height 19
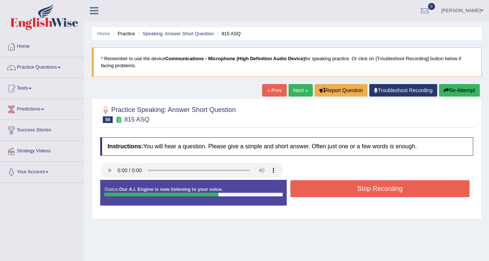
click at [385, 188] on button "Stop Recording" at bounding box center [380, 188] width 179 height 17
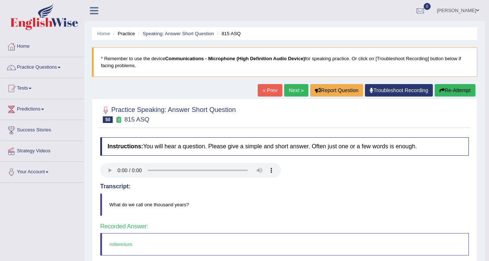
click at [297, 88] on link "Next »" at bounding box center [296, 90] width 24 height 12
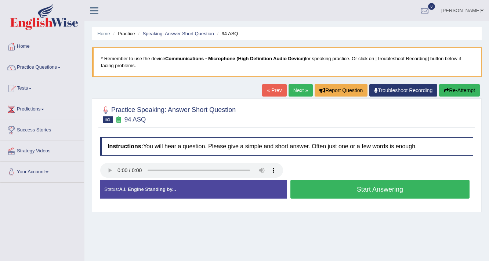
click at [370, 196] on button "Start Answering" at bounding box center [380, 189] width 179 height 19
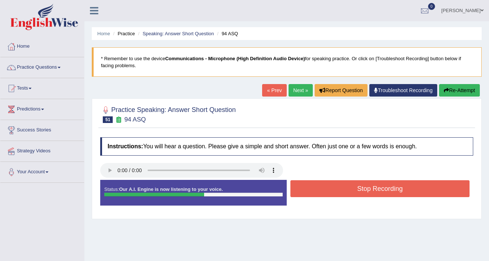
click at [361, 186] on button "Stop Recording" at bounding box center [380, 188] width 179 height 17
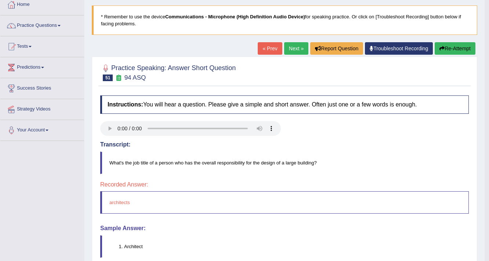
scroll to position [29, 0]
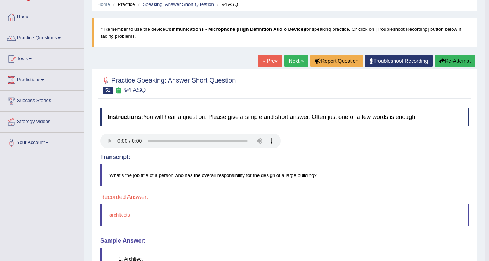
click at [292, 60] on link "Next »" at bounding box center [296, 61] width 24 height 12
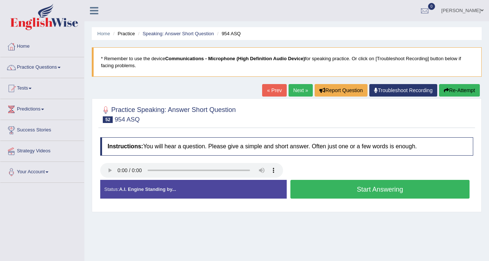
click at [360, 186] on button "Start Answering" at bounding box center [380, 189] width 179 height 19
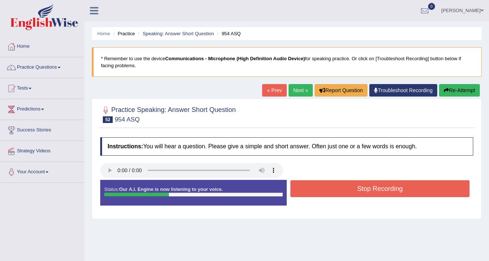
click at [360, 187] on button "Stop Recording" at bounding box center [380, 188] width 179 height 17
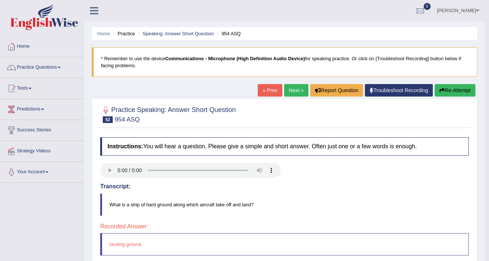
click at [290, 93] on link "Next »" at bounding box center [296, 90] width 24 height 12
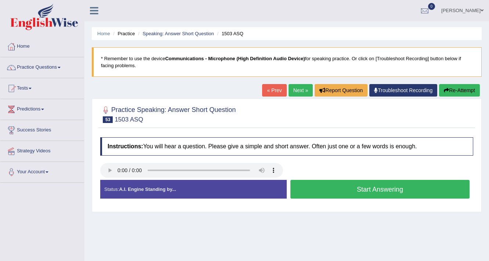
click at [335, 187] on button "Start Answering" at bounding box center [380, 189] width 179 height 19
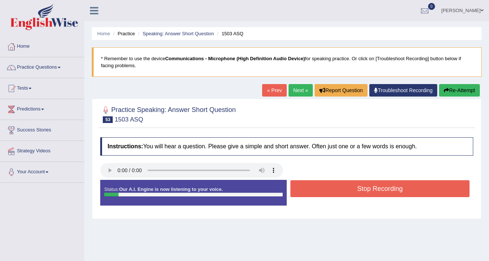
click at [335, 189] on button "Stop Recording" at bounding box center [380, 188] width 179 height 17
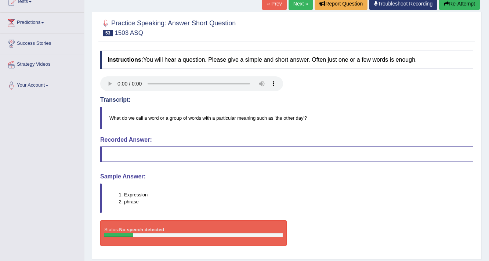
scroll to position [88, 0]
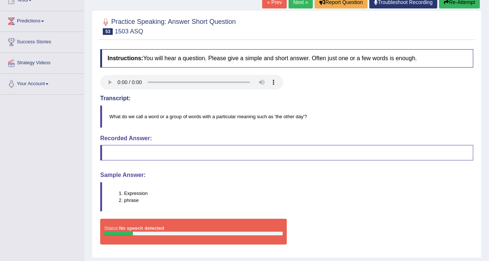
click at [294, 1] on link "Next »" at bounding box center [301, 2] width 24 height 12
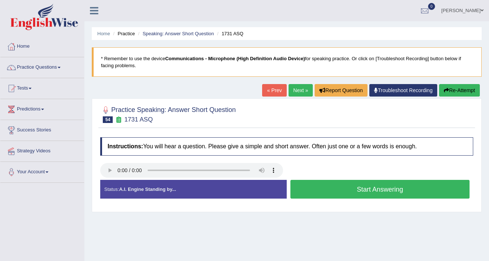
click at [357, 192] on button "Start Answering" at bounding box center [380, 189] width 179 height 19
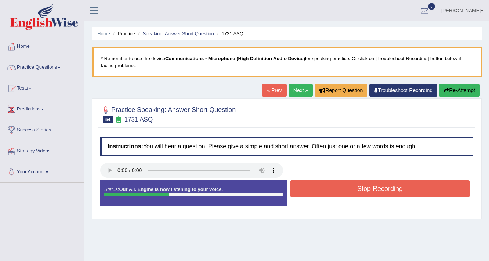
click at [357, 192] on button "Stop Recording" at bounding box center [380, 188] width 179 height 17
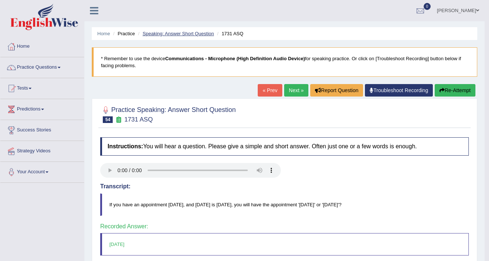
click at [193, 35] on link "Speaking: Answer Short Question" at bounding box center [178, 34] width 71 height 6
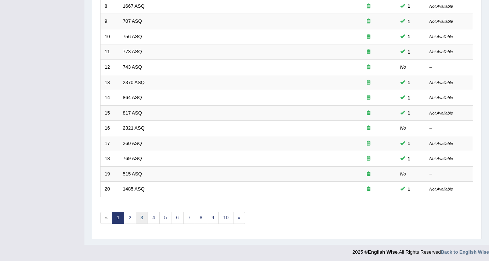
click at [140, 219] on link "3" at bounding box center [142, 218] width 12 height 12
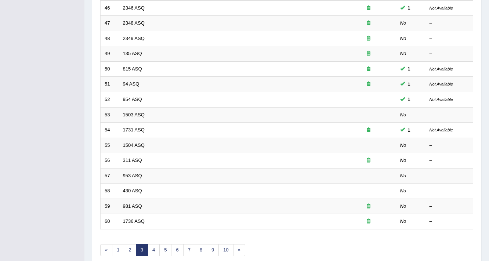
scroll to position [223, 0]
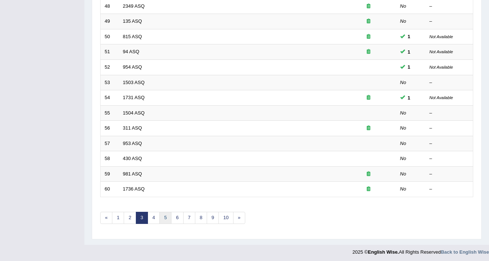
click at [160, 214] on link "5" at bounding box center [165, 218] width 12 height 12
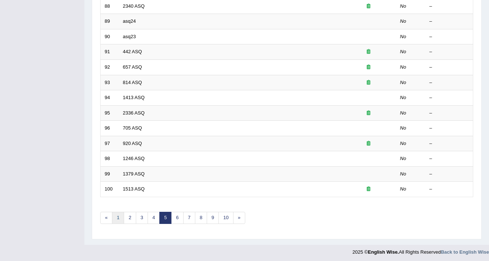
click at [116, 215] on link "1" at bounding box center [118, 218] width 12 height 12
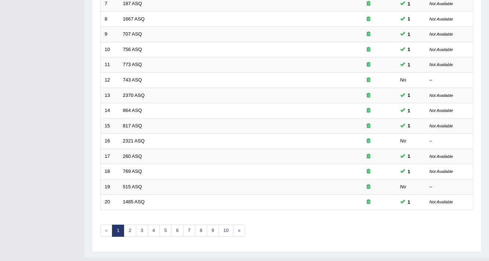
scroll to position [223, 0]
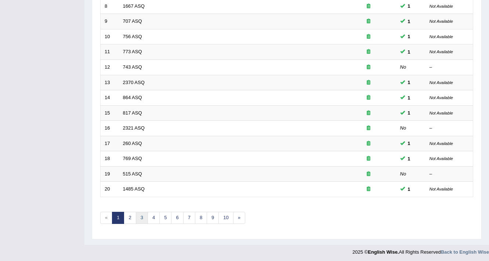
click at [138, 217] on link "3" at bounding box center [142, 218] width 12 height 12
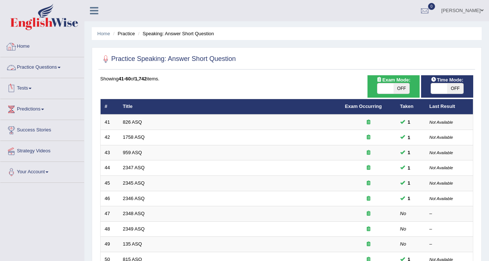
click at [62, 71] on link "Practice Questions" at bounding box center [42, 66] width 84 height 18
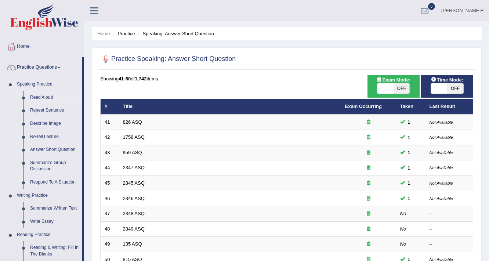
click at [40, 97] on link "Read Aloud" at bounding box center [54, 97] width 55 height 13
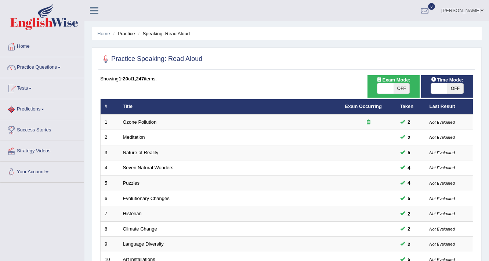
scroll to position [223, 0]
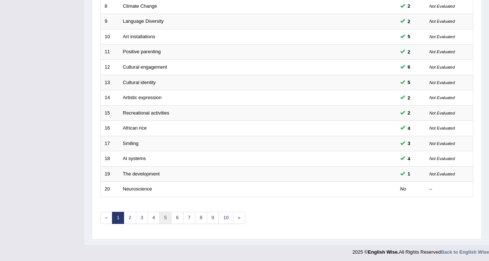
click at [166, 216] on link "5" at bounding box center [165, 218] width 12 height 12
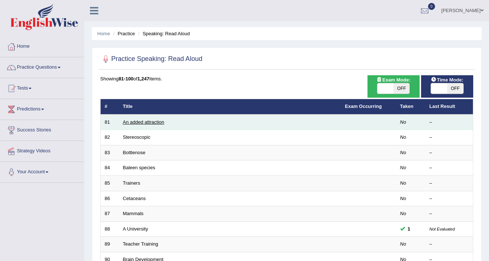
click at [149, 120] on link "An added attraction" at bounding box center [144, 122] width 42 height 6
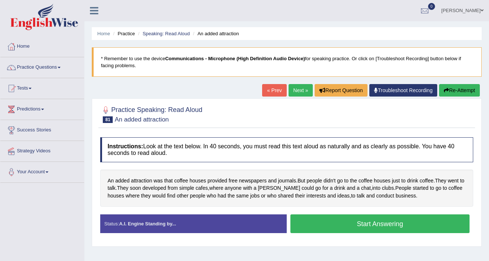
click at [351, 224] on button "Start Answering" at bounding box center [380, 223] width 179 height 19
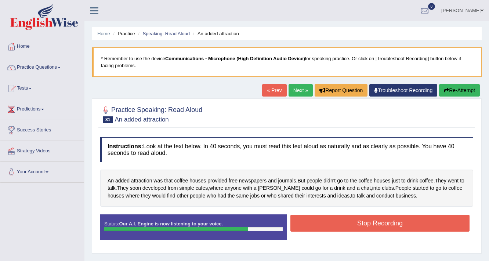
click at [345, 223] on button "Stop Recording" at bounding box center [380, 223] width 179 height 17
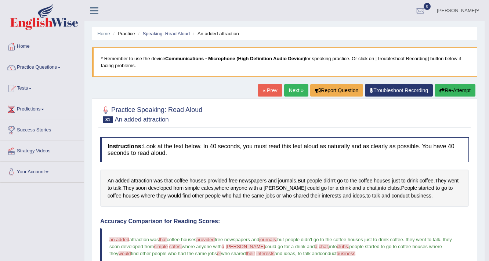
click at [452, 90] on button "Re-Attempt" at bounding box center [455, 90] width 41 height 12
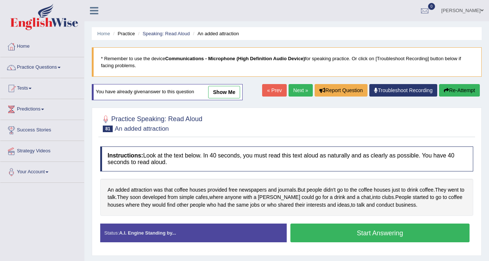
click at [322, 228] on button "Start Answering" at bounding box center [380, 233] width 179 height 19
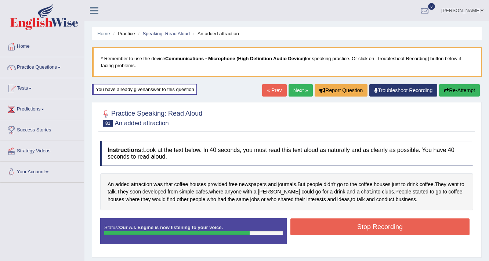
click at [364, 223] on button "Stop Recording" at bounding box center [380, 227] width 179 height 17
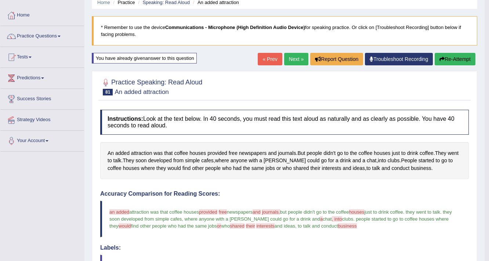
scroll to position [29, 0]
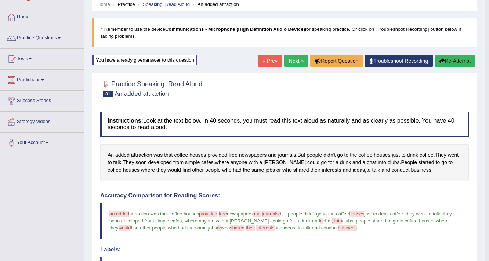
click at [464, 63] on button "Re-Attempt" at bounding box center [455, 61] width 41 height 12
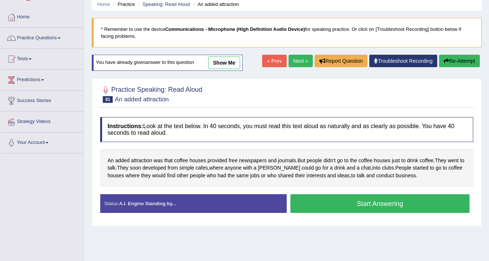
click at [372, 206] on button "Start Answering" at bounding box center [380, 203] width 179 height 19
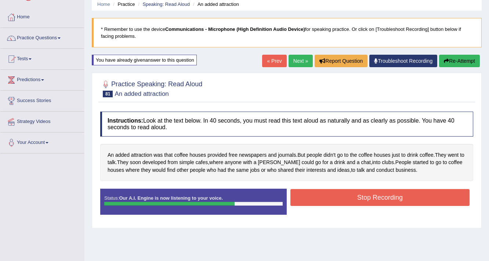
click at [338, 195] on button "Stop Recording" at bounding box center [380, 197] width 179 height 17
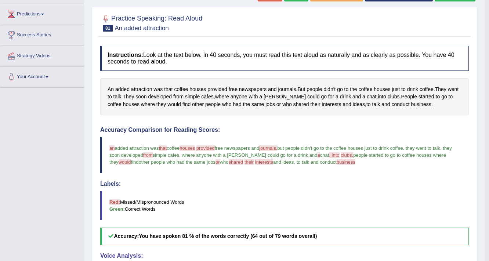
scroll to position [176, 0]
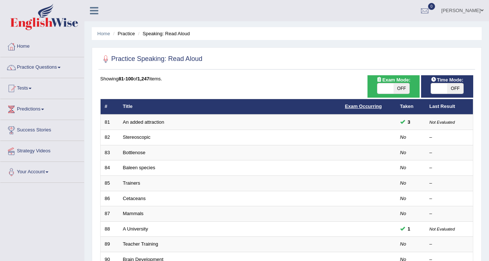
click at [364, 105] on link "Exam Occurring" at bounding box center [363, 107] width 37 height 6
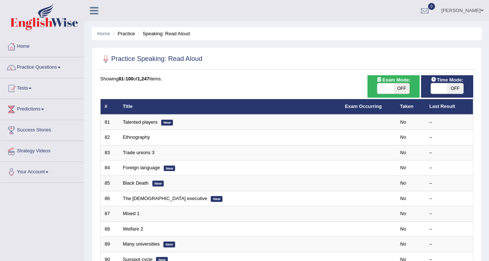
click at [364, 105] on link "Exam Occurring" at bounding box center [363, 107] width 37 height 6
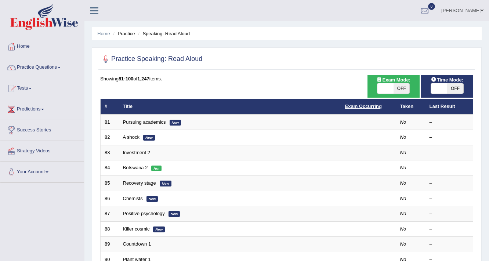
click at [371, 107] on link "Exam Occurring" at bounding box center [363, 107] width 37 height 6
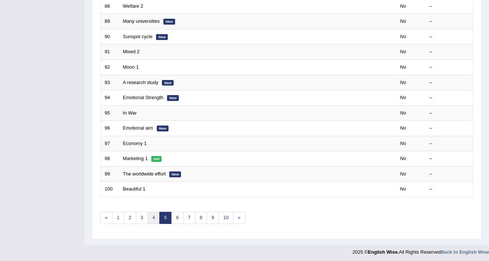
click at [154, 215] on link "4" at bounding box center [154, 218] width 12 height 12
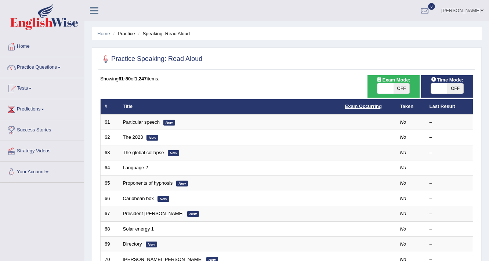
click at [354, 105] on link "Exam Occurring" at bounding box center [363, 107] width 37 height 6
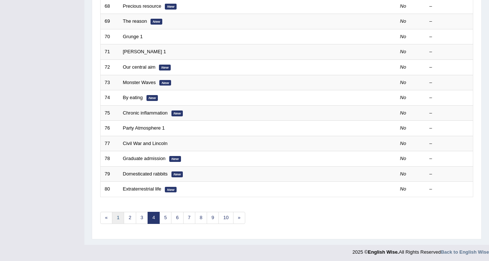
click at [115, 212] on link "1" at bounding box center [118, 218] width 12 height 12
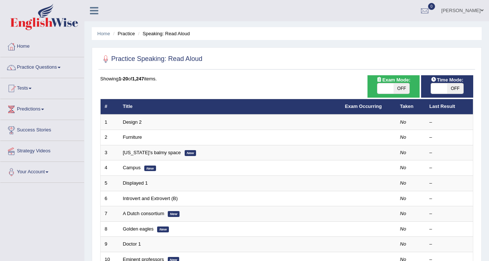
click at [368, 105] on link "Exam Occurring" at bounding box center [363, 107] width 37 height 6
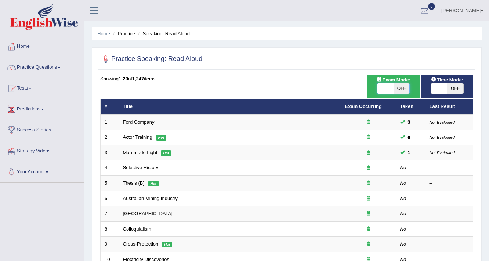
click at [392, 86] on span at bounding box center [386, 88] width 16 height 10
checkbox input "true"
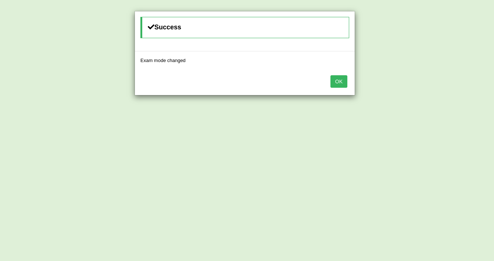
click at [342, 79] on button "OK" at bounding box center [338, 81] width 17 height 12
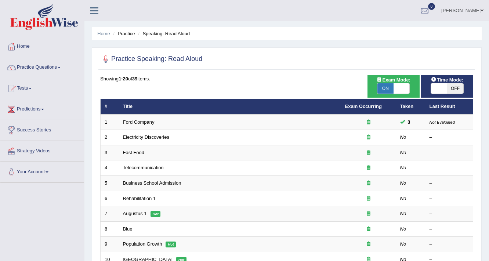
click at [443, 86] on span at bounding box center [439, 88] width 16 height 10
checkbox input "true"
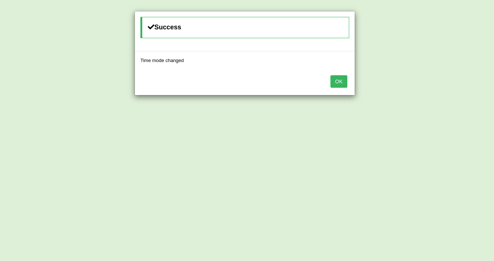
click at [340, 84] on button "OK" at bounding box center [338, 81] width 17 height 12
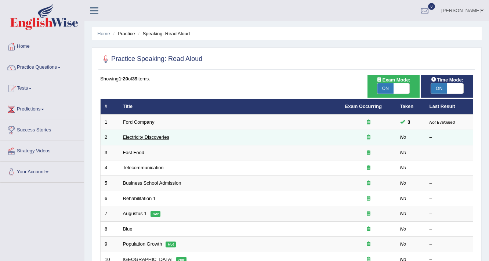
click at [137, 137] on link "Electricity Discoveries" at bounding box center [146, 137] width 46 height 6
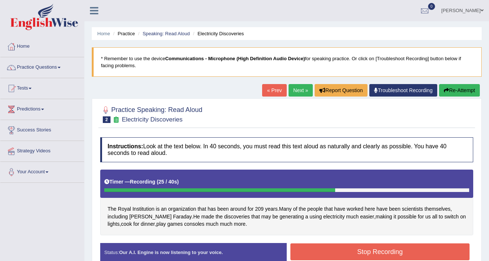
click at [379, 249] on button "Stop Recording" at bounding box center [380, 252] width 179 height 17
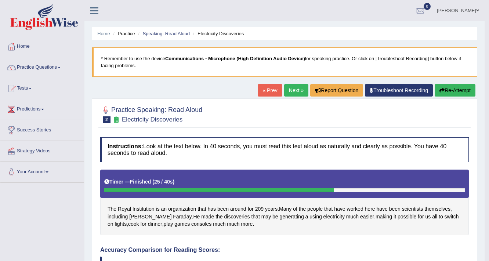
click at [461, 89] on button "Re-Attempt" at bounding box center [455, 90] width 41 height 12
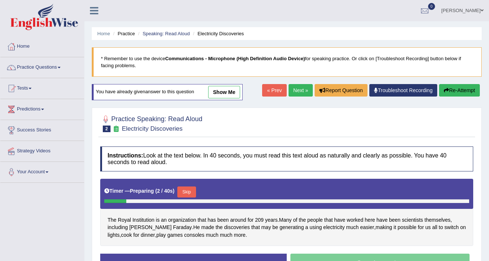
click at [192, 187] on button "Skip" at bounding box center [186, 192] width 18 height 11
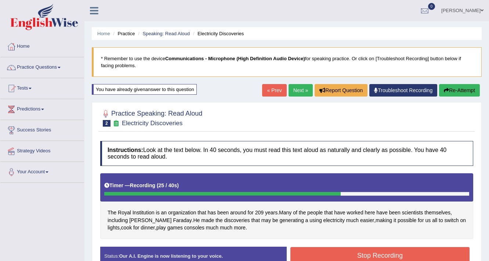
click at [376, 254] on button "Stop Recording" at bounding box center [380, 255] width 179 height 17
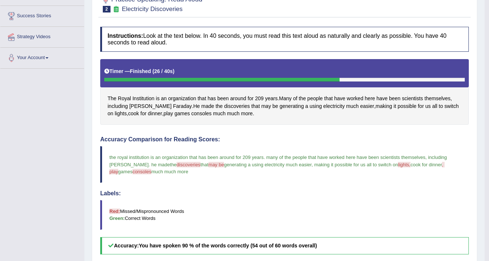
scroll to position [29, 0]
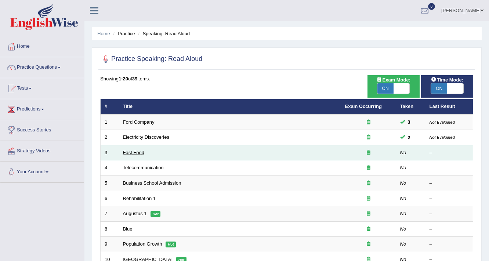
click at [138, 150] on link "Fast Food" at bounding box center [134, 153] width 22 height 6
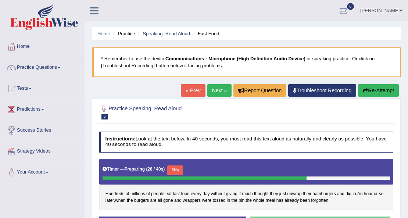
drag, startPoint x: 232, startPoint y: 11, endPoint x: 228, endPoint y: 139, distance: 128.2
click at [228, 139] on h4 "Instructions: Look at the text below. In 40 seconds, you must read this text al…" at bounding box center [246, 141] width 294 height 21
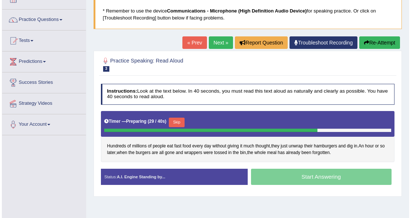
scroll to position [73, 0]
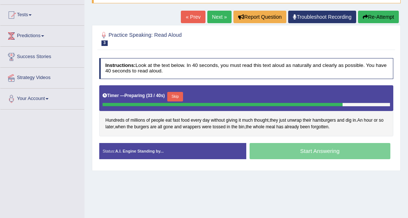
click at [176, 96] on button "Skip" at bounding box center [175, 97] width 16 height 10
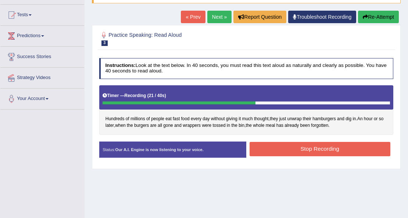
click at [297, 151] on button "Stop Recording" at bounding box center [319, 149] width 141 height 14
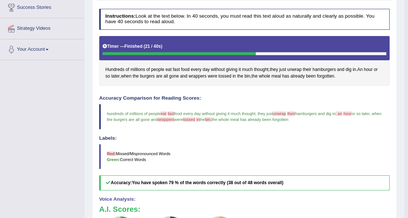
scroll to position [24, 0]
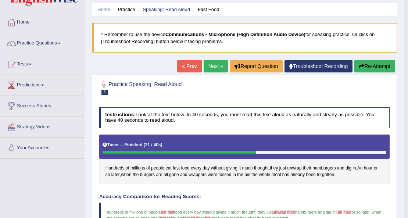
click at [368, 67] on button "Re-Attempt" at bounding box center [374, 66] width 41 height 12
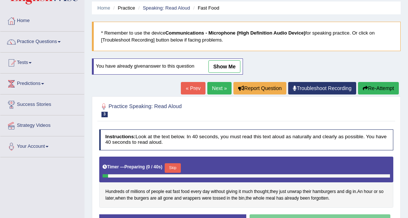
scroll to position [73, 0]
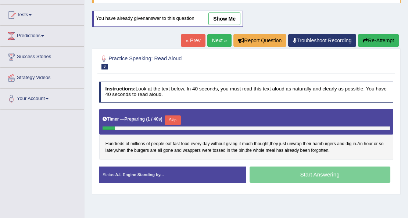
click at [178, 120] on button "Skip" at bounding box center [173, 120] width 16 height 10
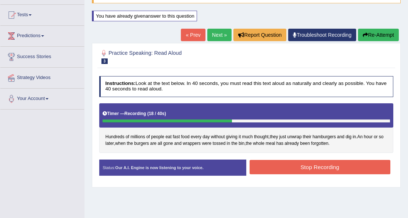
click at [292, 171] on button "Stop Recording" at bounding box center [319, 167] width 141 height 14
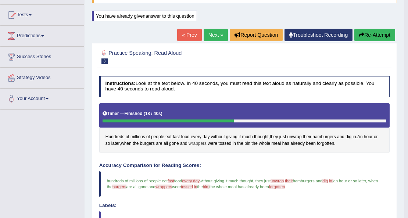
click at [201, 141] on span "wrappers" at bounding box center [197, 143] width 18 height 7
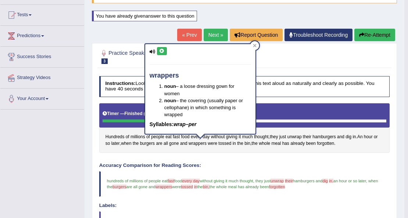
click at [162, 53] on button at bounding box center [162, 51] width 10 height 8
click at [156, 149] on div "Hundreds of millions of people eat fast food every day without giving it much t…" at bounding box center [244, 128] width 291 height 50
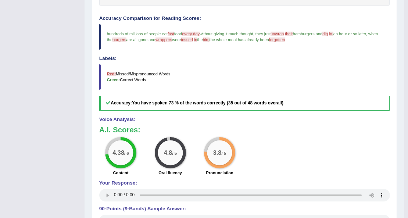
scroll to position [49, 0]
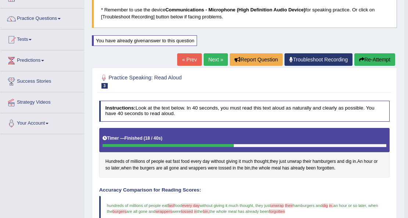
click at [377, 59] on button "Re-Attempt" at bounding box center [374, 59] width 41 height 12
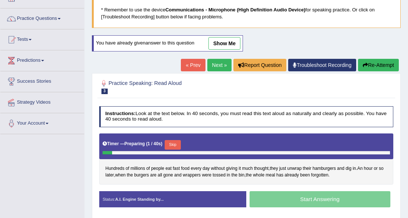
click at [174, 142] on button "Skip" at bounding box center [173, 145] width 16 height 10
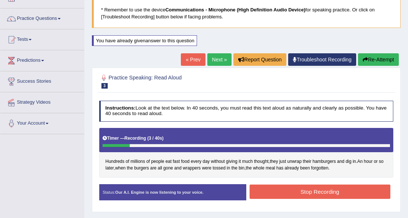
click at [332, 190] on button "Stop Recording" at bounding box center [319, 191] width 141 height 14
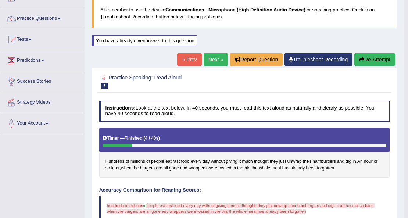
click at [383, 57] on button "Re-Attempt" at bounding box center [374, 59] width 41 height 12
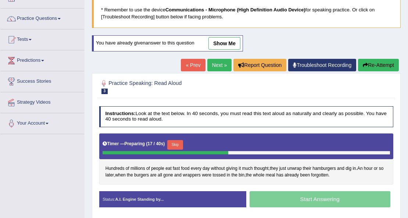
click at [181, 138] on div "Timer — Preparing ( 17 / 40s ) Skip" at bounding box center [245, 144] width 287 height 12
click at [180, 141] on button "Skip" at bounding box center [175, 145] width 16 height 10
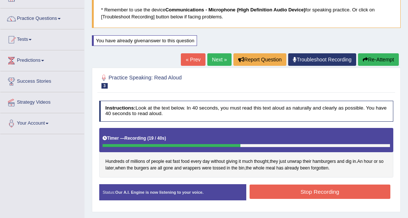
click at [316, 190] on button "Stop Recording" at bounding box center [319, 191] width 141 height 14
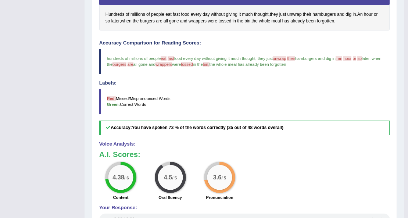
scroll to position [49, 0]
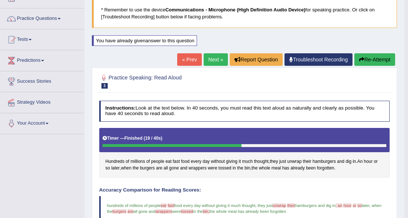
click at [372, 63] on button "Re-Attempt" at bounding box center [374, 59] width 41 height 12
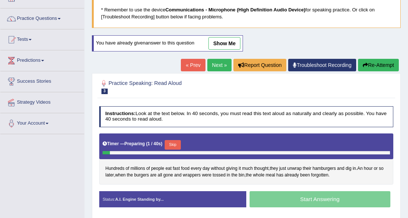
click at [179, 141] on button "Skip" at bounding box center [173, 145] width 16 height 10
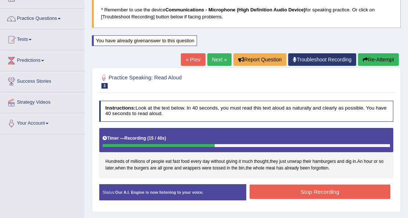
click at [297, 189] on button "Stop Recording" at bounding box center [319, 191] width 141 height 14
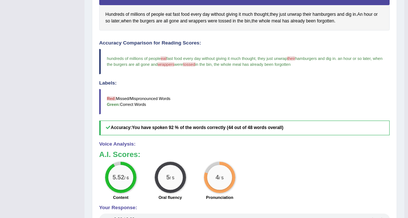
scroll to position [24, 0]
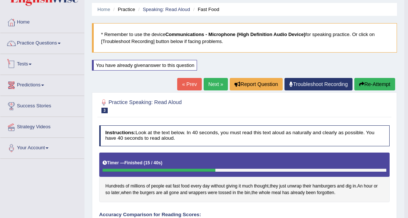
click at [220, 84] on link "Next »" at bounding box center [215, 84] width 24 height 12
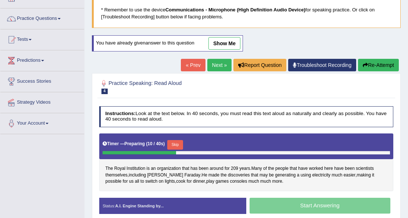
click at [176, 141] on button "Skip" at bounding box center [175, 145] width 16 height 10
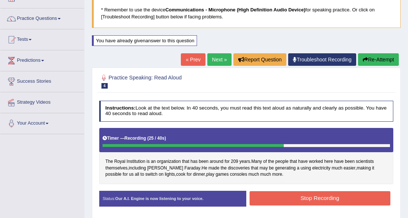
click at [302, 194] on button "Stop Recording" at bounding box center [319, 198] width 141 height 14
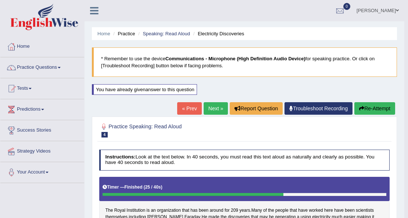
drag, startPoint x: 213, startPoint y: 101, endPoint x: 213, endPoint y: 105, distance: 4.8
click at [212, 107] on link "Next »" at bounding box center [215, 108] width 24 height 12
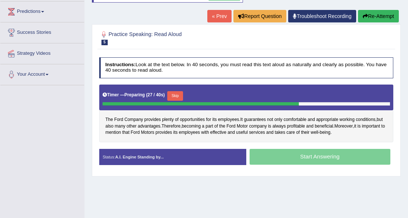
click at [183, 93] on button "Skip" at bounding box center [175, 96] width 16 height 10
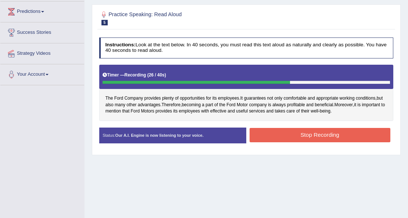
click at [307, 131] on button "Stop Recording" at bounding box center [319, 135] width 141 height 14
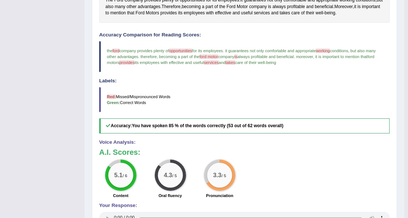
scroll to position [73, 0]
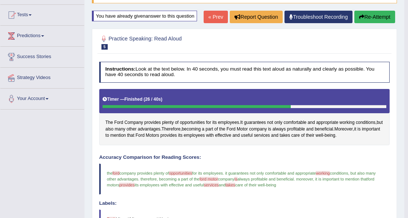
click at [372, 18] on button "Re-Attempt" at bounding box center [374, 17] width 41 height 12
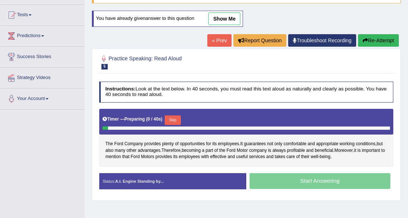
click at [176, 118] on button "Skip" at bounding box center [173, 120] width 16 height 10
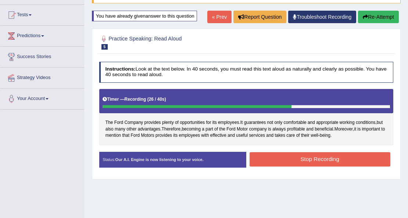
click at [281, 159] on button "Stop Recording" at bounding box center [319, 159] width 141 height 14
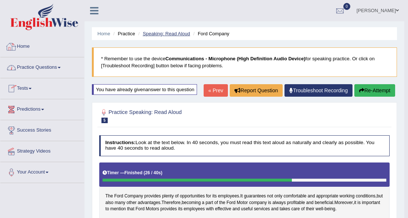
click at [178, 34] on link "Speaking: Read Aloud" at bounding box center [166, 34] width 47 height 6
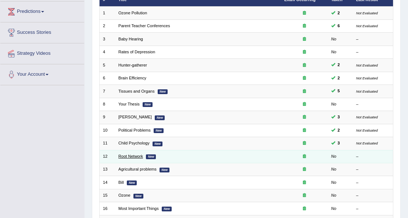
click at [126, 155] on link "Root Network" at bounding box center [130, 156] width 25 height 4
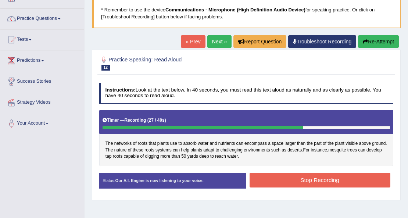
click at [288, 178] on button "Stop Recording" at bounding box center [319, 180] width 141 height 14
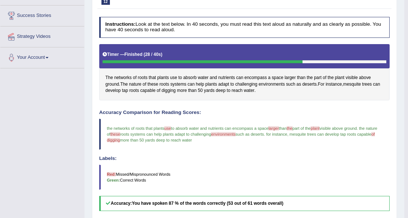
scroll to position [24, 0]
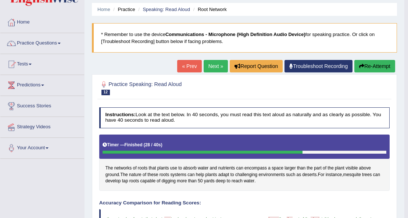
click at [363, 66] on button "Re-Attempt" at bounding box center [374, 66] width 41 height 12
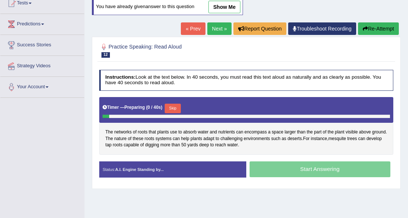
scroll to position [122, 0]
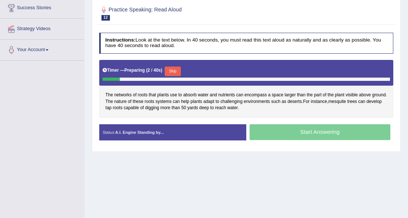
click at [176, 68] on button "Skip" at bounding box center [173, 71] width 16 height 10
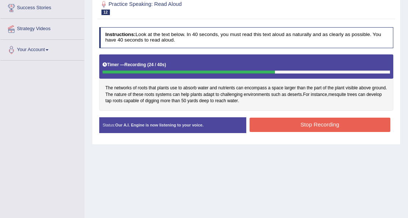
click at [287, 125] on button "Stop Recording" at bounding box center [319, 125] width 141 height 14
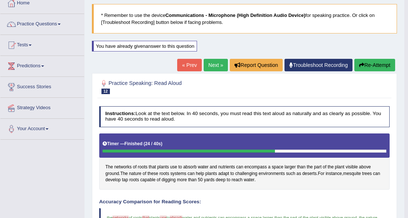
scroll to position [98, 0]
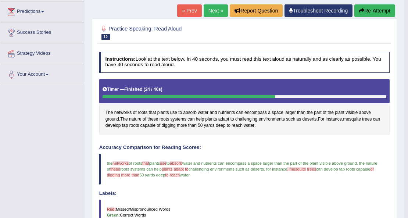
click at [388, 8] on button "Re-Attempt" at bounding box center [374, 10] width 41 height 12
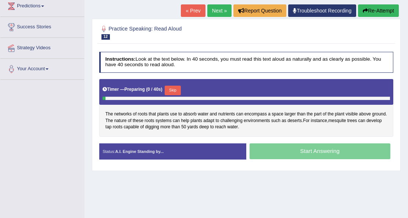
click at [316, 154] on div "Start Answering" at bounding box center [319, 152] width 147 height 18
click at [180, 87] on button "Skip" at bounding box center [173, 91] width 16 height 10
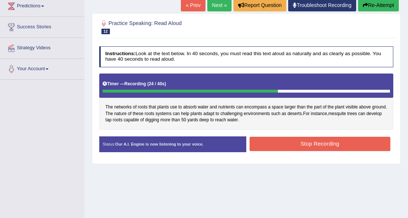
click at [292, 143] on button "Stop Recording" at bounding box center [319, 144] width 141 height 14
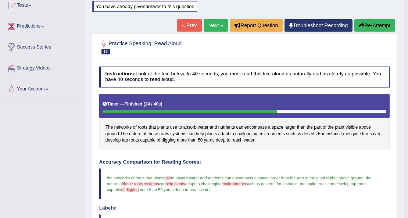
scroll to position [79, 0]
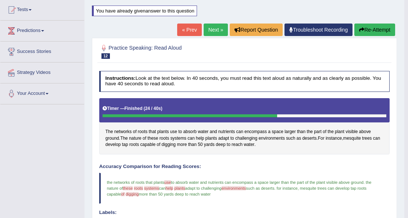
click at [379, 32] on button "Re-Attempt" at bounding box center [374, 30] width 41 height 12
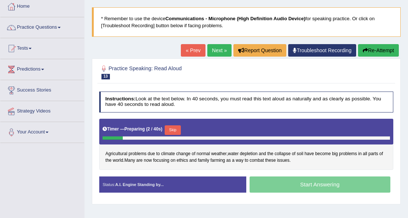
scroll to position [49, 0]
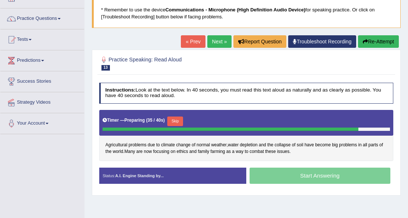
click at [182, 120] on button "Skip" at bounding box center [175, 121] width 16 height 10
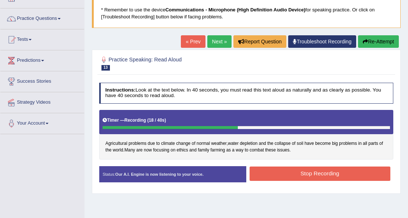
click at [298, 175] on button "Stop Recording" at bounding box center [319, 173] width 141 height 14
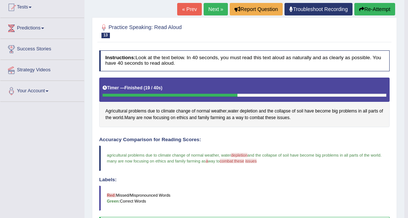
scroll to position [0, 0]
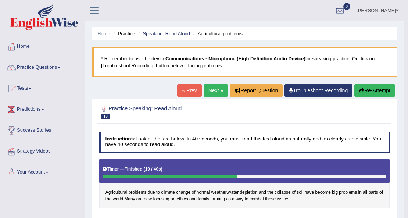
click at [378, 95] on button "Re-Attempt" at bounding box center [374, 90] width 41 height 12
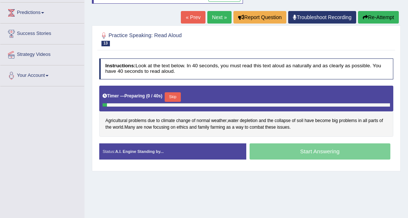
scroll to position [98, 0]
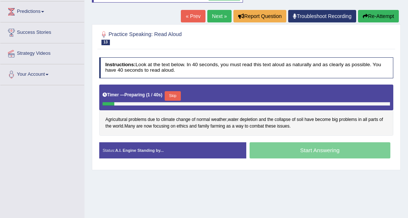
click at [173, 92] on button "Skip" at bounding box center [173, 96] width 16 height 10
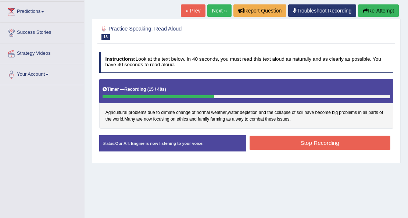
click at [276, 142] on button "Stop Recording" at bounding box center [319, 143] width 141 height 14
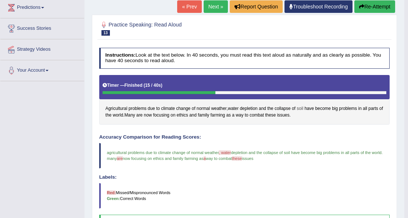
scroll to position [34, 0]
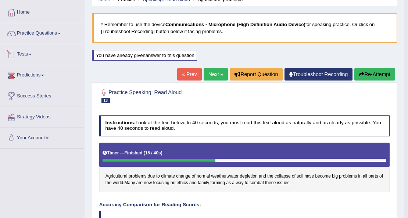
click at [31, 54] on link "Tests" at bounding box center [42, 53] width 84 height 18
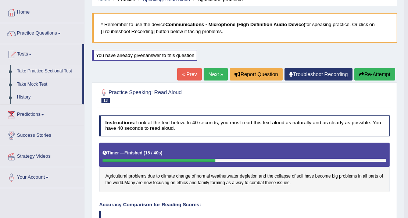
click at [68, 71] on link "Take Practice Sectional Test" at bounding box center [48, 71] width 69 height 13
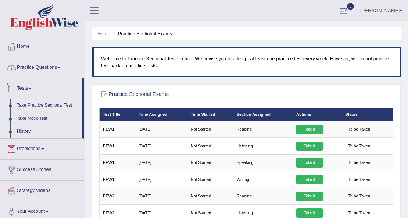
click at [57, 65] on link "Practice Questions" at bounding box center [42, 66] width 84 height 18
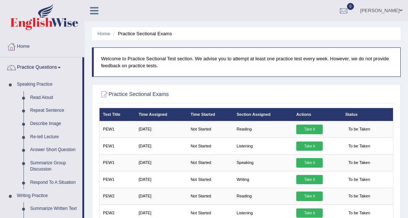
click at [57, 65] on link "Practice Questions" at bounding box center [41, 66] width 82 height 18
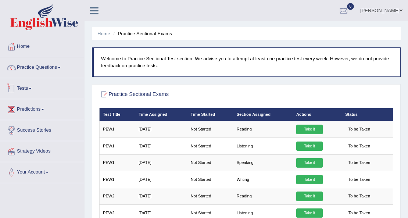
click at [30, 87] on link "Tests" at bounding box center [42, 87] width 84 height 18
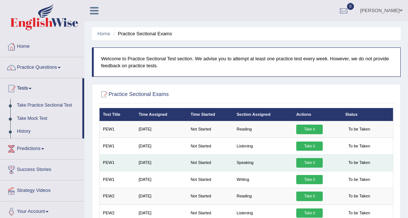
click at [317, 163] on link "Take it" at bounding box center [309, 163] width 26 height 10
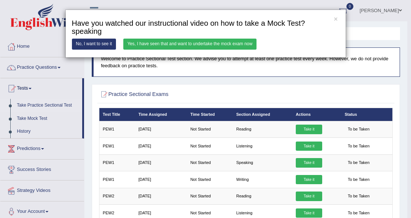
click at [187, 43] on link "Yes, I have seen that and want to undertake the mock exam now" at bounding box center [189, 44] width 133 height 11
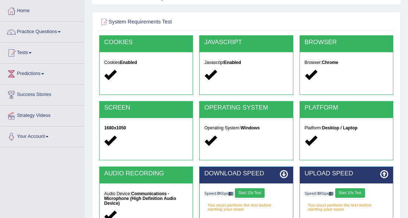
scroll to position [73, 0]
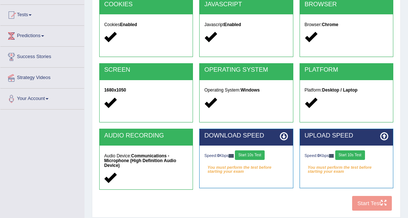
click at [258, 154] on button "Start 10s Test" at bounding box center [250, 155] width 30 height 10
click at [358, 154] on button "Start 10s Test" at bounding box center [350, 155] width 30 height 10
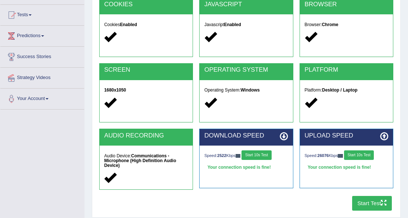
click at [372, 203] on button "Start Test" at bounding box center [372, 203] width 40 height 14
